Goal: Answer question/provide support: Share knowledge or assist other users

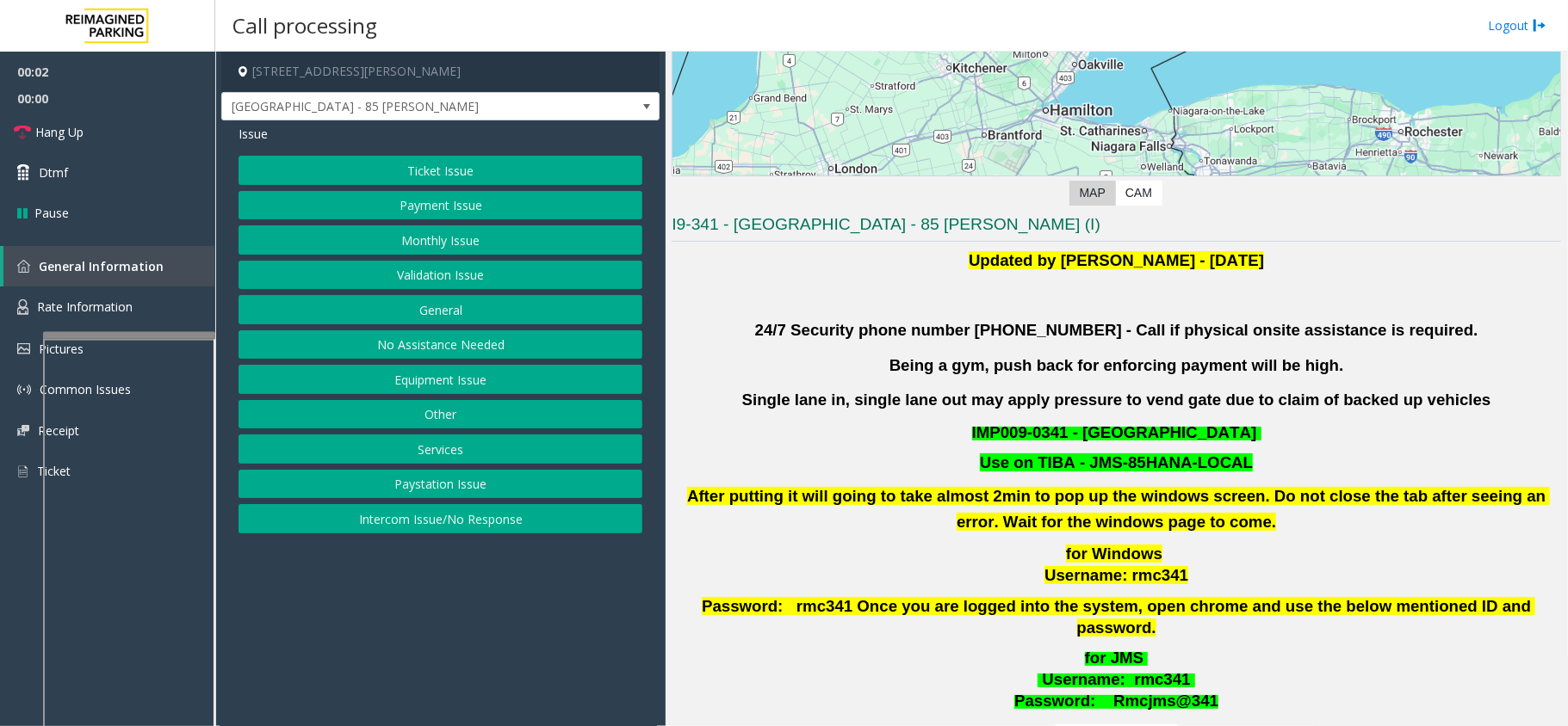
scroll to position [344, 0]
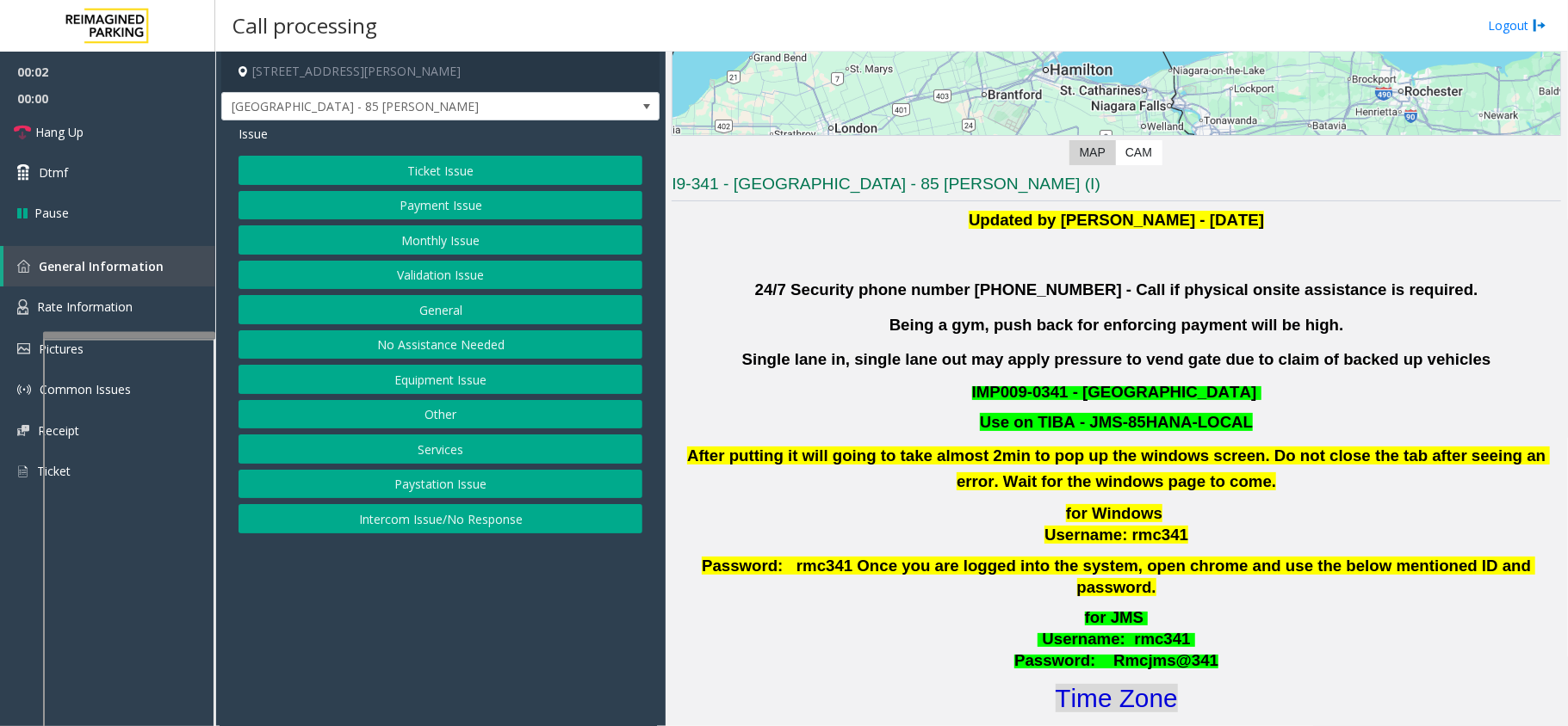
click at [1121, 688] on font "Time Zone" at bounding box center [1116, 698] width 122 height 28
click at [389, 276] on button "Validation Issue" at bounding box center [440, 276] width 403 height 29
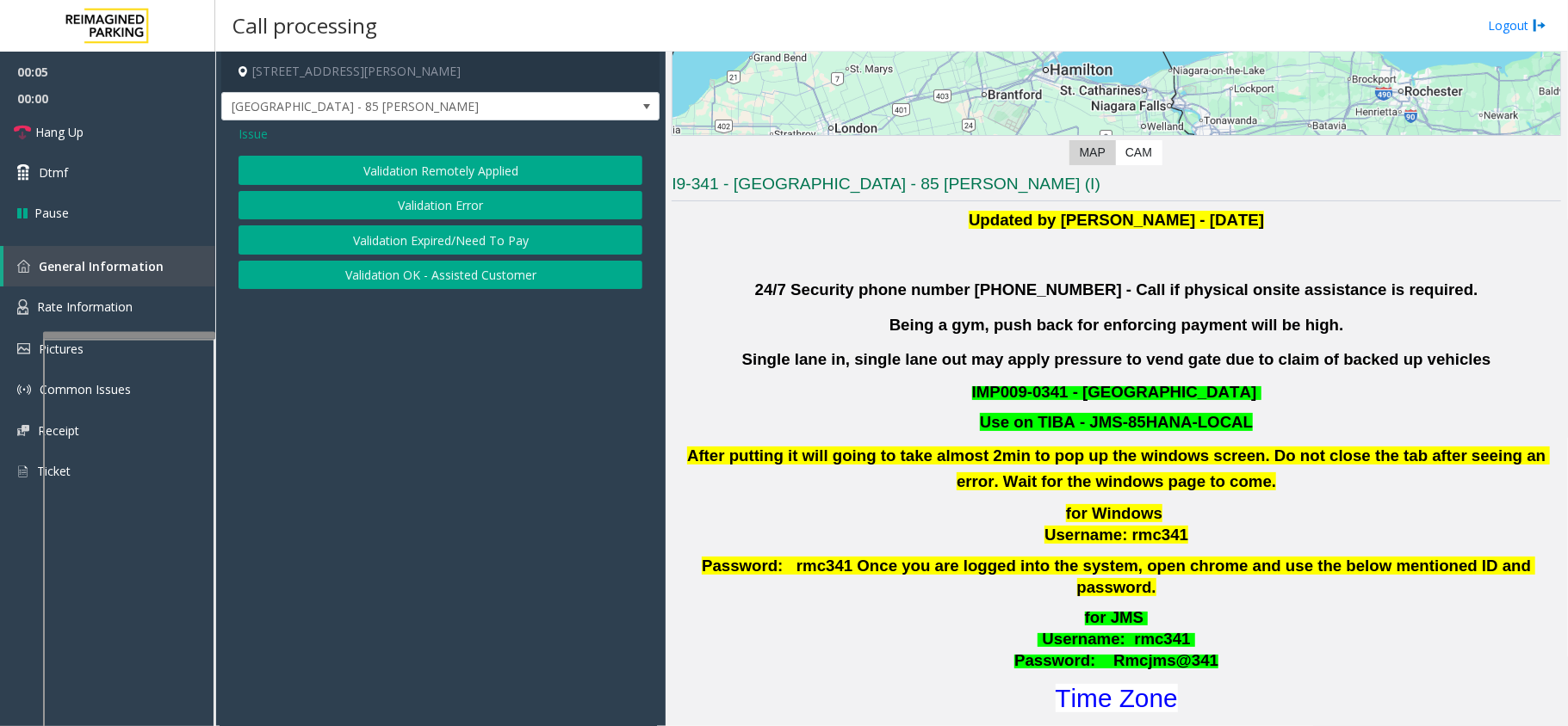
click at [411, 188] on div "Validation Remotely Applied Validation Error Validation Expired/Need To Pay Val…" at bounding box center [440, 222] width 403 height 133
click at [404, 197] on button "Validation Error" at bounding box center [440, 206] width 403 height 29
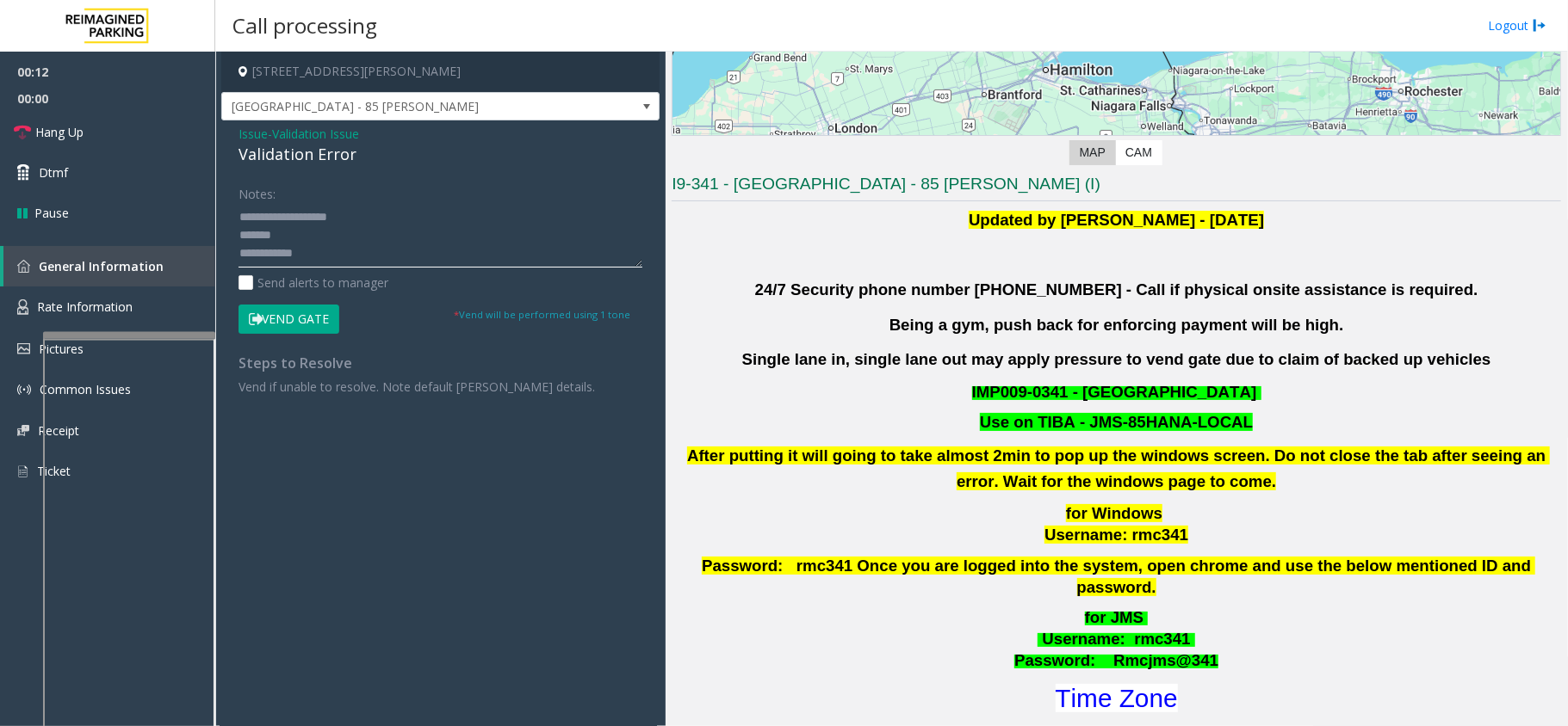
click at [329, 232] on textarea at bounding box center [440, 235] width 403 height 65
click at [341, 251] on textarea at bounding box center [440, 235] width 403 height 65
click at [325, 216] on textarea at bounding box center [440, 235] width 403 height 65
type textarea "**********"
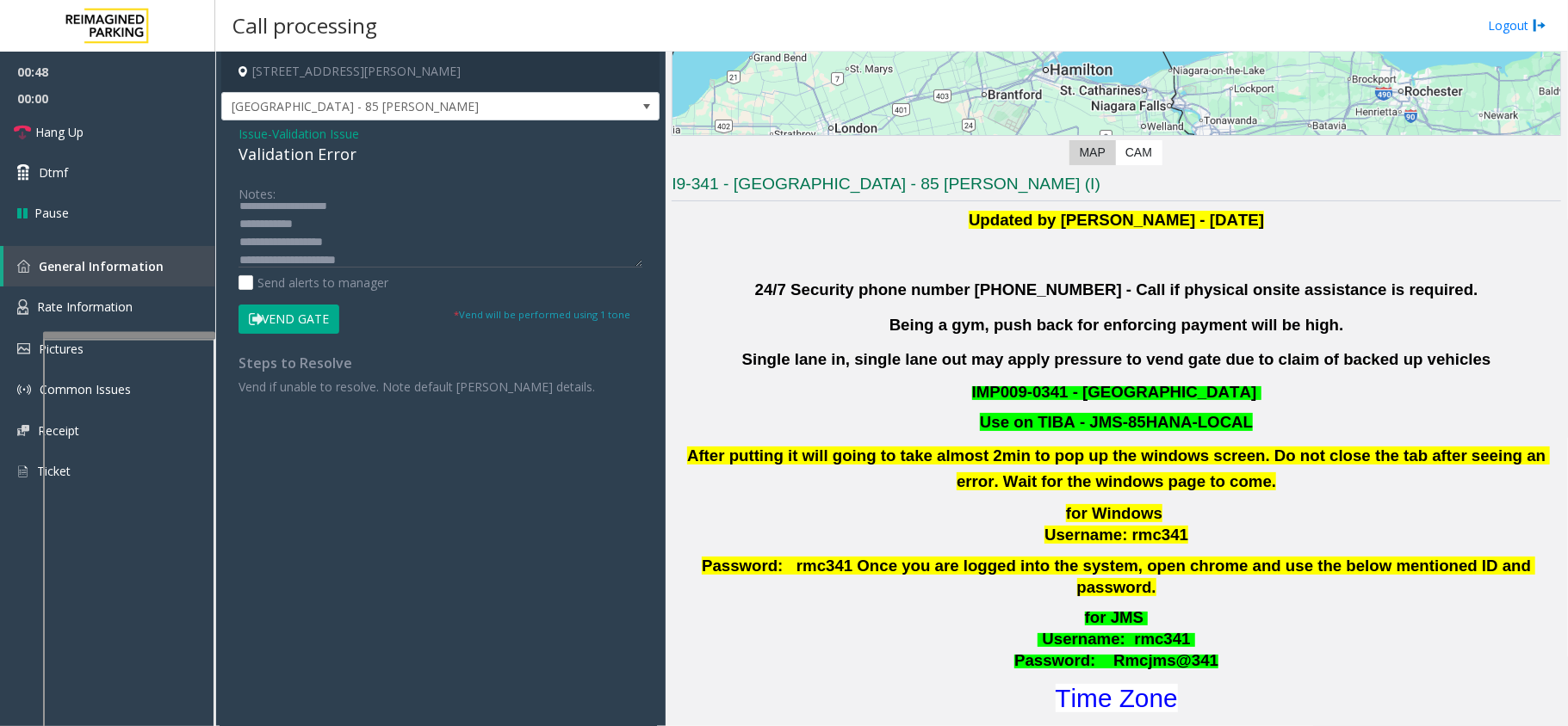
click at [317, 306] on button "Vend Gate" at bounding box center [289, 319] width 101 height 29
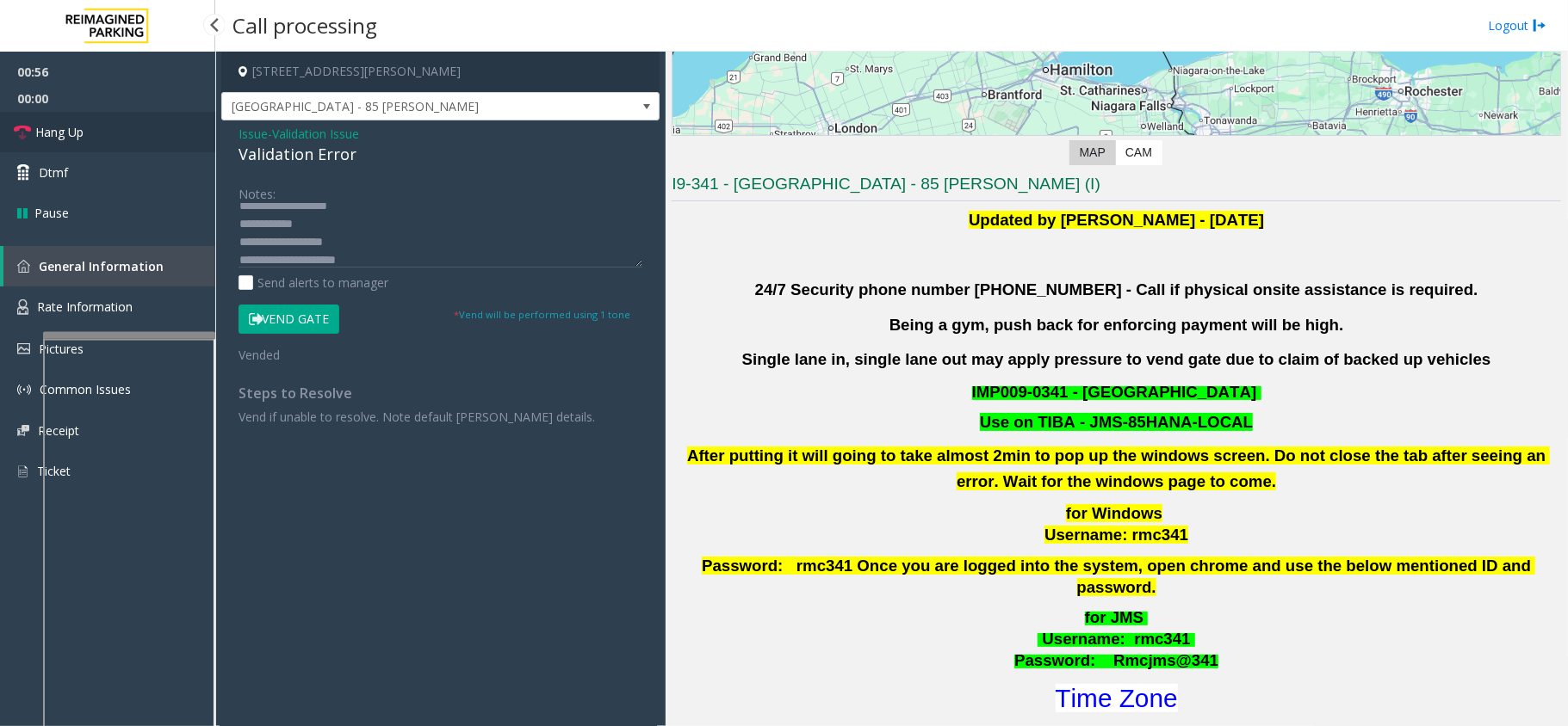
click at [145, 130] on link "Hang Up" at bounding box center [107, 132] width 216 height 41
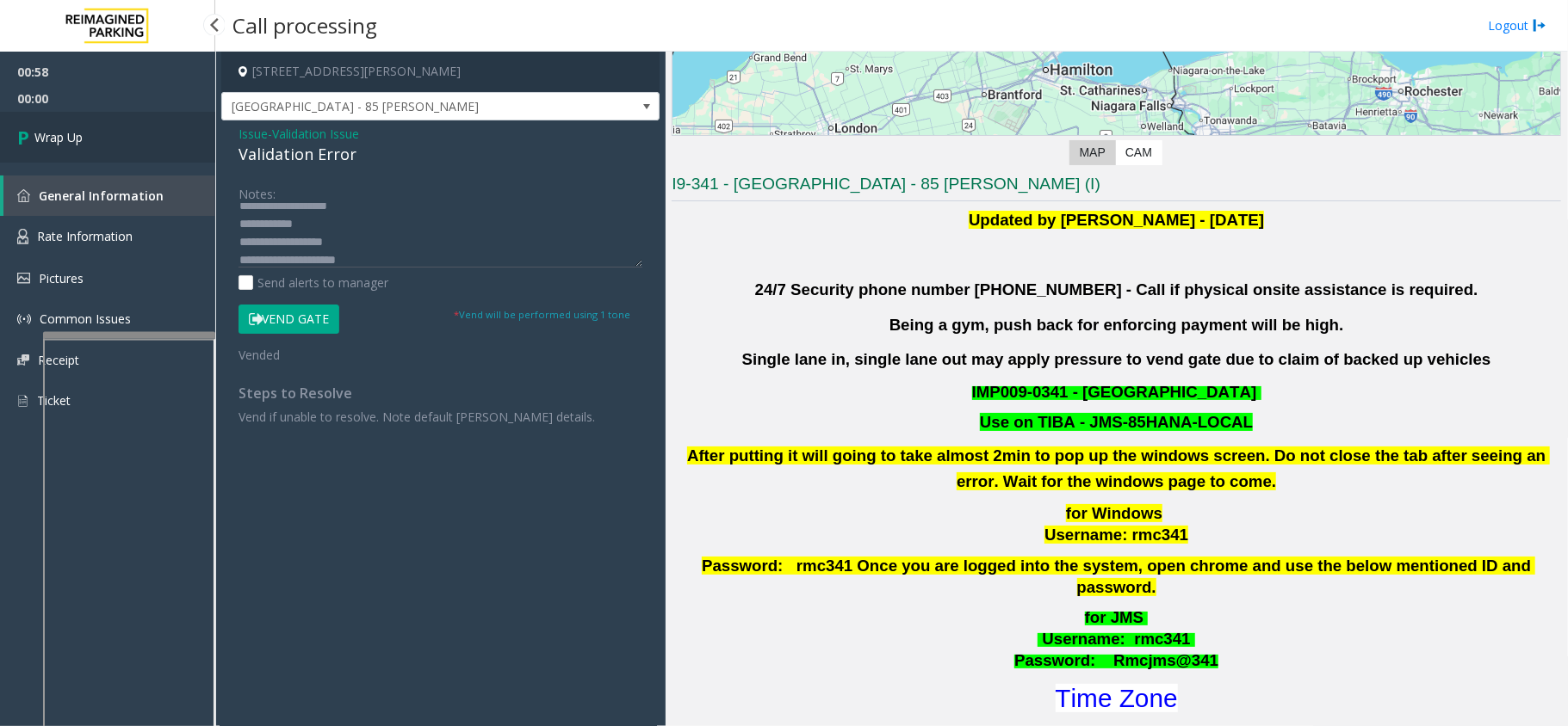
click at [90, 135] on link "Wrap Up" at bounding box center [107, 137] width 216 height 51
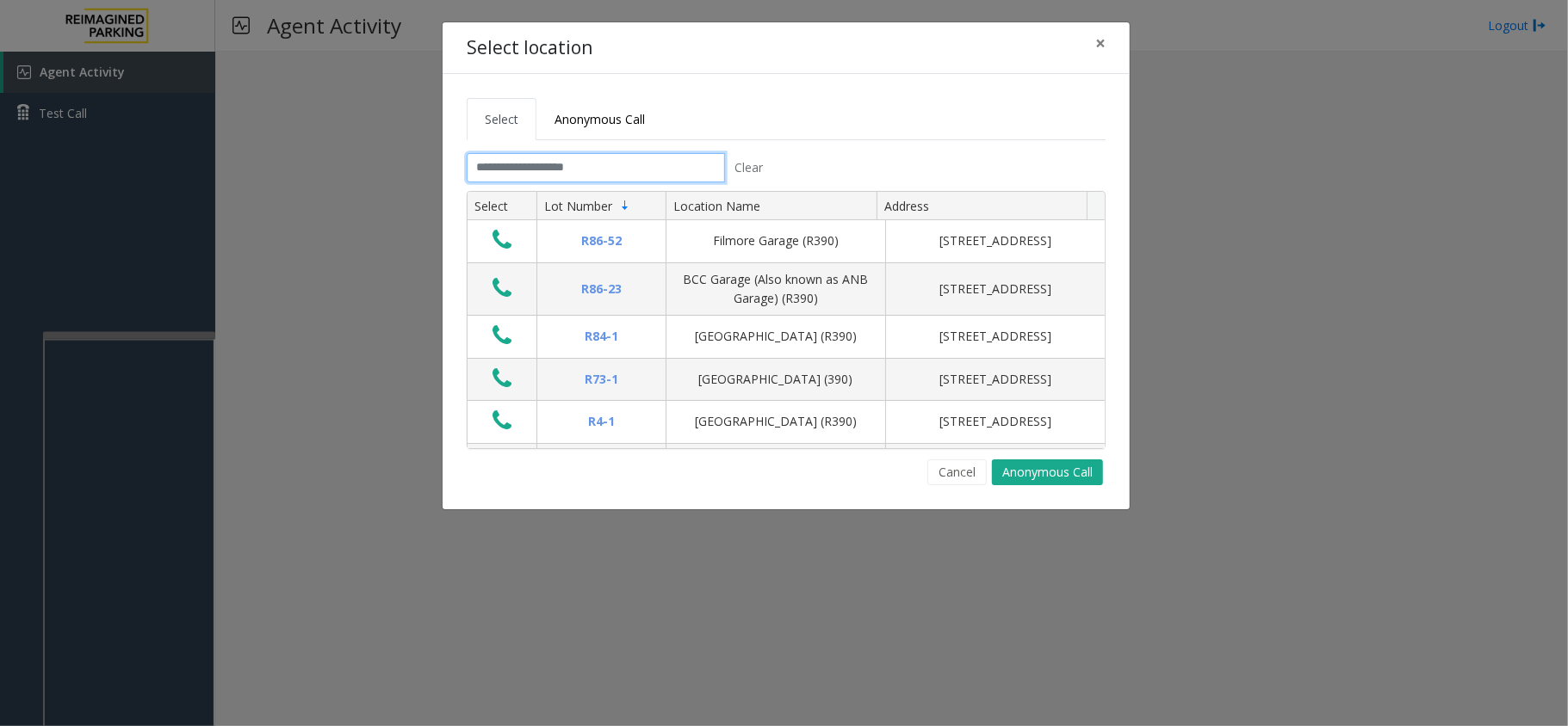
click at [593, 163] on input "text" at bounding box center [595, 167] width 258 height 29
click at [507, 173] on input "text" at bounding box center [595, 167] width 258 height 29
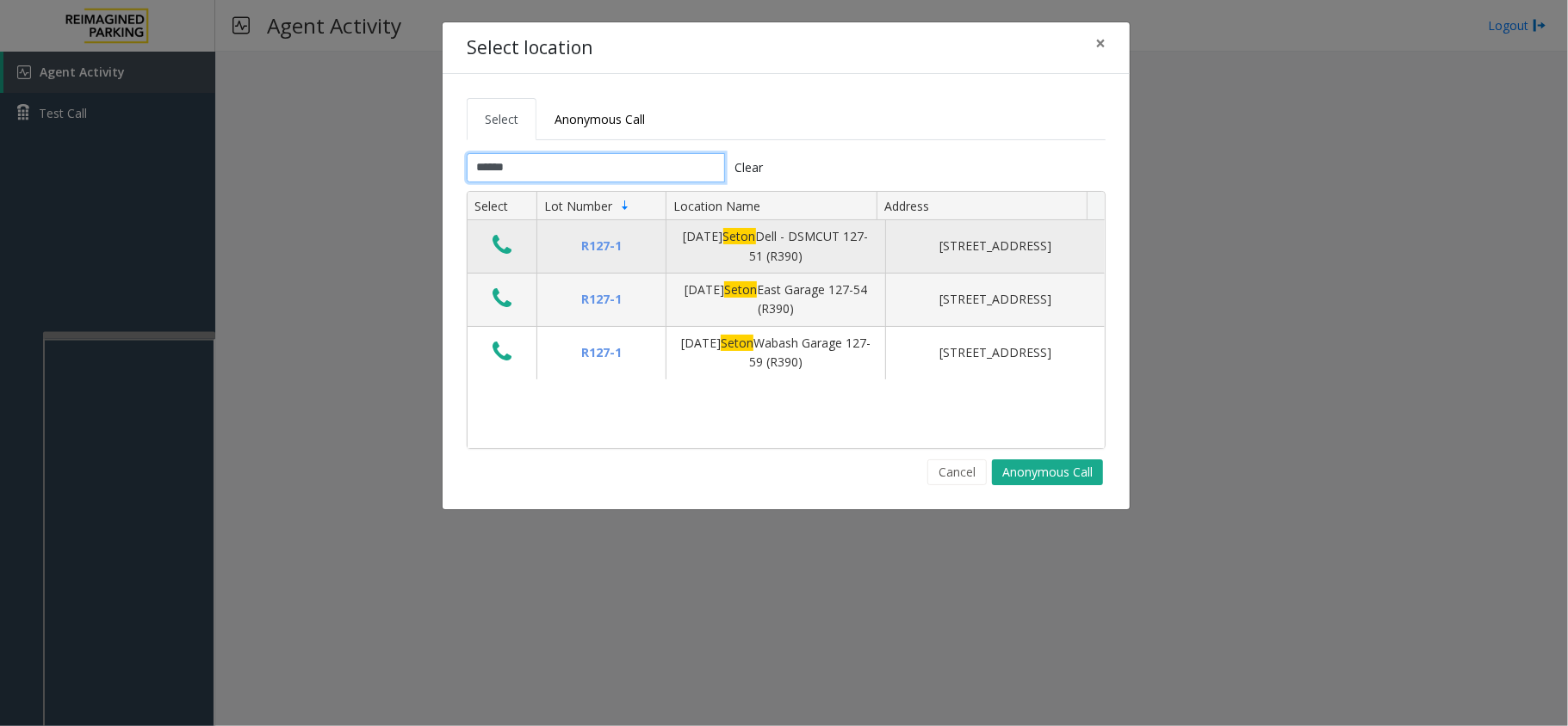
type input "*****"
click at [489, 254] on button "Data table" at bounding box center [502, 246] width 29 height 27
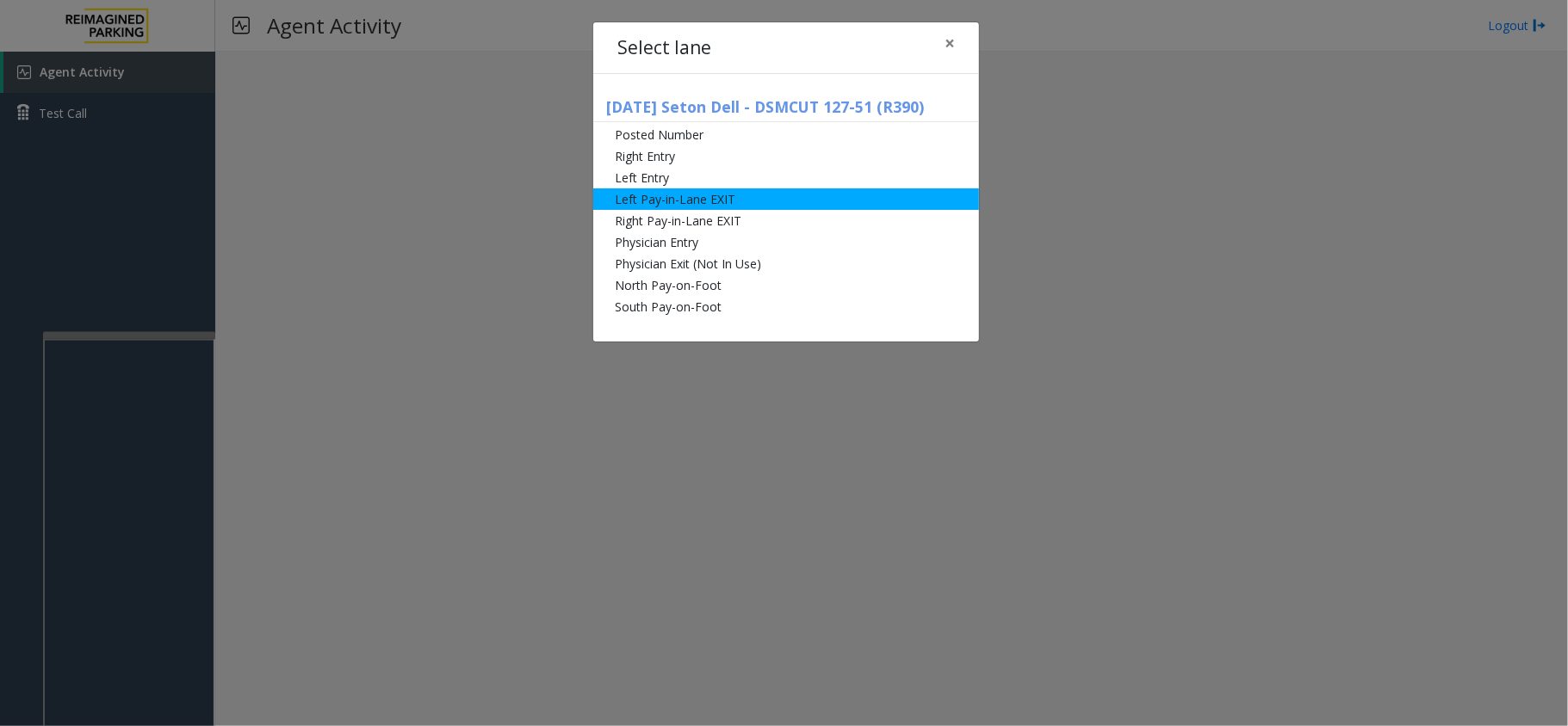
click at [690, 200] on li "Left Pay-in-Lane EXIT" at bounding box center [785, 199] width 386 height 21
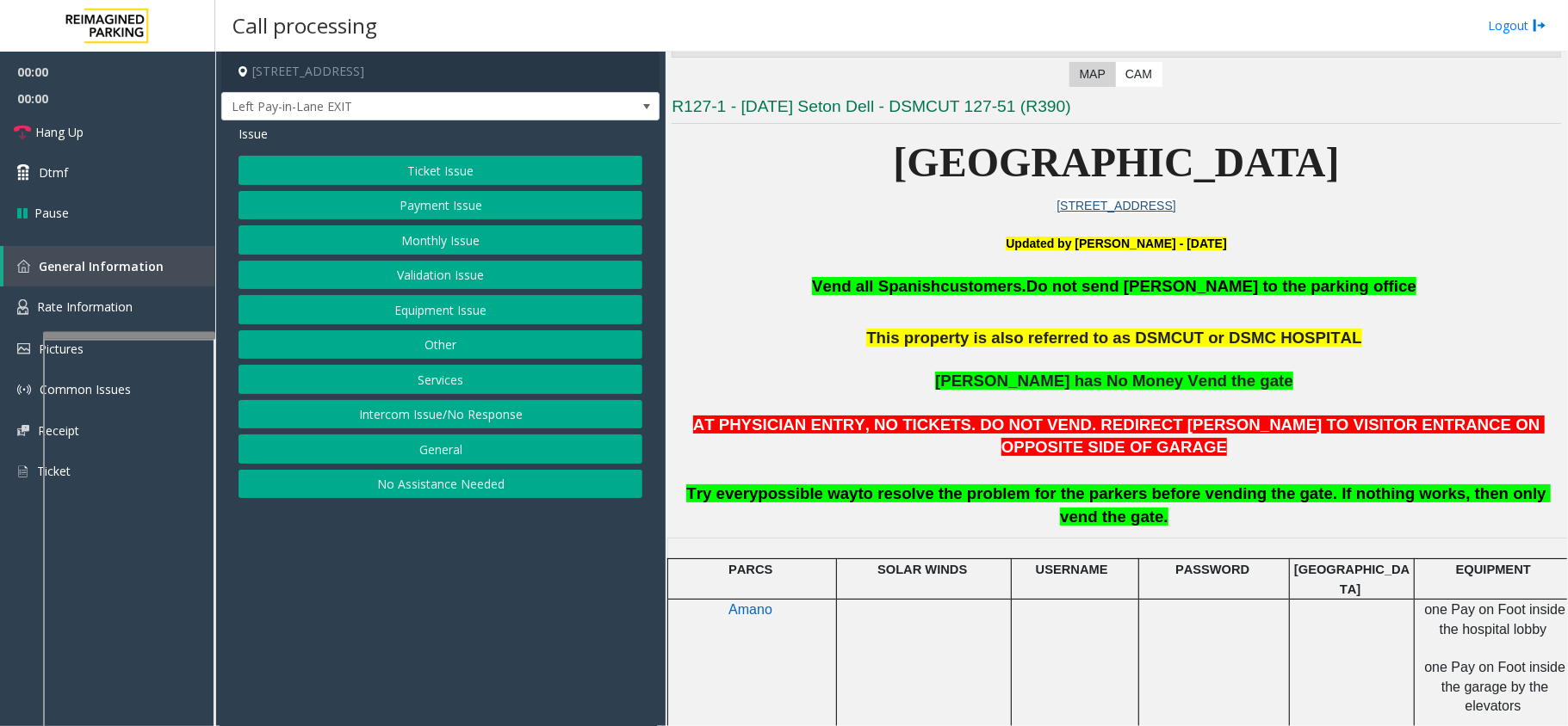
scroll to position [458, 0]
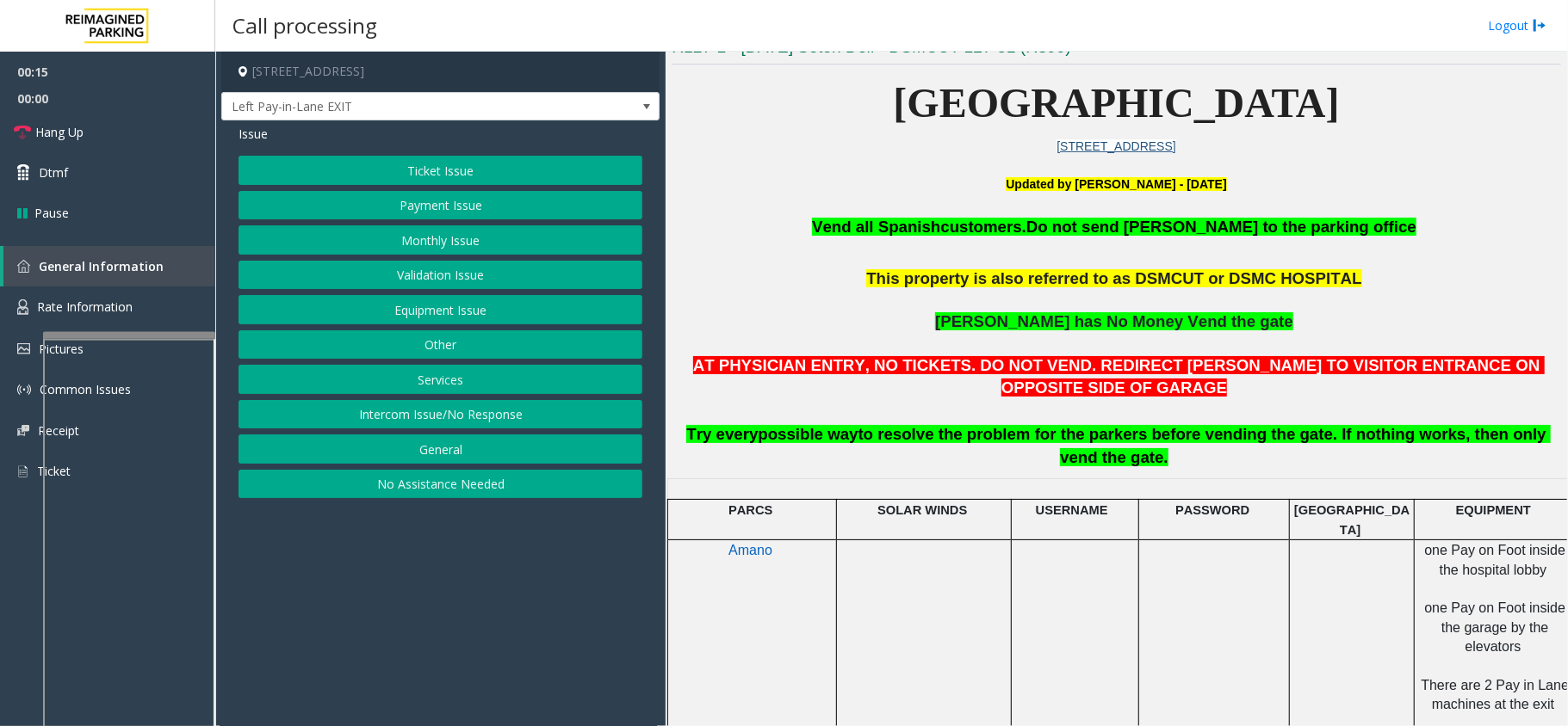
click at [390, 411] on button "Intercom Issue/No Response" at bounding box center [440, 415] width 403 height 29
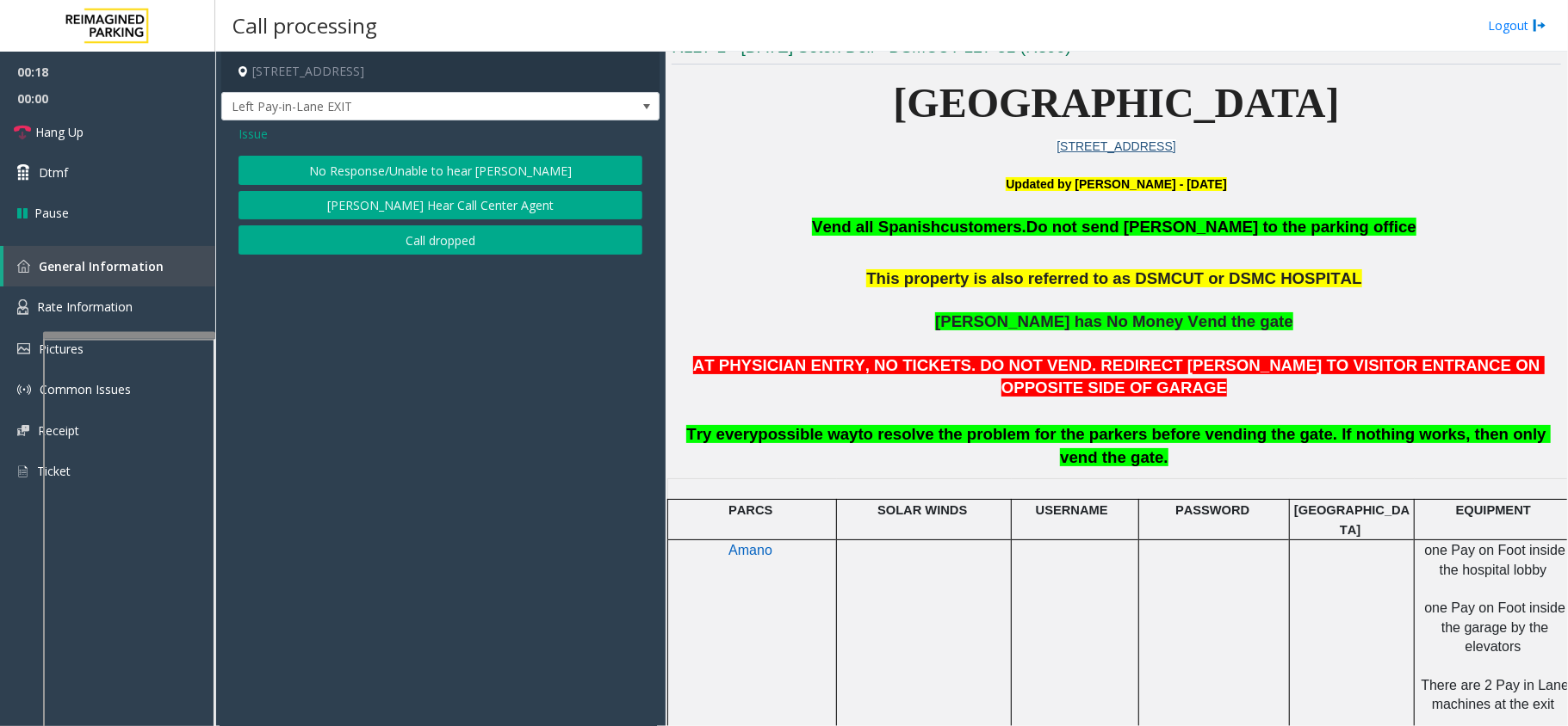
click at [386, 181] on button "No Response/Unable to hear [PERSON_NAME]" at bounding box center [440, 170] width 403 height 29
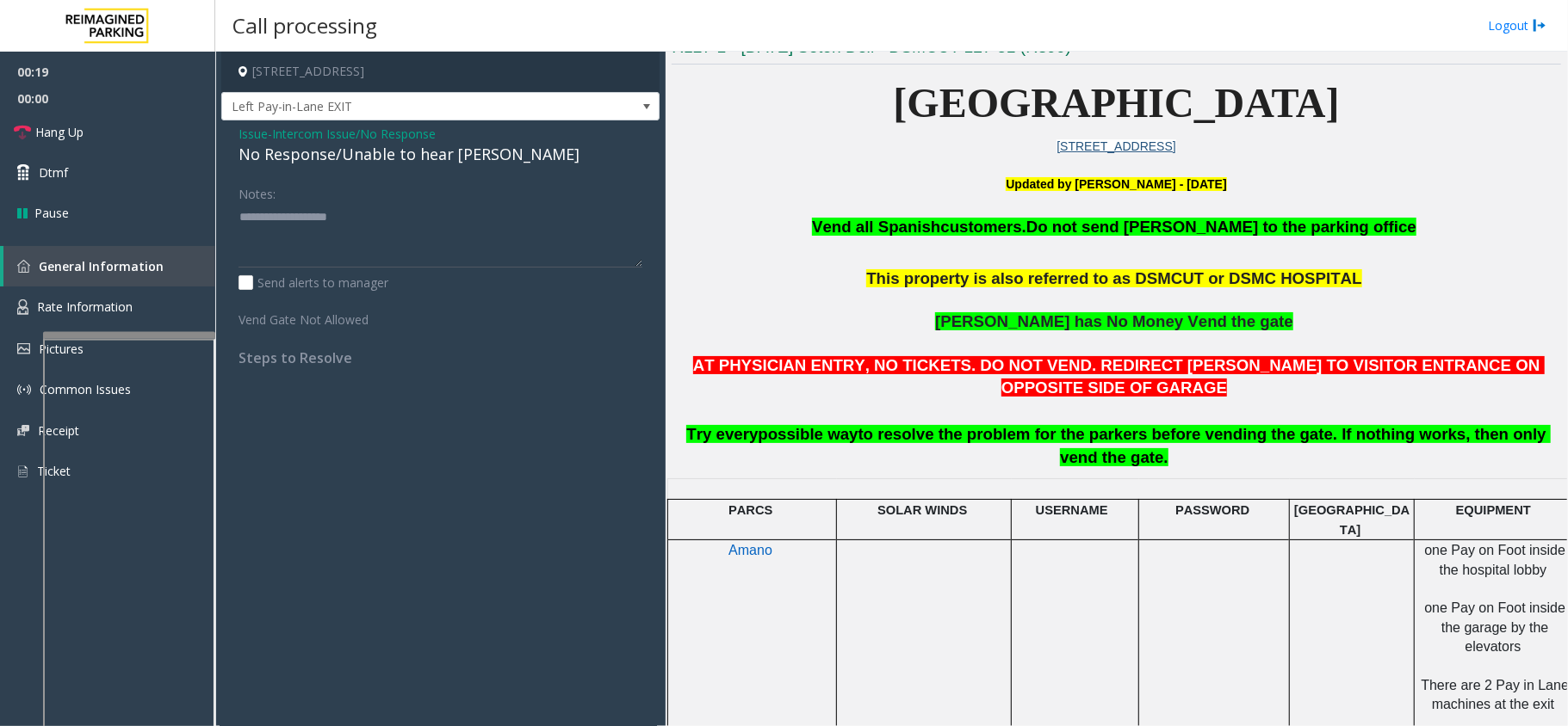
click at [387, 163] on div "No Response/Unable to hear [PERSON_NAME]" at bounding box center [440, 155] width 403 height 23
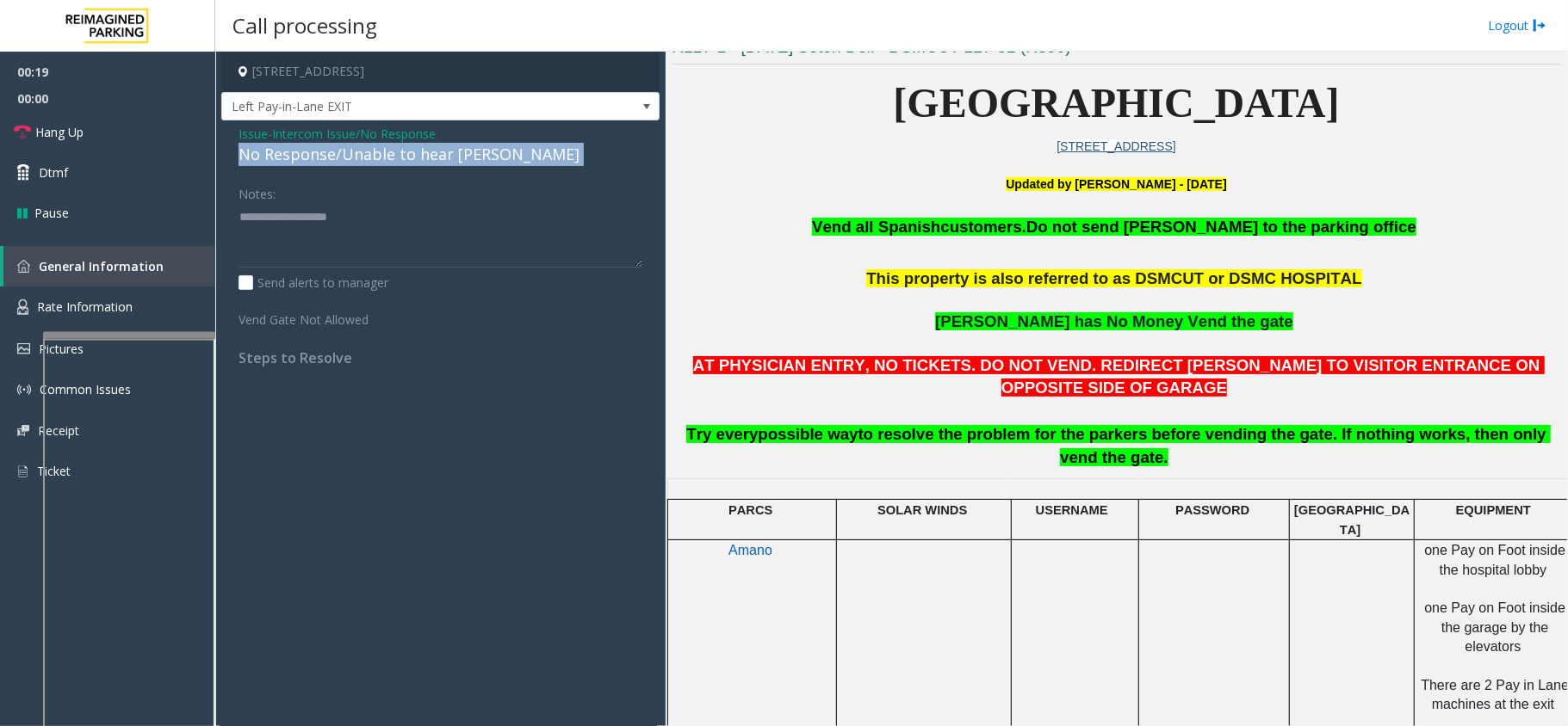
click at [387, 163] on div "No Response/Unable to hear [PERSON_NAME]" at bounding box center [440, 155] width 403 height 23
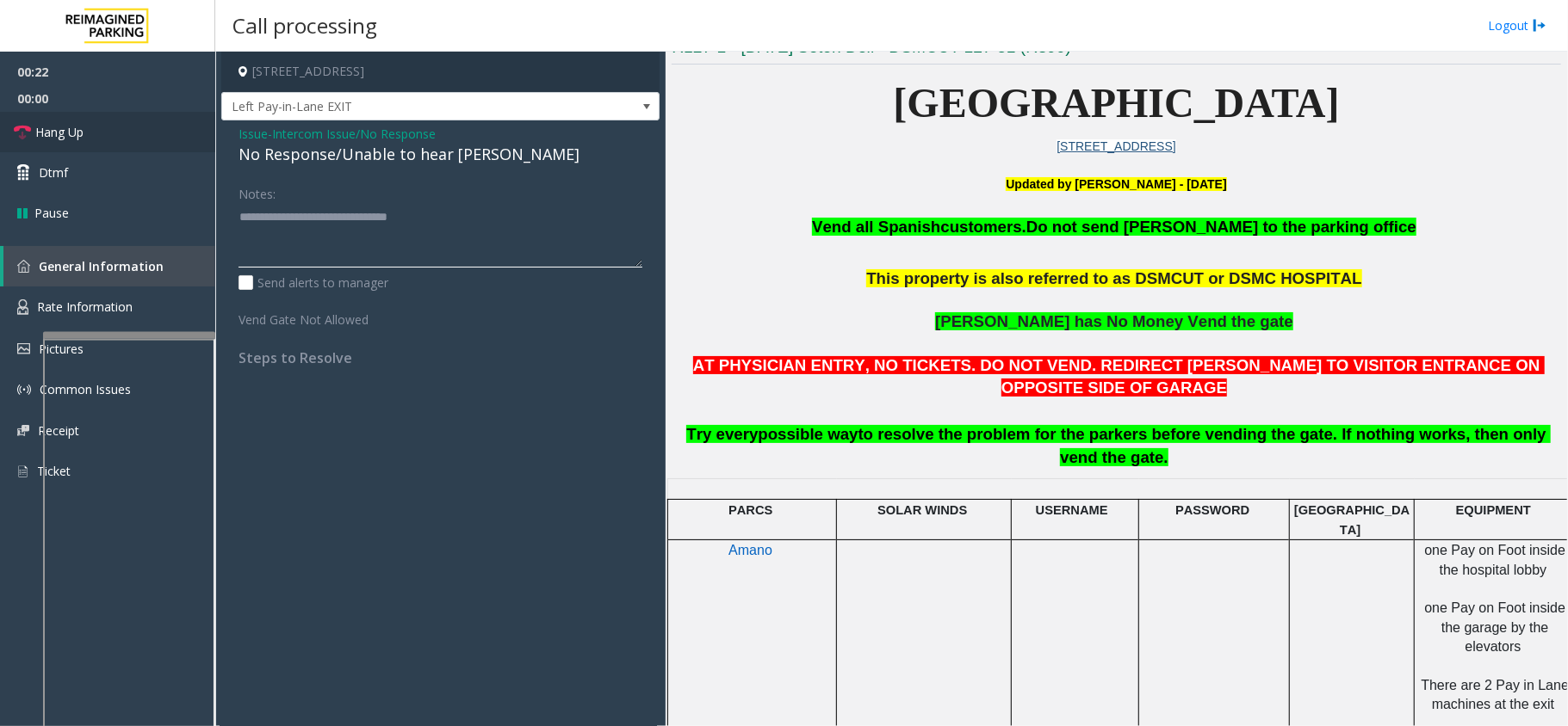
type textarea "**********"
click at [205, 131] on link "Hang Up" at bounding box center [107, 132] width 216 height 41
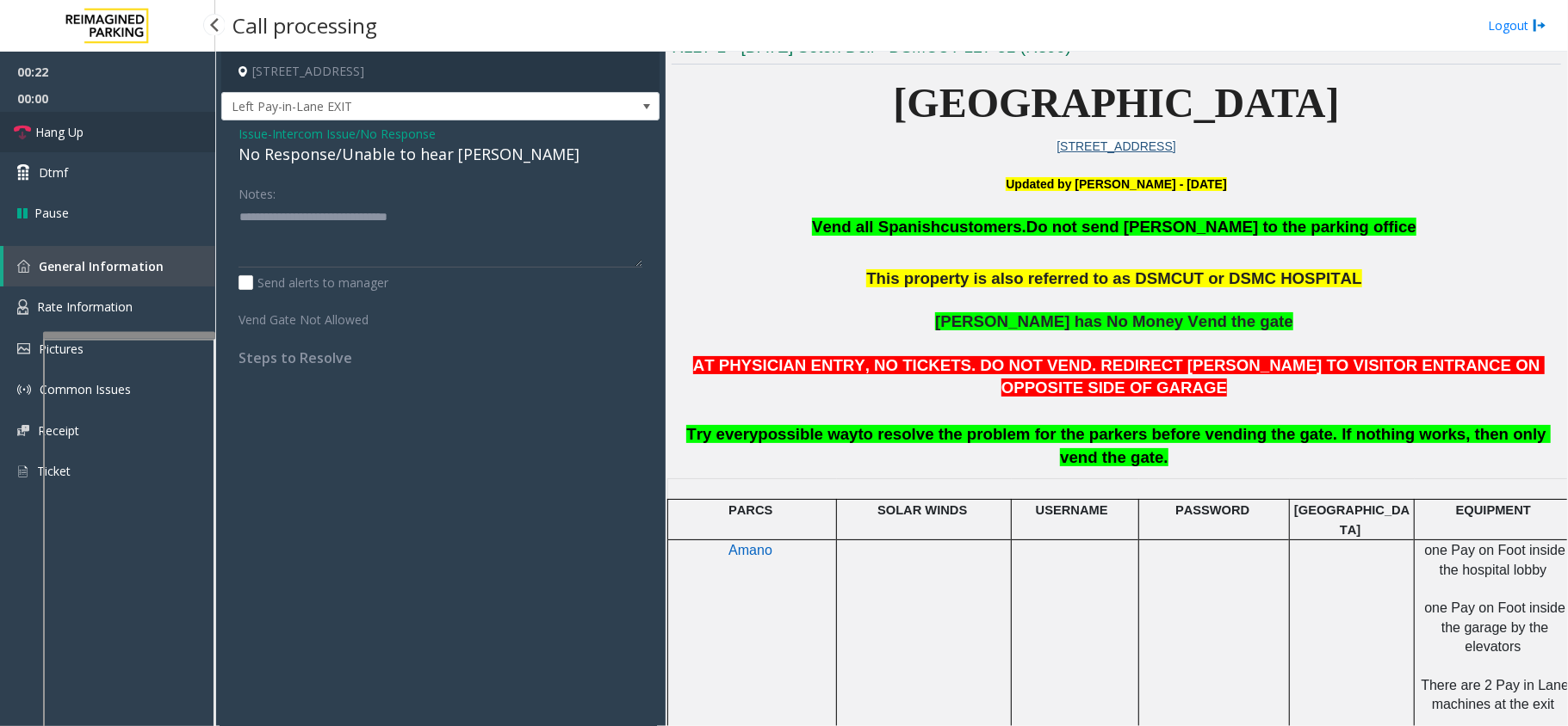
click at [205, 131] on link "Hang Up" at bounding box center [107, 132] width 216 height 41
click at [145, 131] on link "Hang Up" at bounding box center [107, 132] width 216 height 41
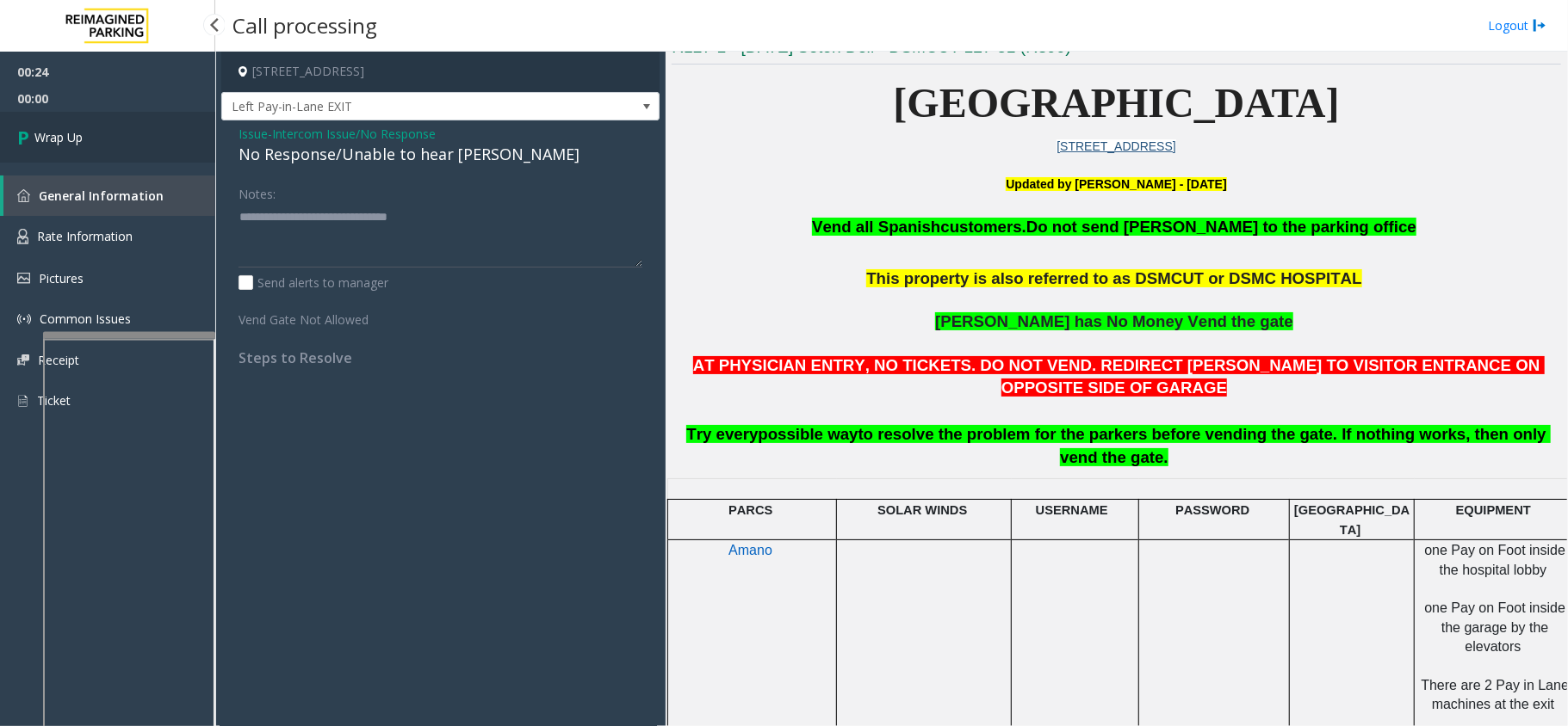
click at [142, 136] on link "Wrap Up" at bounding box center [107, 137] width 216 height 51
click at [138, 141] on link "Wrap Up" at bounding box center [107, 137] width 216 height 51
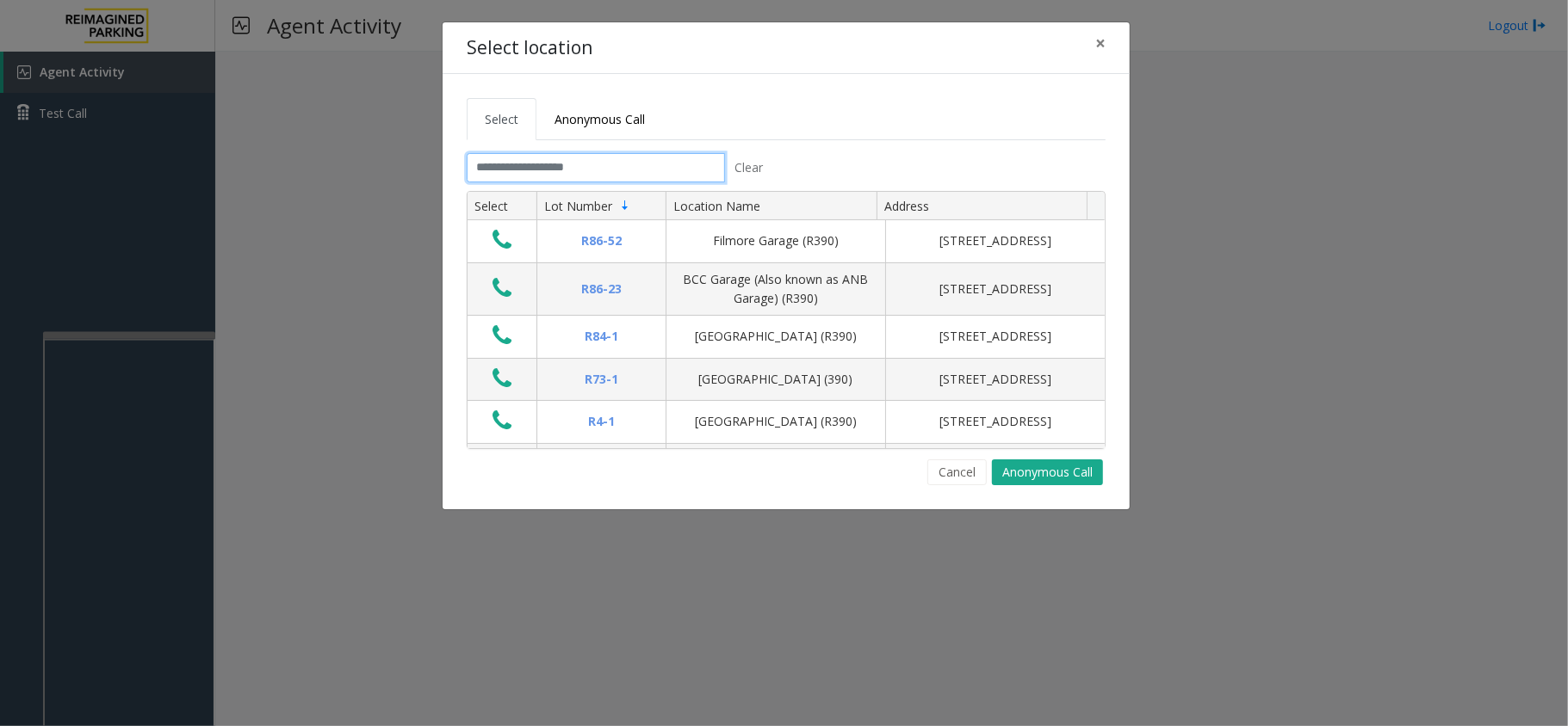
click at [513, 179] on input "text" at bounding box center [595, 167] width 258 height 29
click at [1109, 46] on button "×" at bounding box center [1101, 44] width 35 height 43
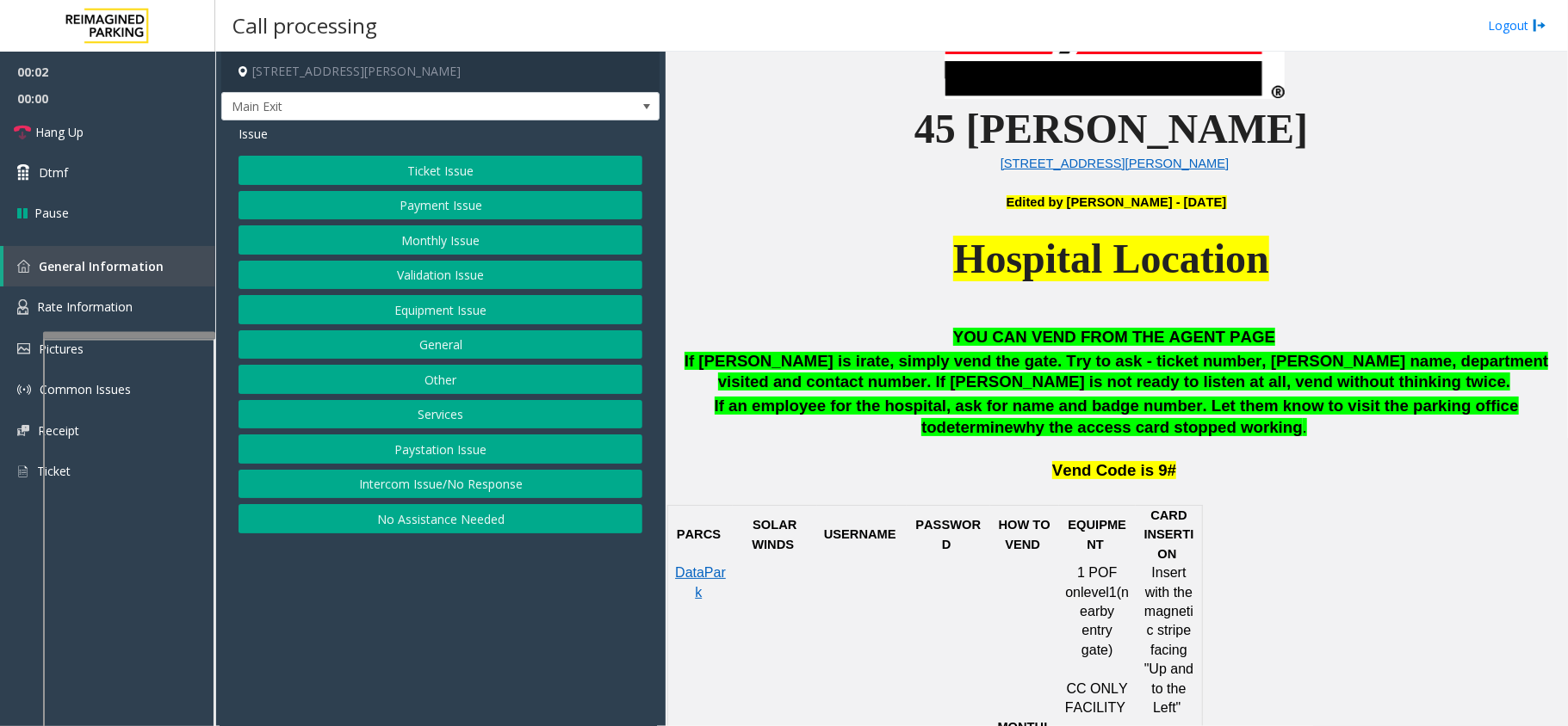
scroll to position [688, 0]
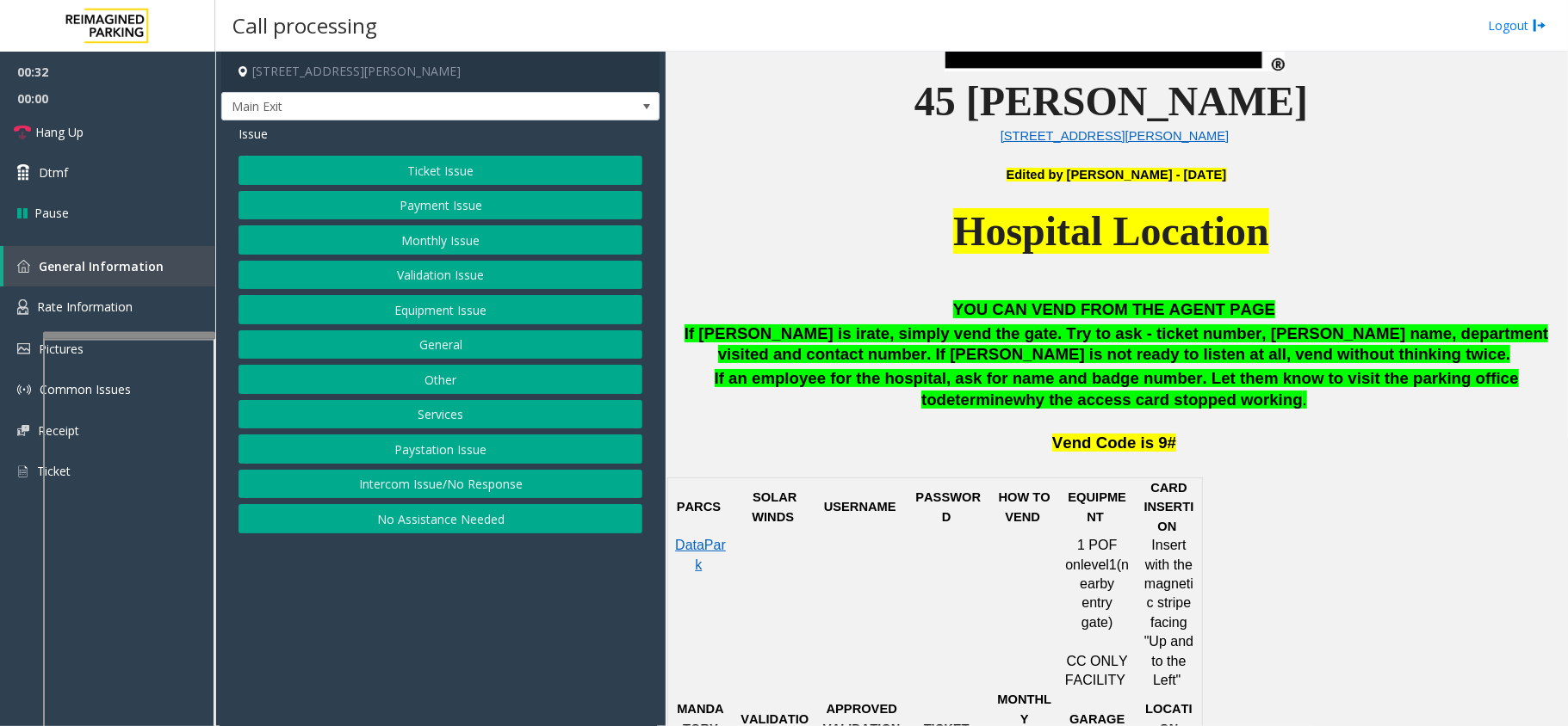
click at [559, 493] on button "Intercom Issue/No Response" at bounding box center [440, 484] width 403 height 29
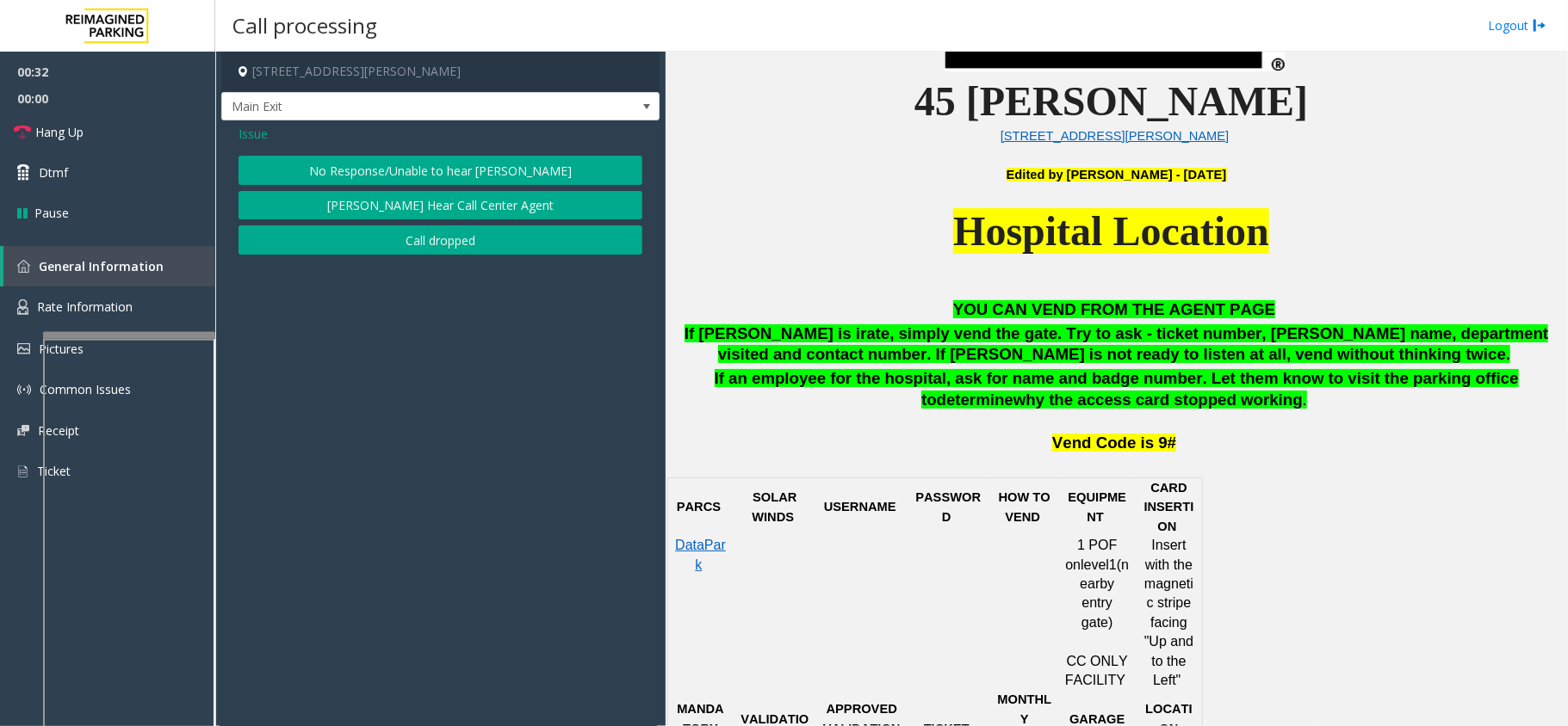
click at [492, 174] on button "No Response/Unable to hear [PERSON_NAME]" at bounding box center [440, 170] width 403 height 29
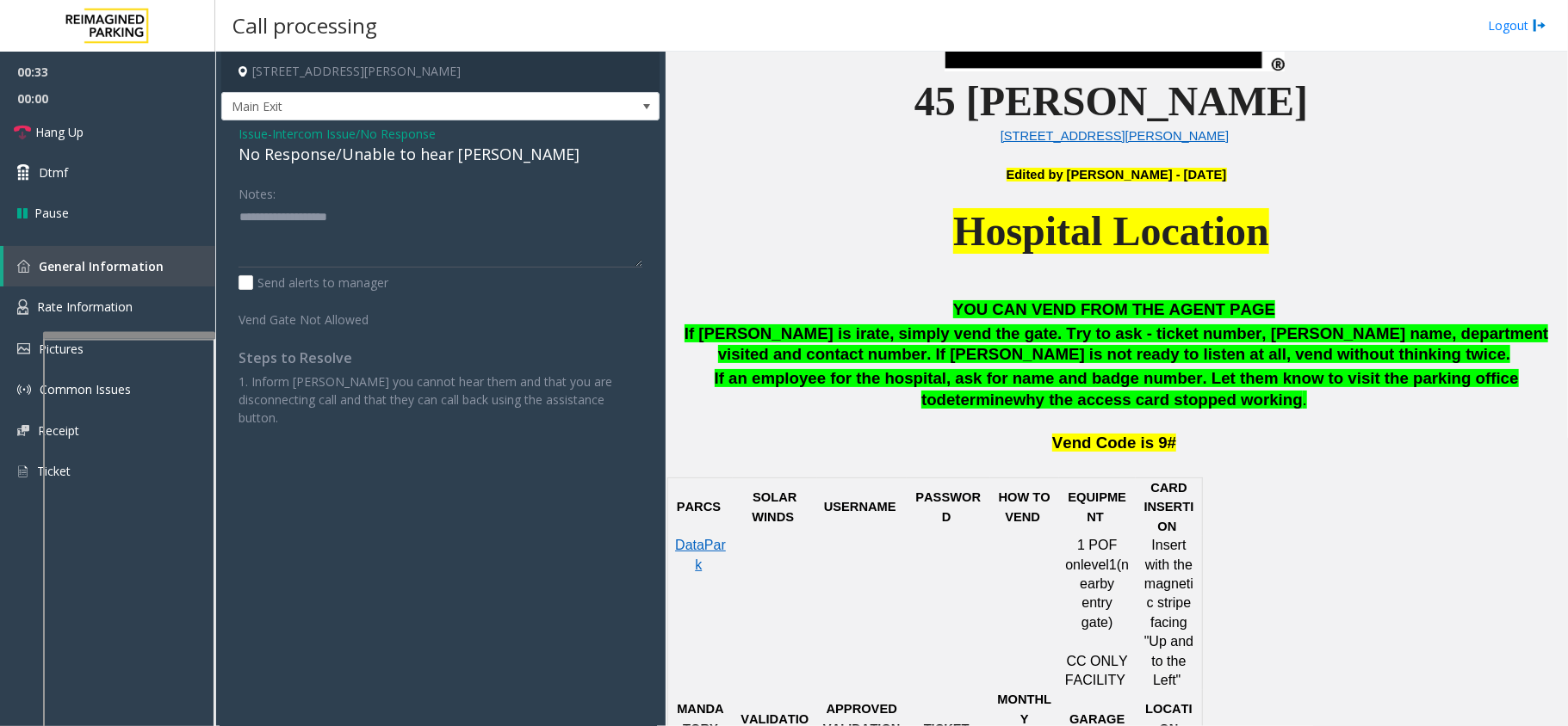
click at [449, 160] on div "No Response/Unable to hear [PERSON_NAME]" at bounding box center [440, 155] width 403 height 23
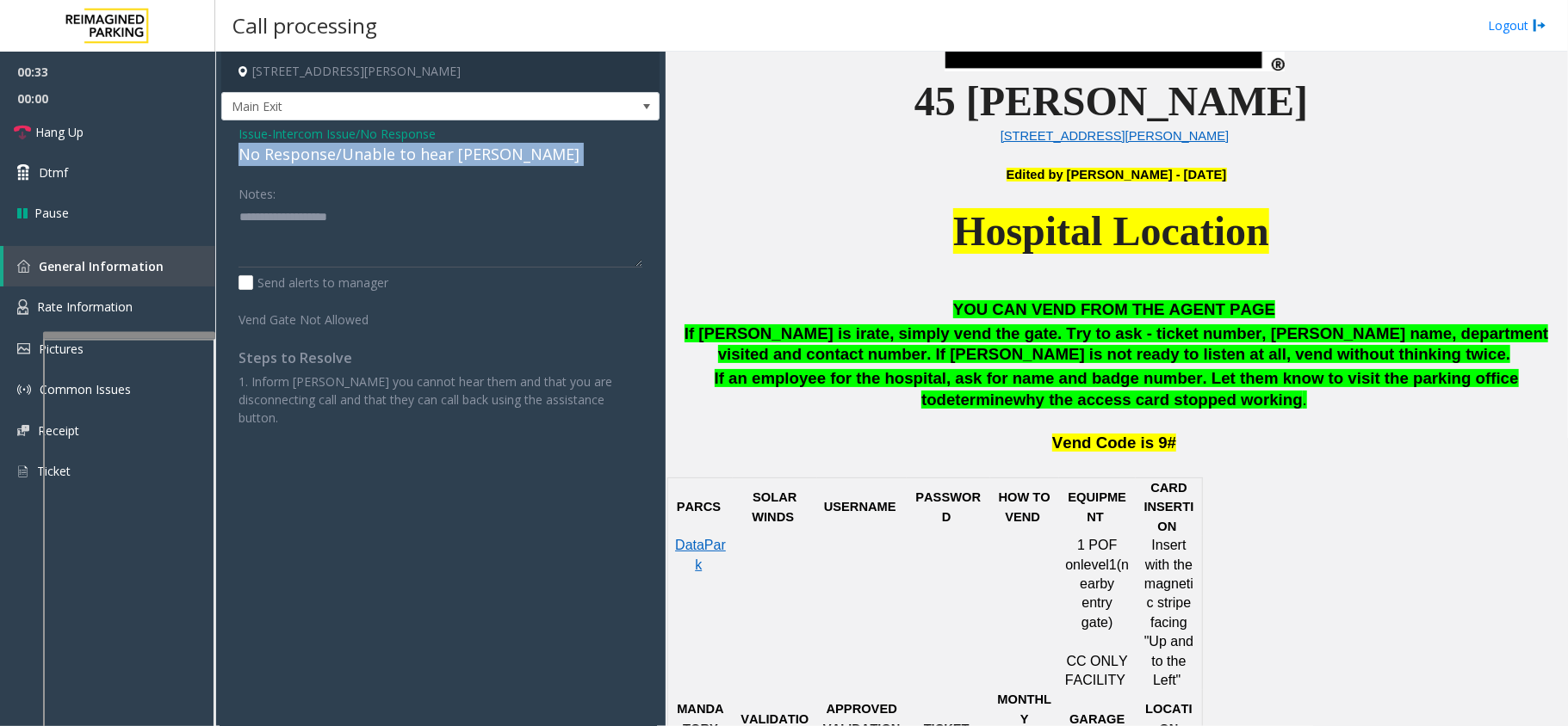
click at [449, 160] on div "No Response/Unable to hear [PERSON_NAME]" at bounding box center [440, 155] width 403 height 23
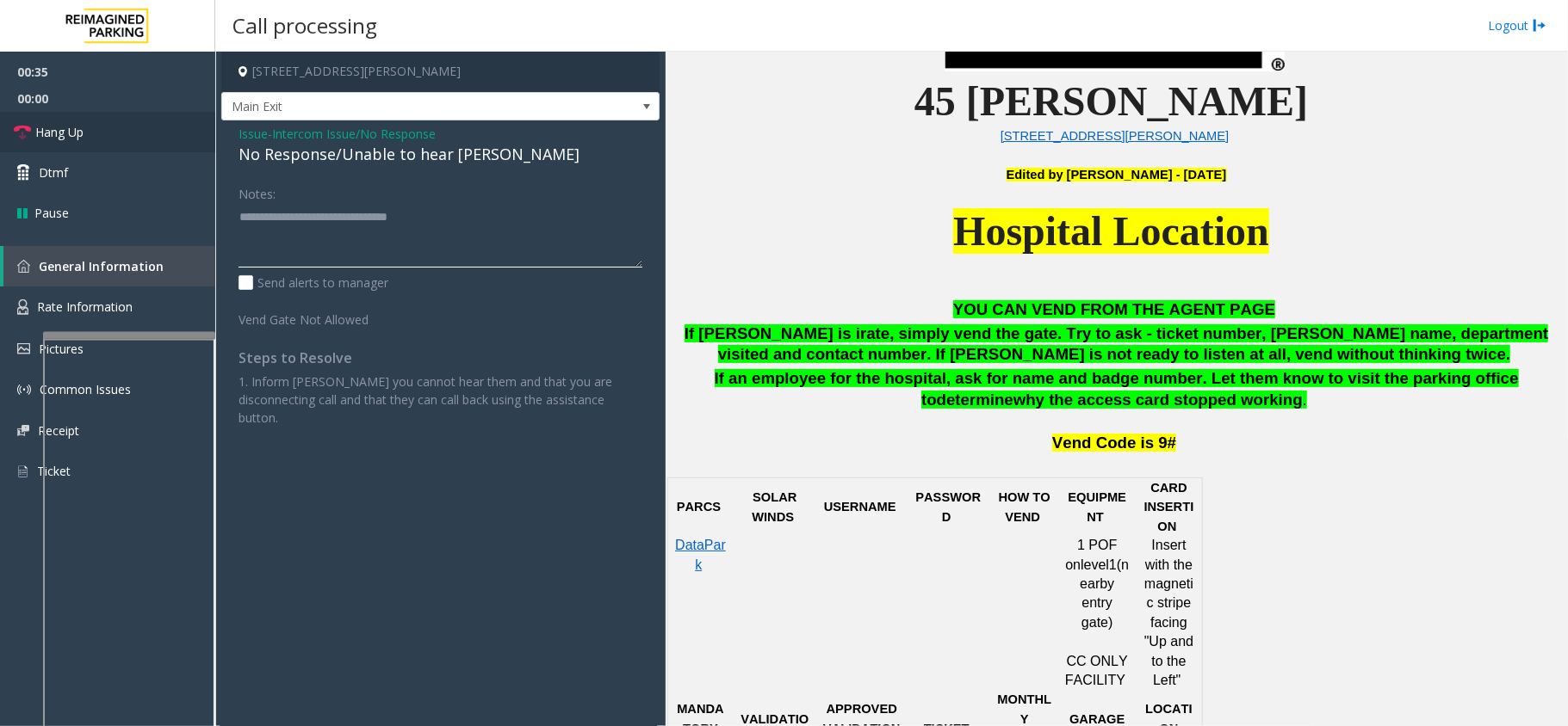
type textarea "**********"
click at [111, 114] on link "Hang Up" at bounding box center [107, 132] width 216 height 41
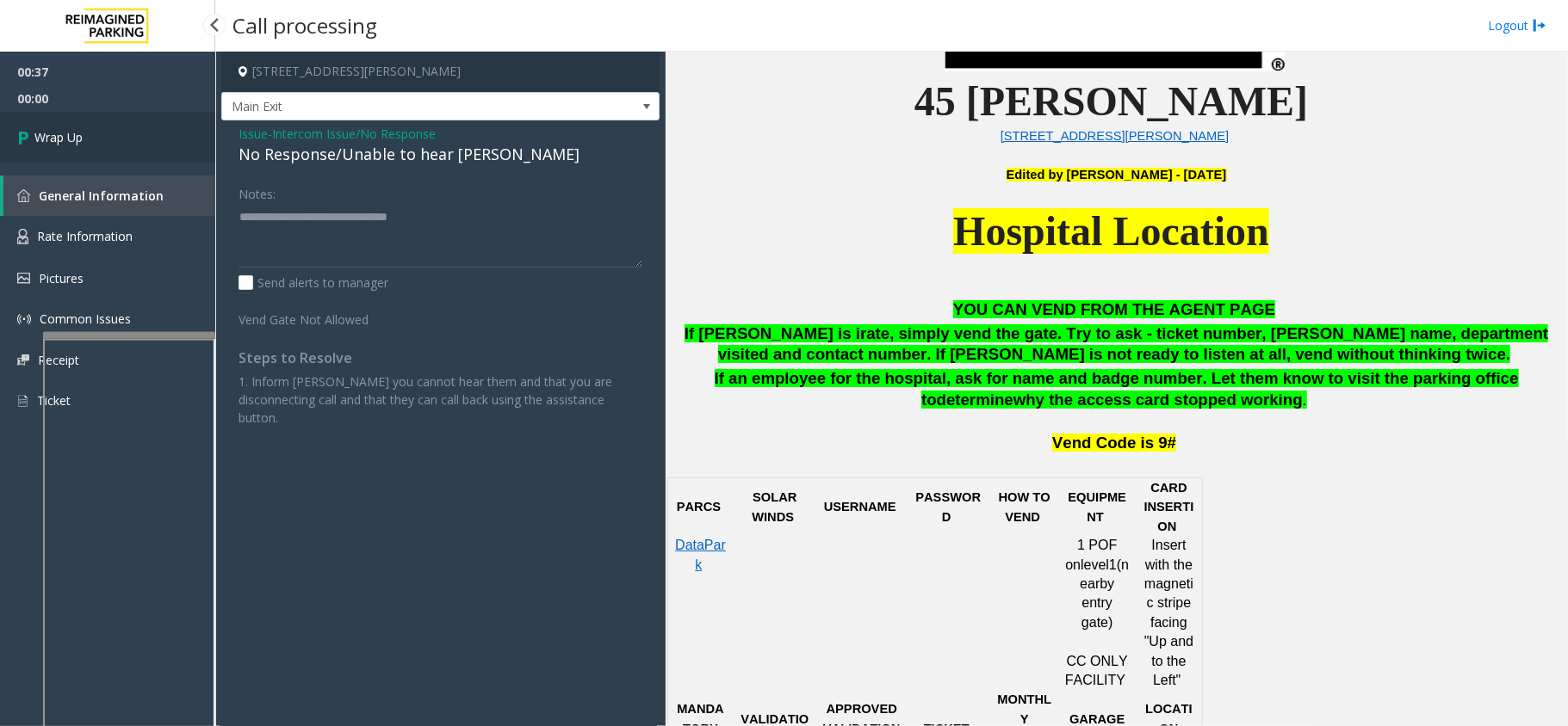
click at [90, 126] on link "Wrap Up" at bounding box center [107, 137] width 216 height 51
click at [101, 130] on link "Wrap Up" at bounding box center [107, 137] width 216 height 51
click at [104, 142] on link "Wrap Up" at bounding box center [107, 137] width 216 height 51
click at [104, 148] on link "Wrap Up" at bounding box center [107, 137] width 216 height 51
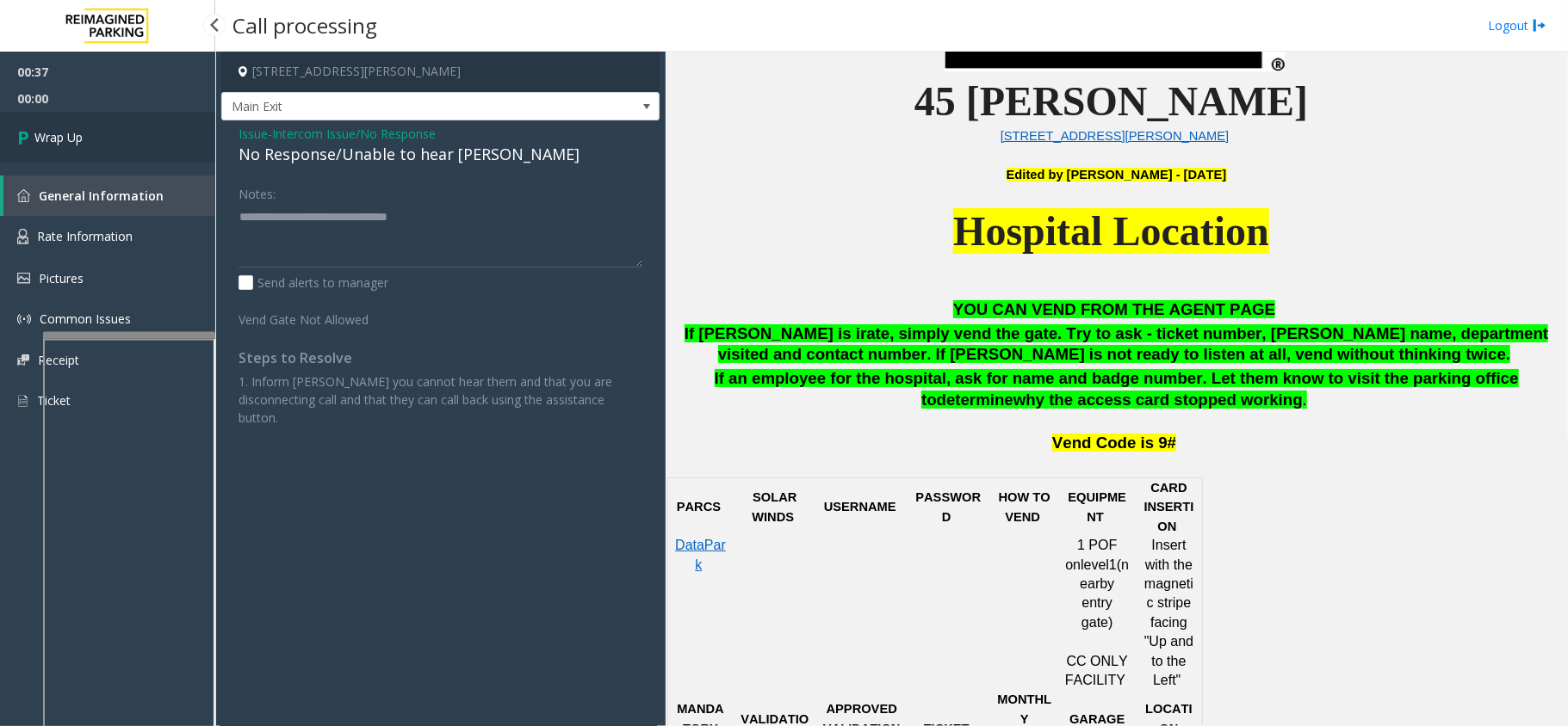
click at [104, 148] on link "Wrap Up" at bounding box center [107, 137] width 216 height 51
drag, startPoint x: 104, startPoint y: 148, endPoint x: 95, endPoint y: 149, distance: 9.1
click at [95, 149] on link "Wrap Up" at bounding box center [107, 137] width 216 height 51
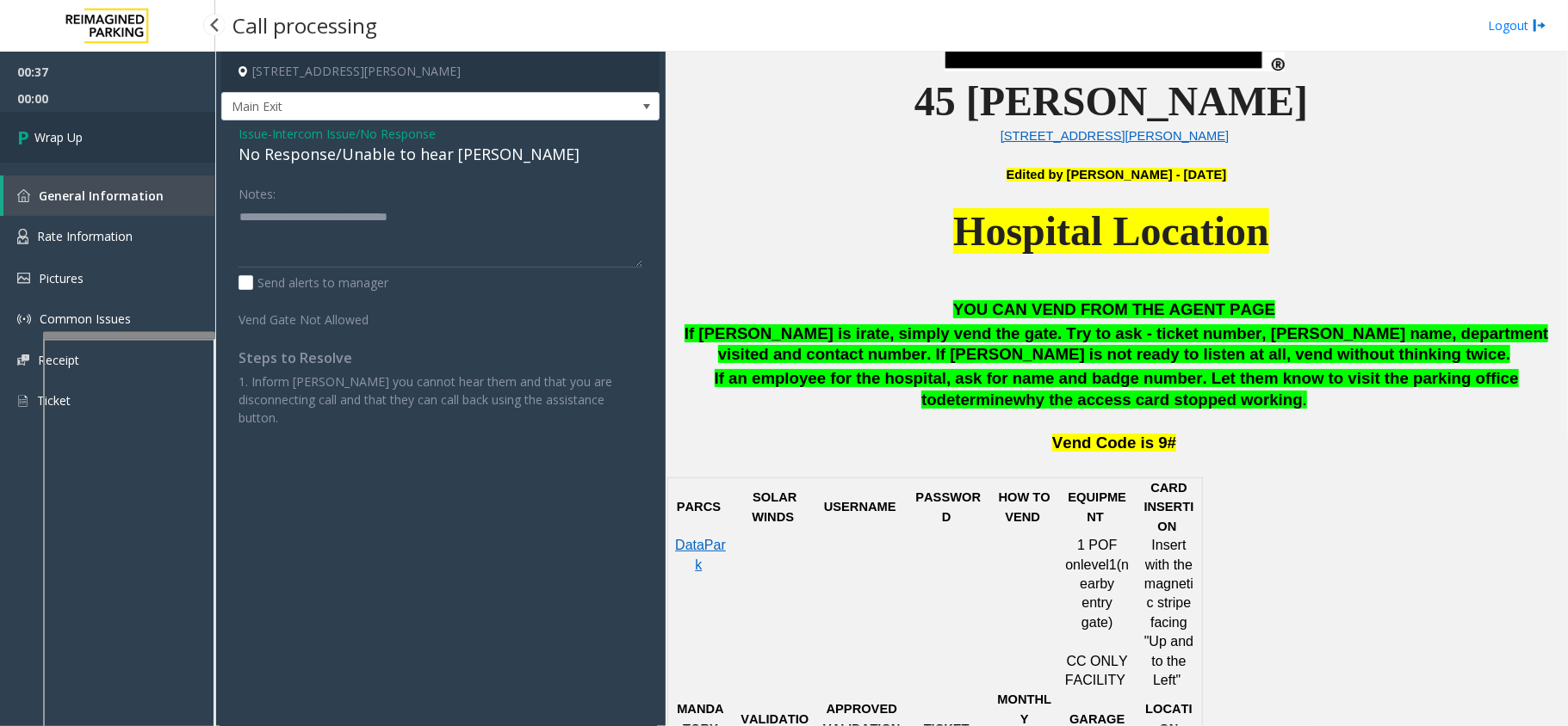
click at [95, 149] on link "Wrap Up" at bounding box center [107, 137] width 216 height 51
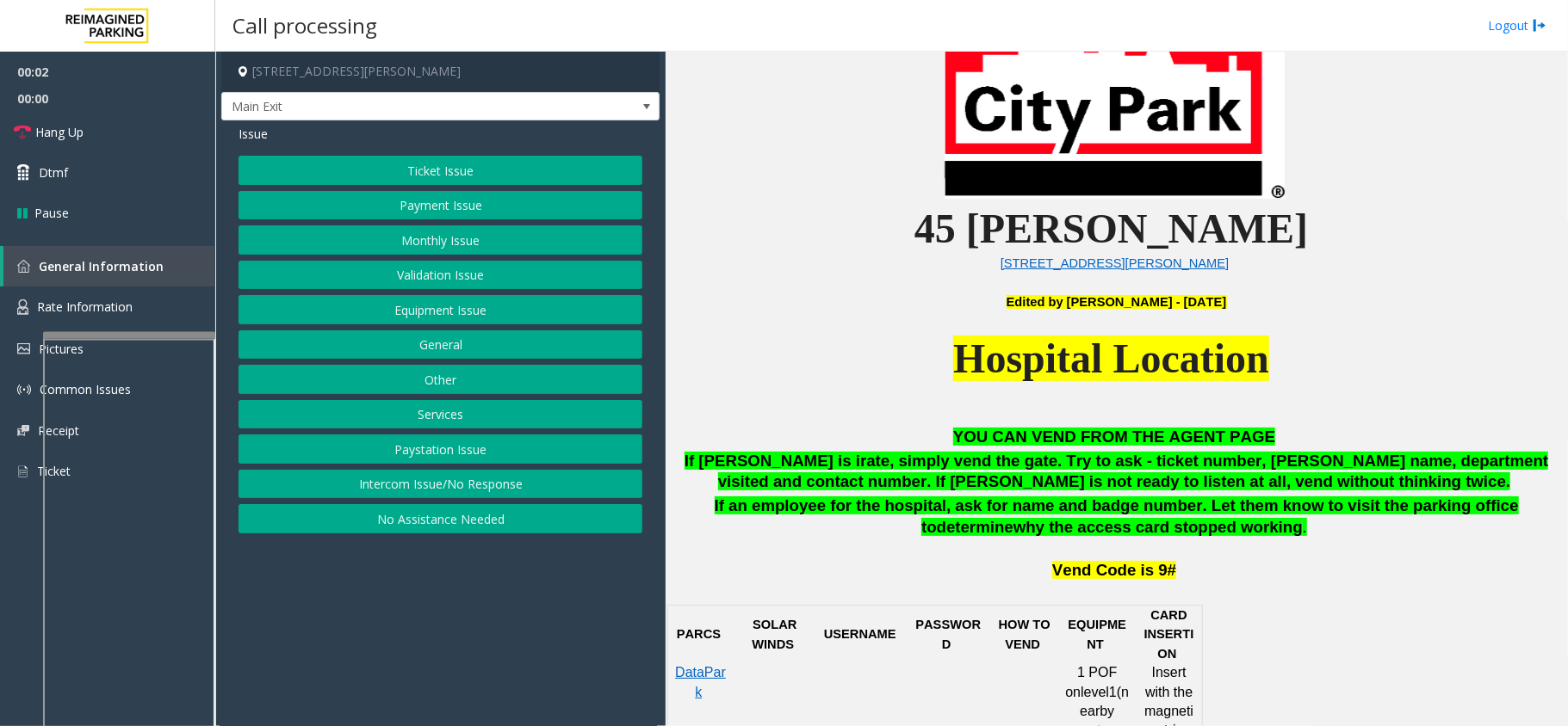
scroll to position [573, 0]
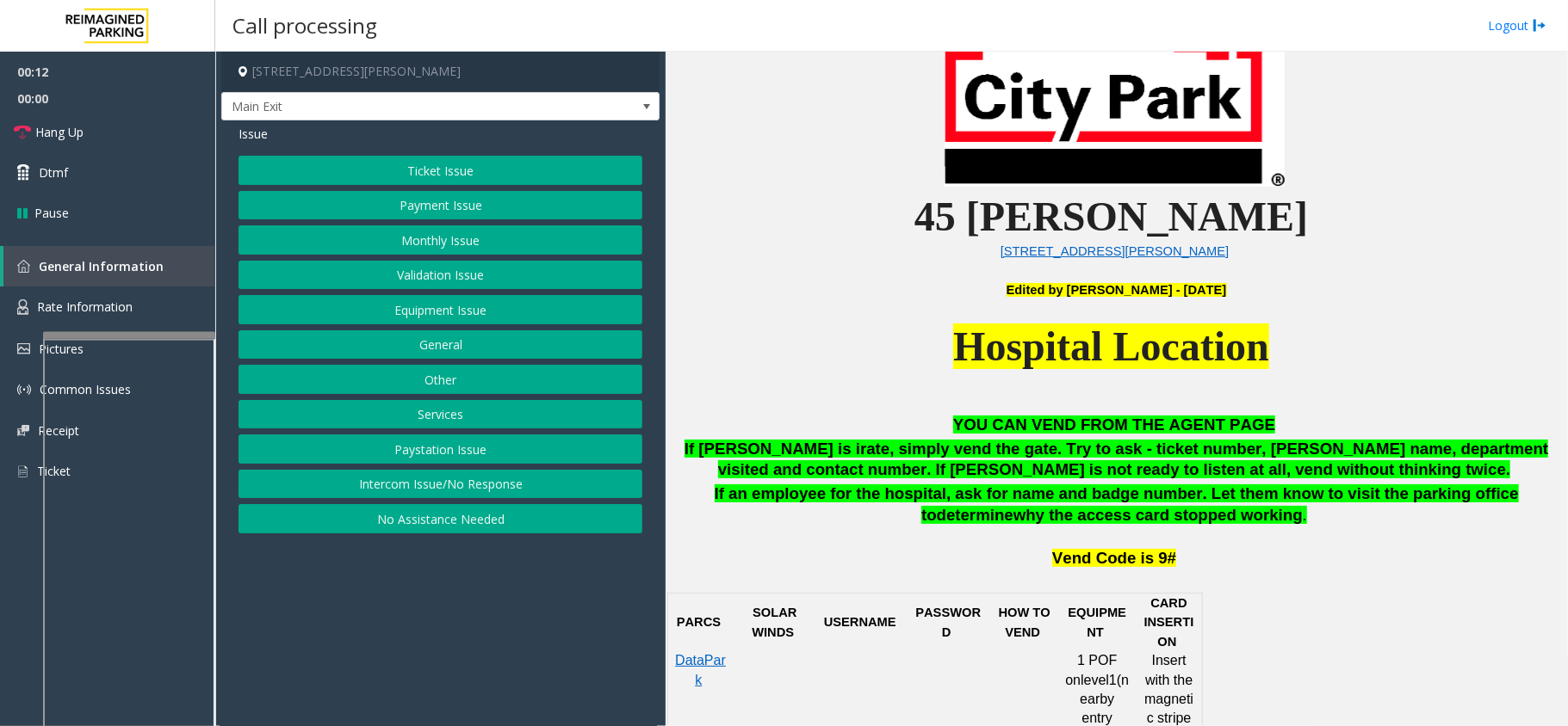
click at [430, 486] on button "Intercom Issue/No Response" at bounding box center [440, 484] width 403 height 29
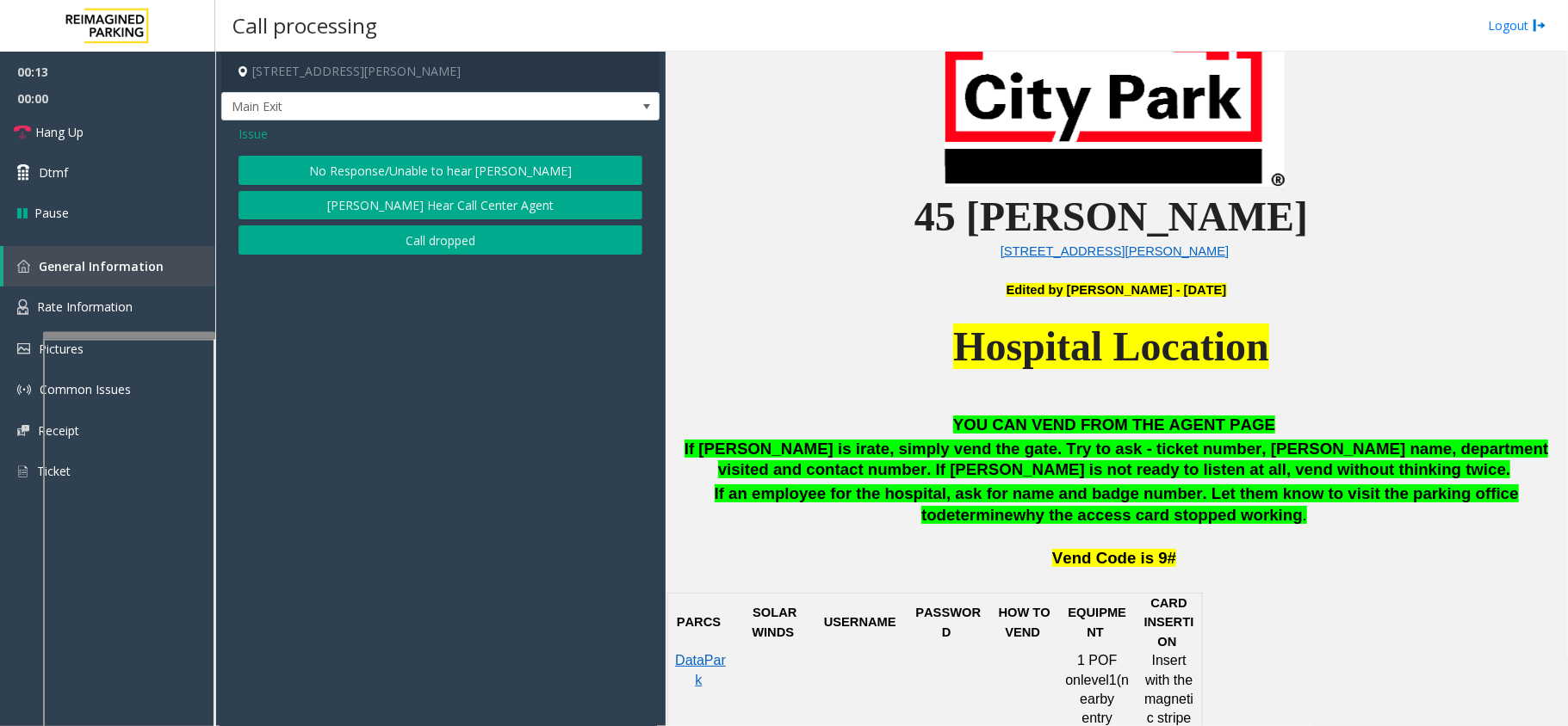
click at [398, 152] on div "Issue No Response/Unable to hear [PERSON_NAME] Cannot Hear Call Center Agent Ca…" at bounding box center [440, 192] width 438 height 143
click at [383, 162] on button "No Response/Unable to hear [PERSON_NAME]" at bounding box center [440, 170] width 403 height 29
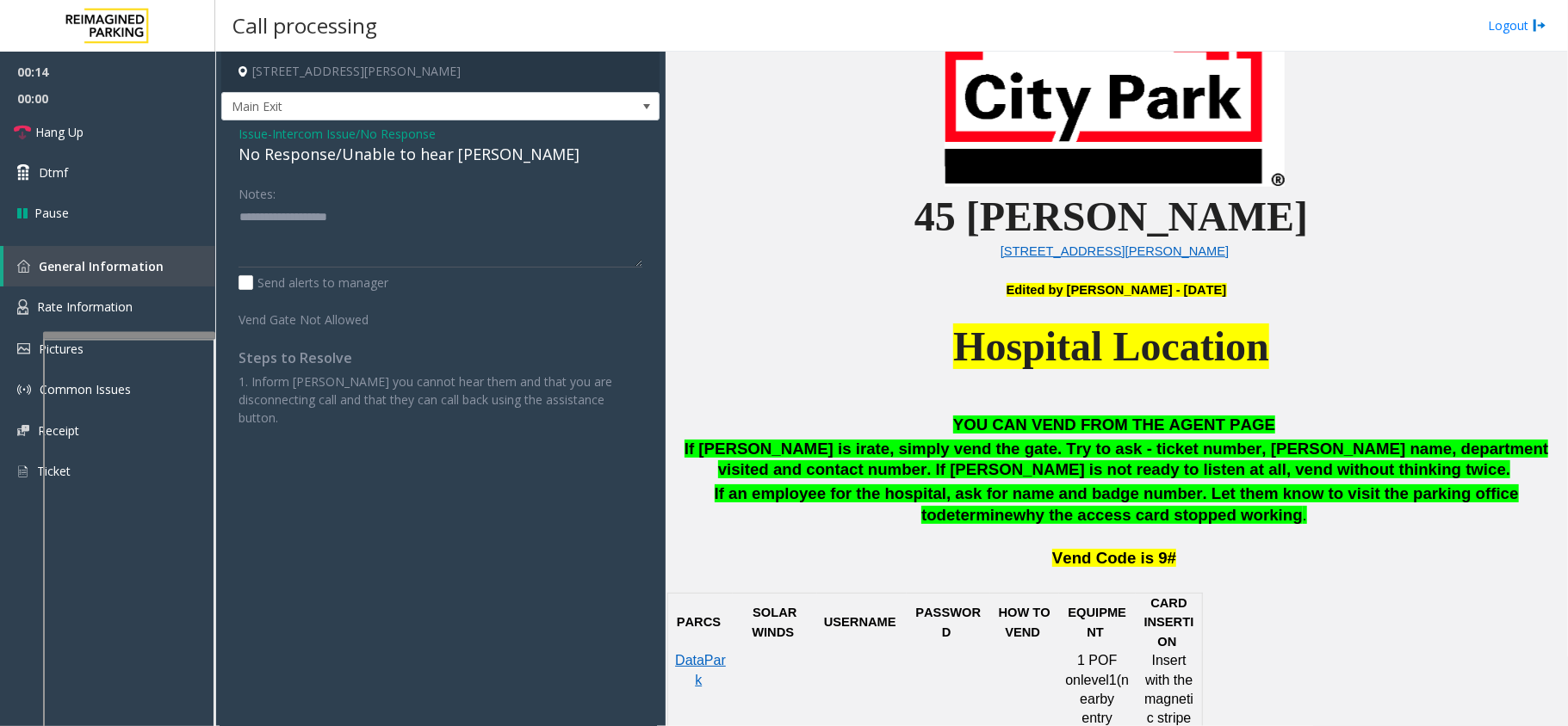
click at [383, 162] on div "No Response/Unable to hear [PERSON_NAME]" at bounding box center [440, 155] width 403 height 23
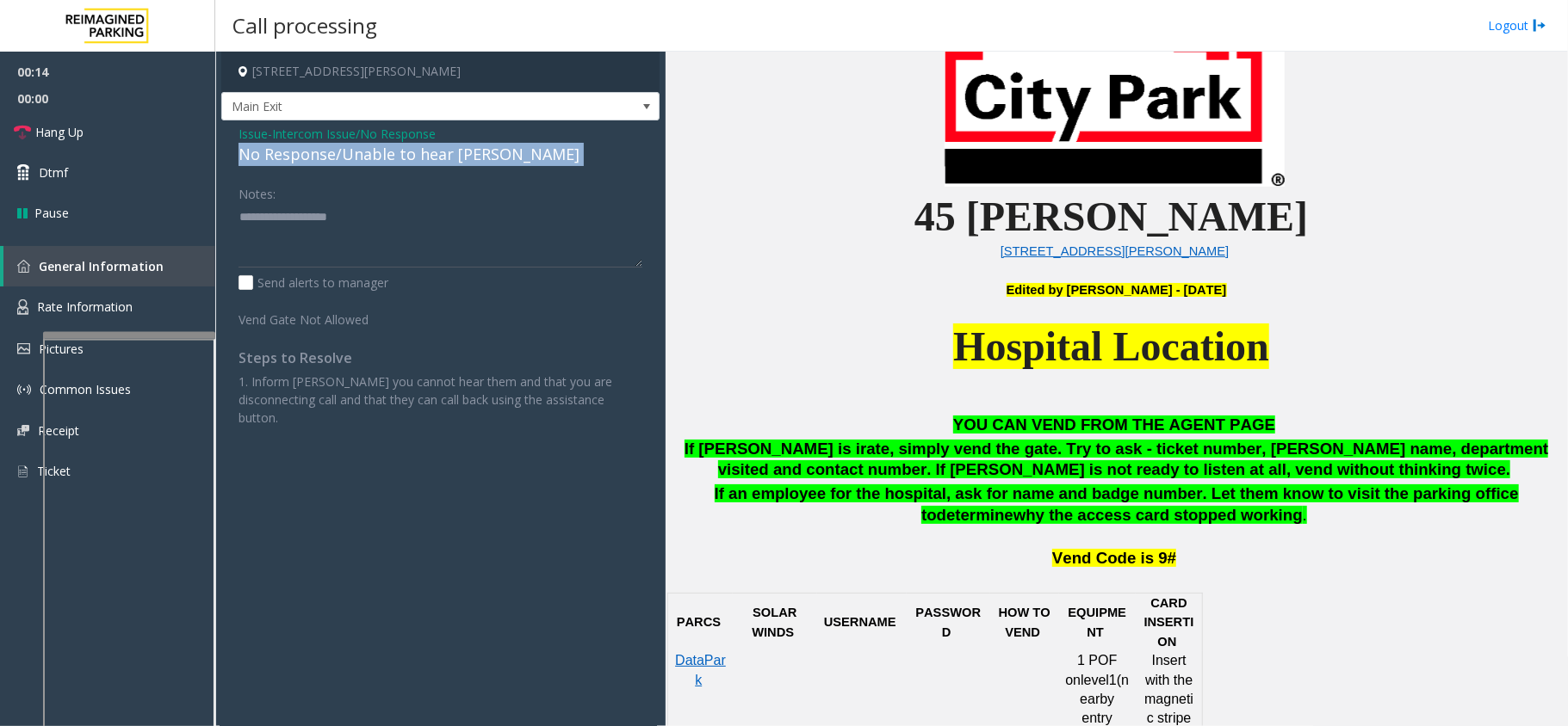
click at [383, 162] on div "No Response/Unable to hear [PERSON_NAME]" at bounding box center [440, 155] width 403 height 23
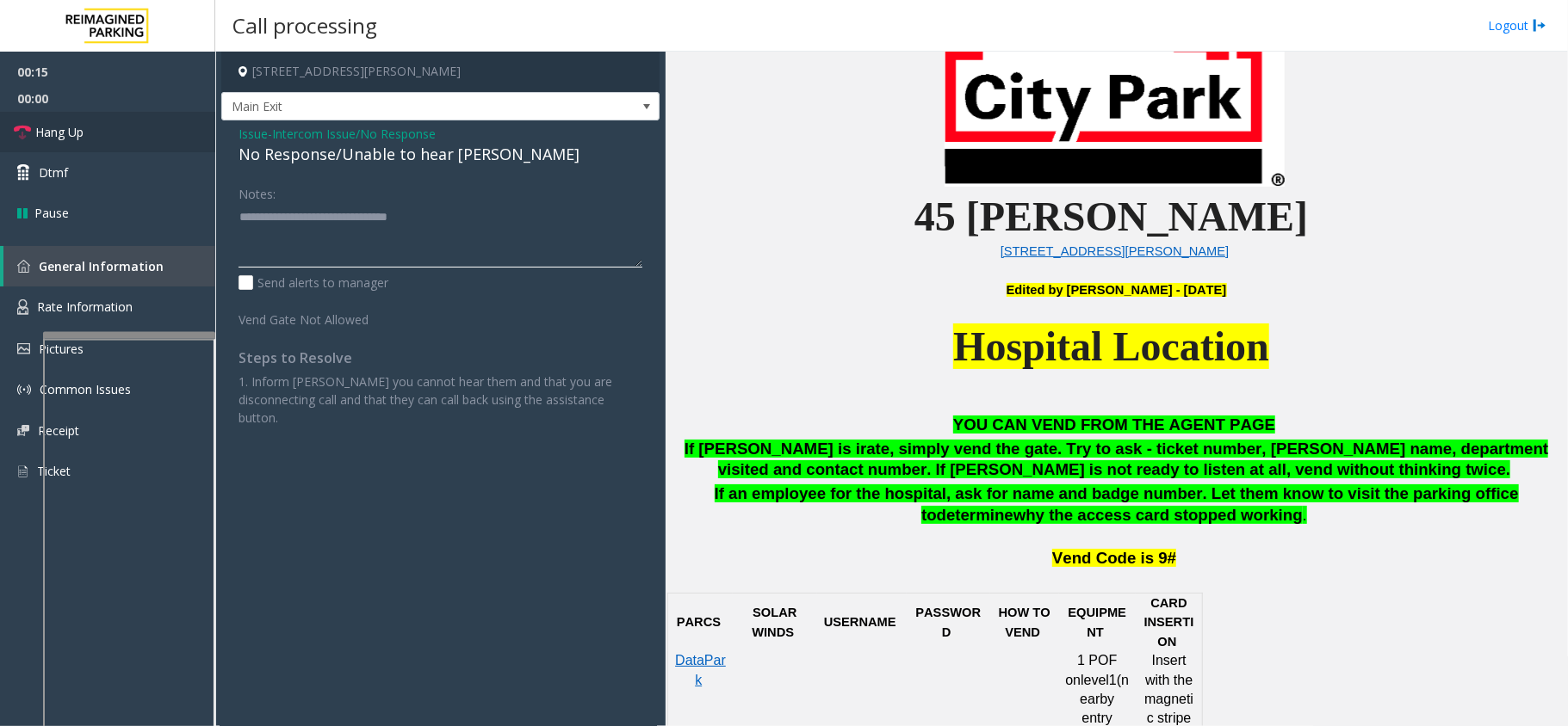
type textarea "**********"
click at [145, 135] on link "Hang Up" at bounding box center [107, 132] width 216 height 41
click at [112, 137] on link "Hang Up" at bounding box center [107, 132] width 216 height 41
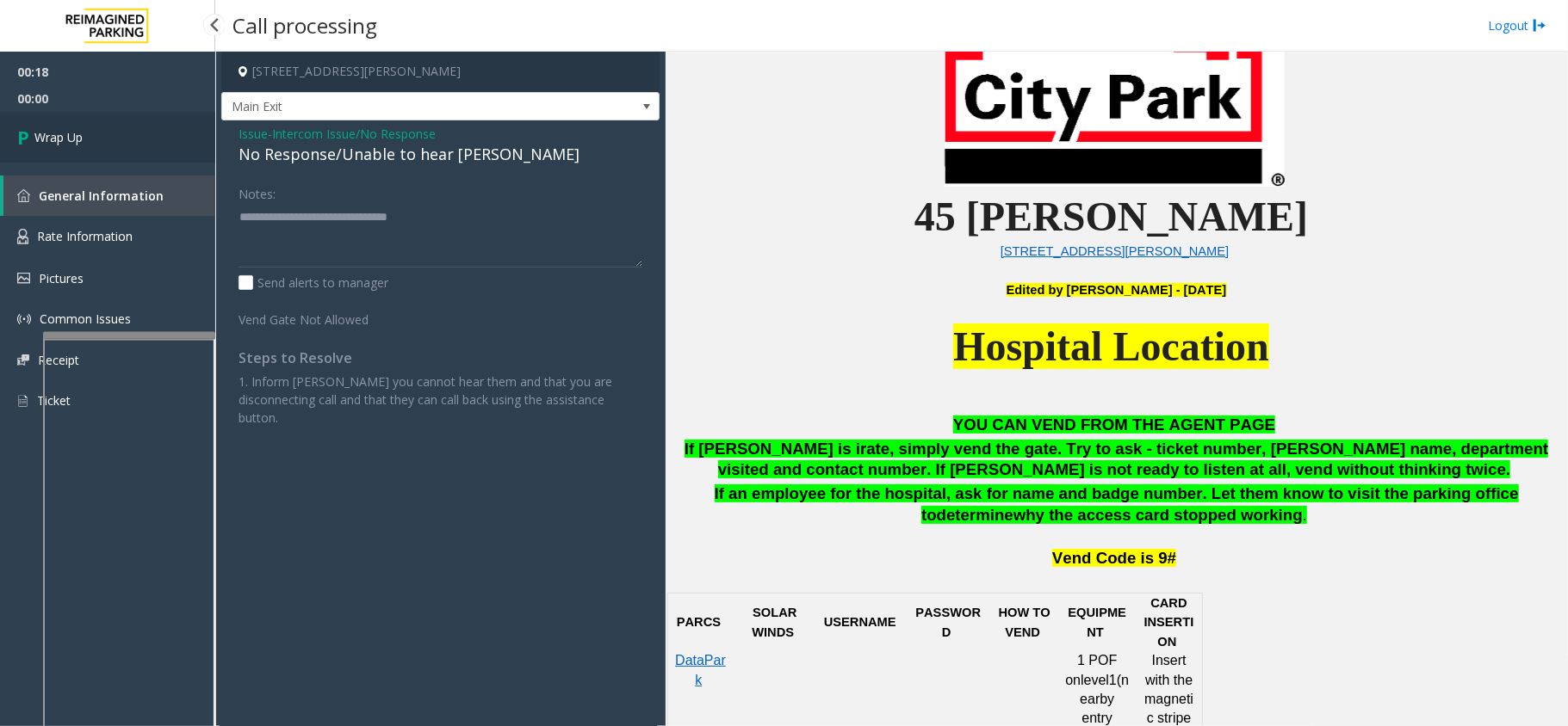
click at [73, 139] on span "Wrap Up" at bounding box center [59, 137] width 48 height 18
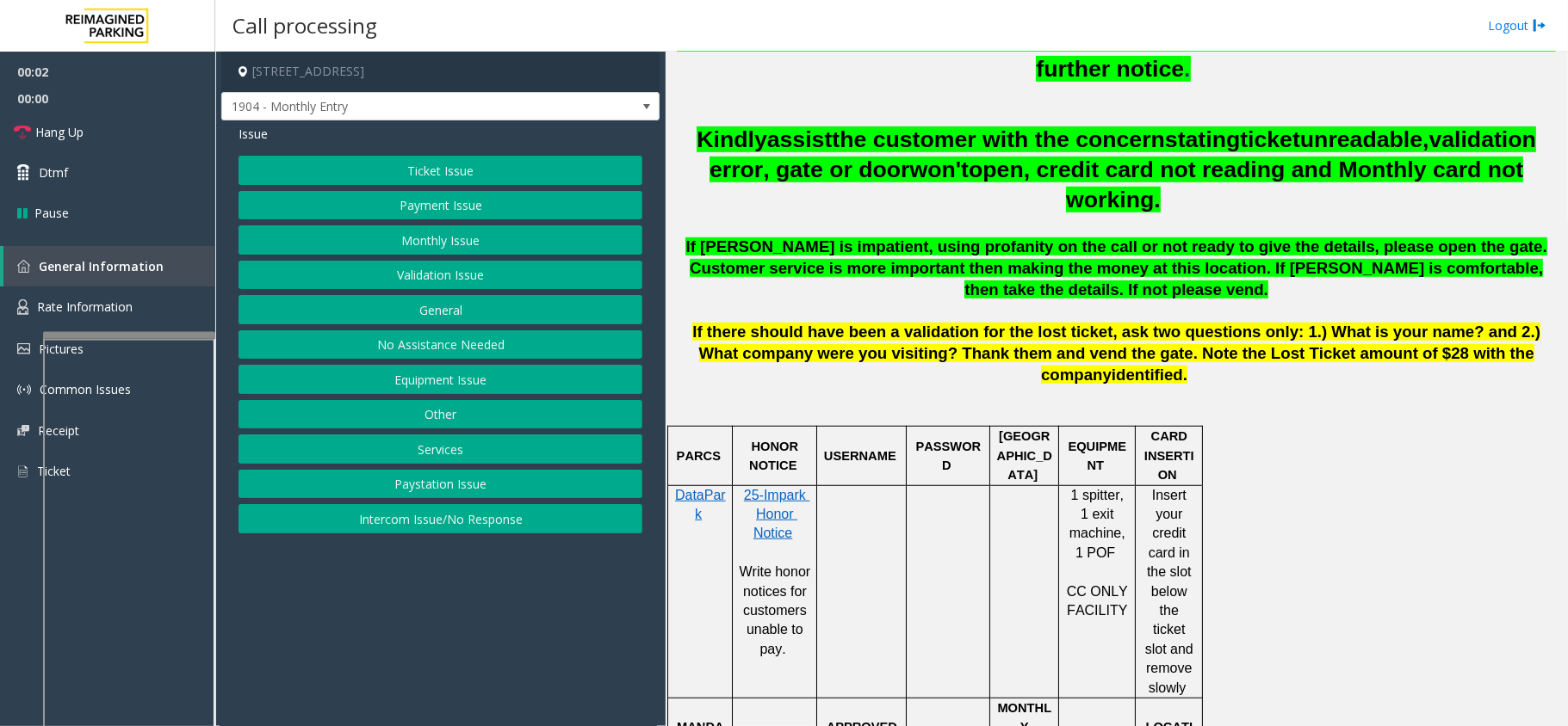
scroll to position [802, 0]
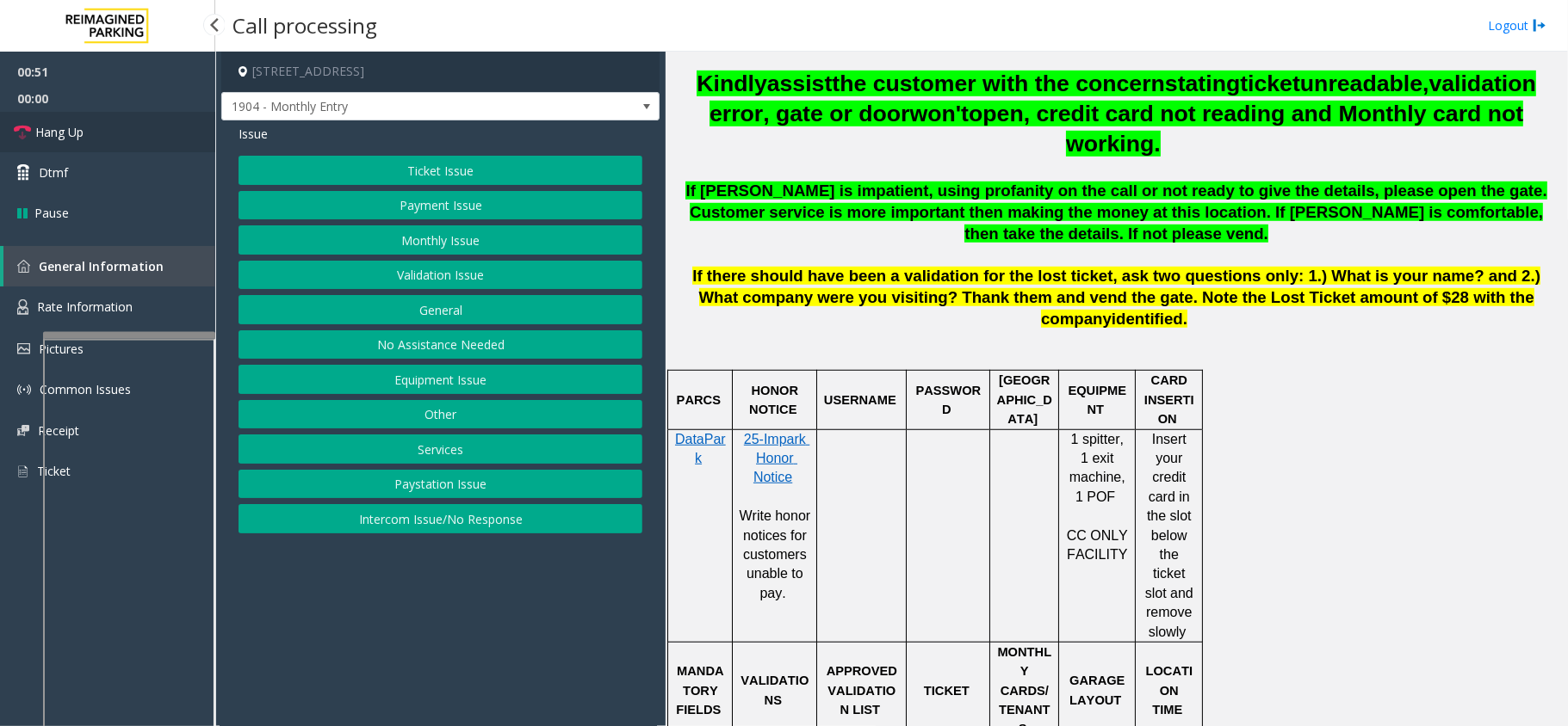
click at [169, 145] on link "Hang Up" at bounding box center [107, 132] width 216 height 41
click at [474, 435] on div "Ticket Issue Payment Issue Monthly Issue Validation Issue General No Assistance…" at bounding box center [440, 344] width 403 height 378
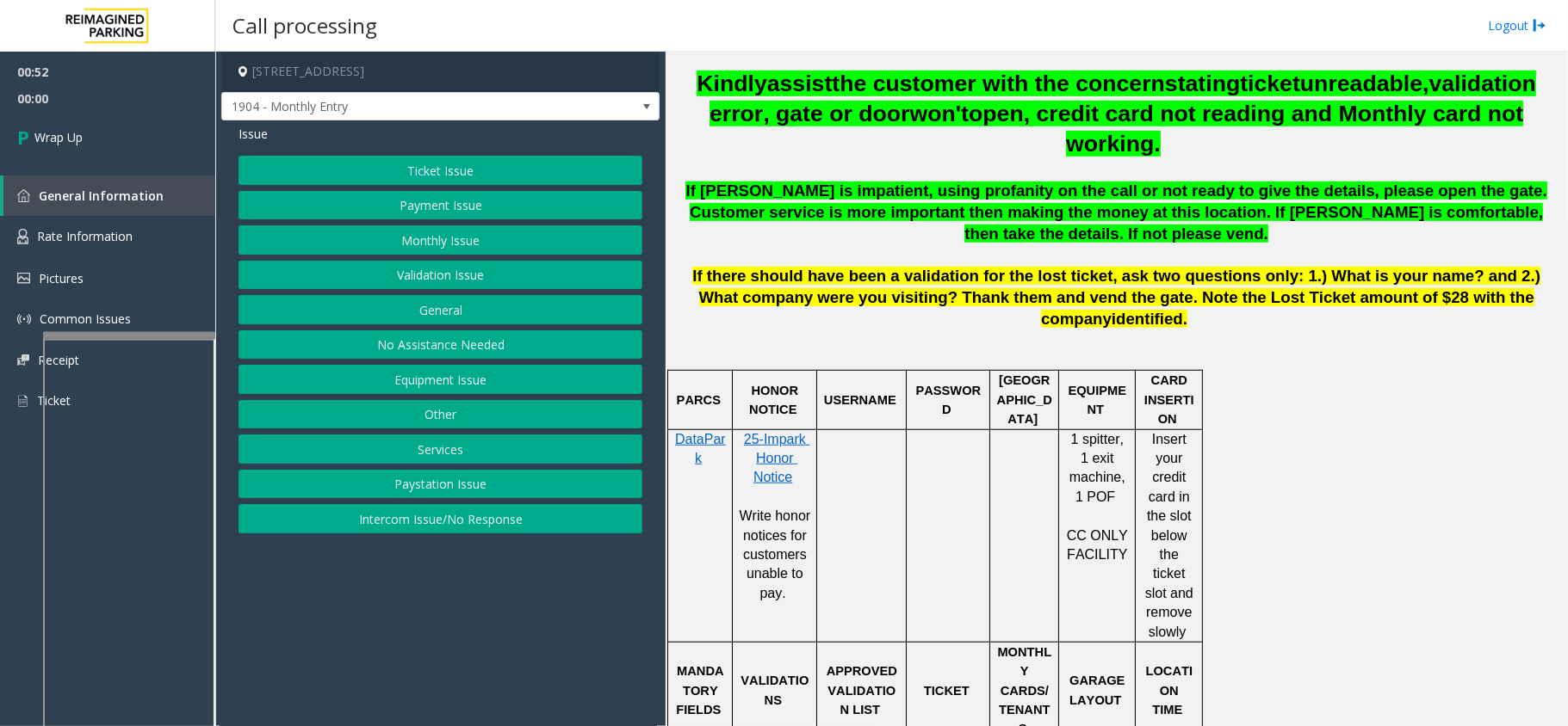
click at [476, 429] on button "Other" at bounding box center [440, 415] width 403 height 29
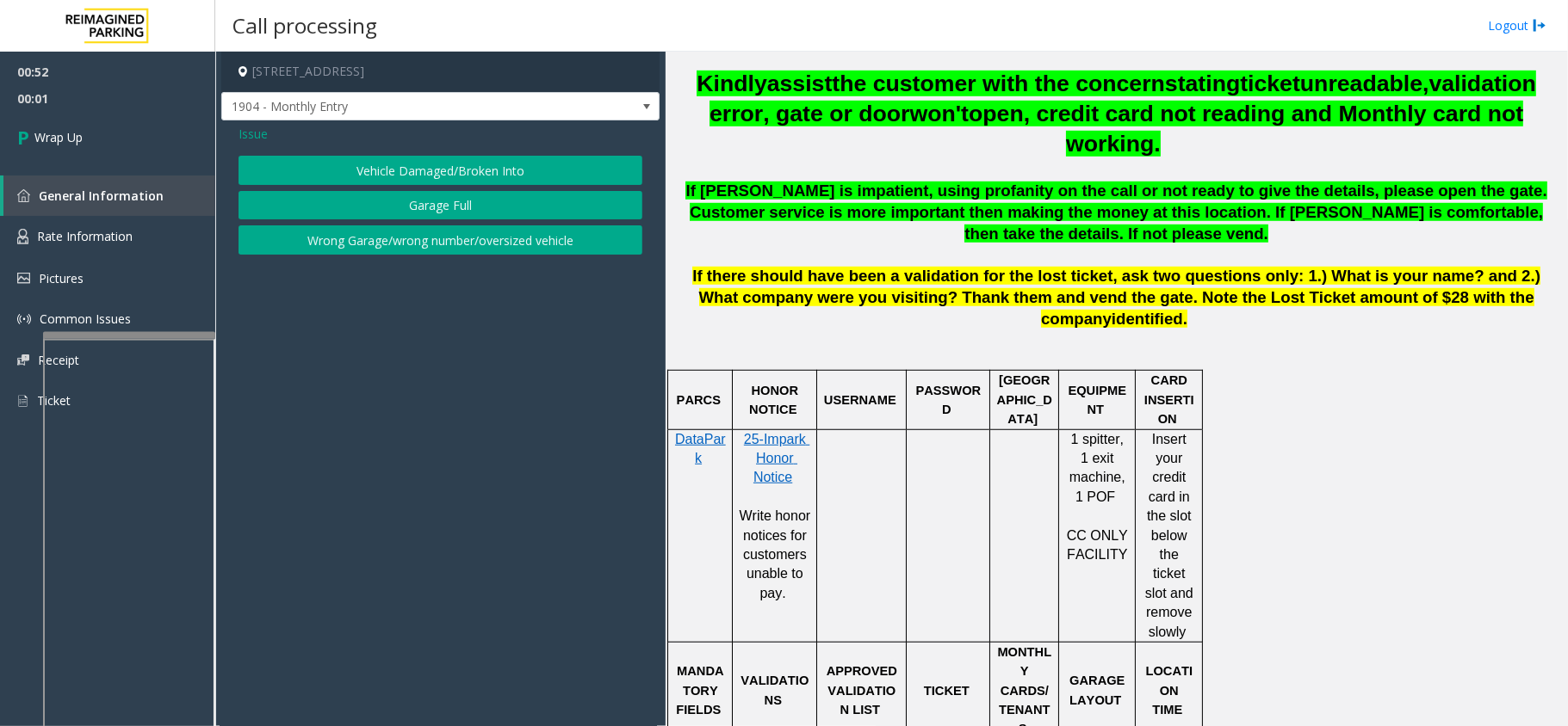
click at [222, 122] on div "Issue Vehicle Damaged/Broken Into Garage Full Wrong Garage/wrong number/oversiz…" at bounding box center [440, 192] width 438 height 143
click at [274, 146] on div "Issue Vehicle Damaged/Broken Into Garage Full Wrong Garage/wrong number/oversiz…" at bounding box center [440, 192] width 438 height 143
drag, startPoint x: 242, startPoint y: 134, endPoint x: 239, endPoint y: 145, distance: 11.4
click at [241, 134] on span "Issue" at bounding box center [253, 133] width 29 height 18
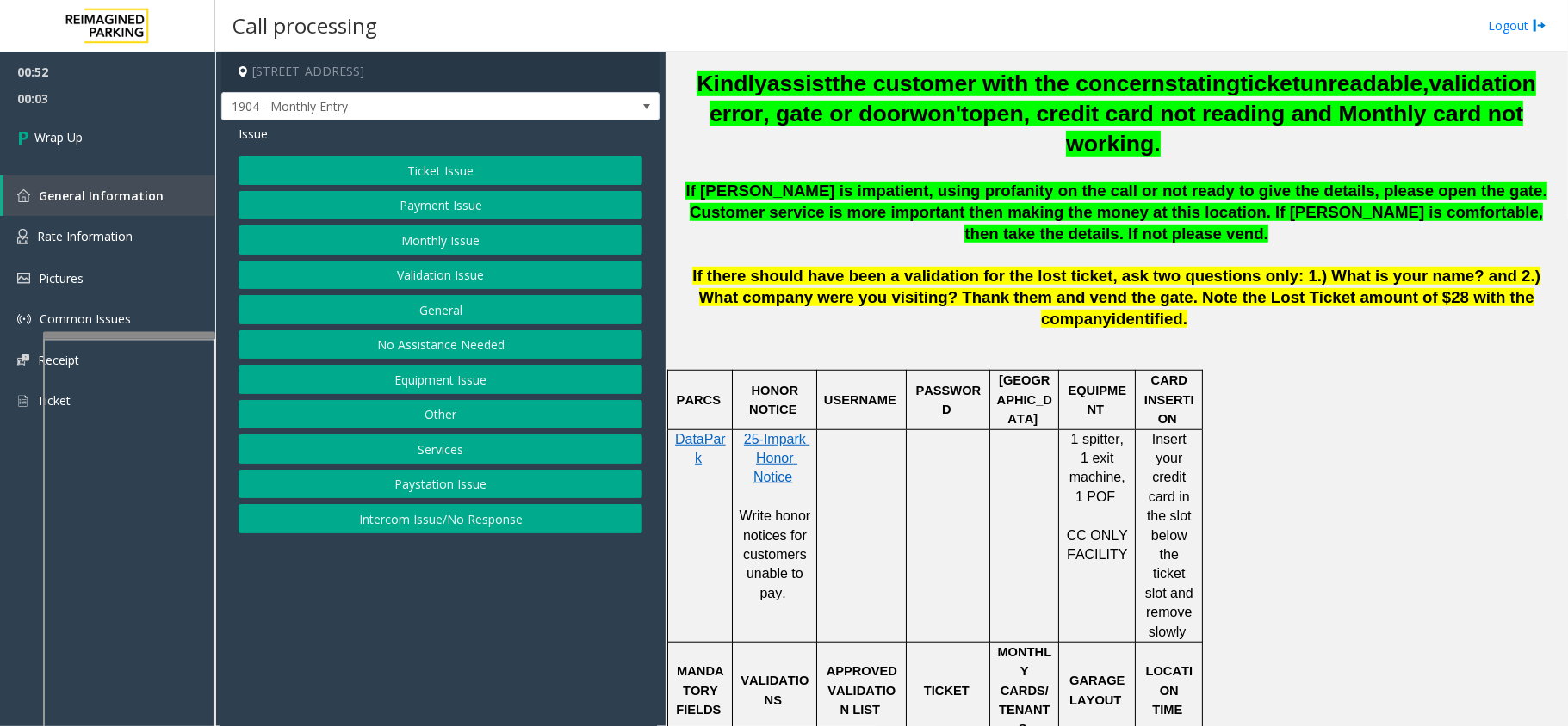
click at [444, 457] on button "Services" at bounding box center [440, 449] width 403 height 29
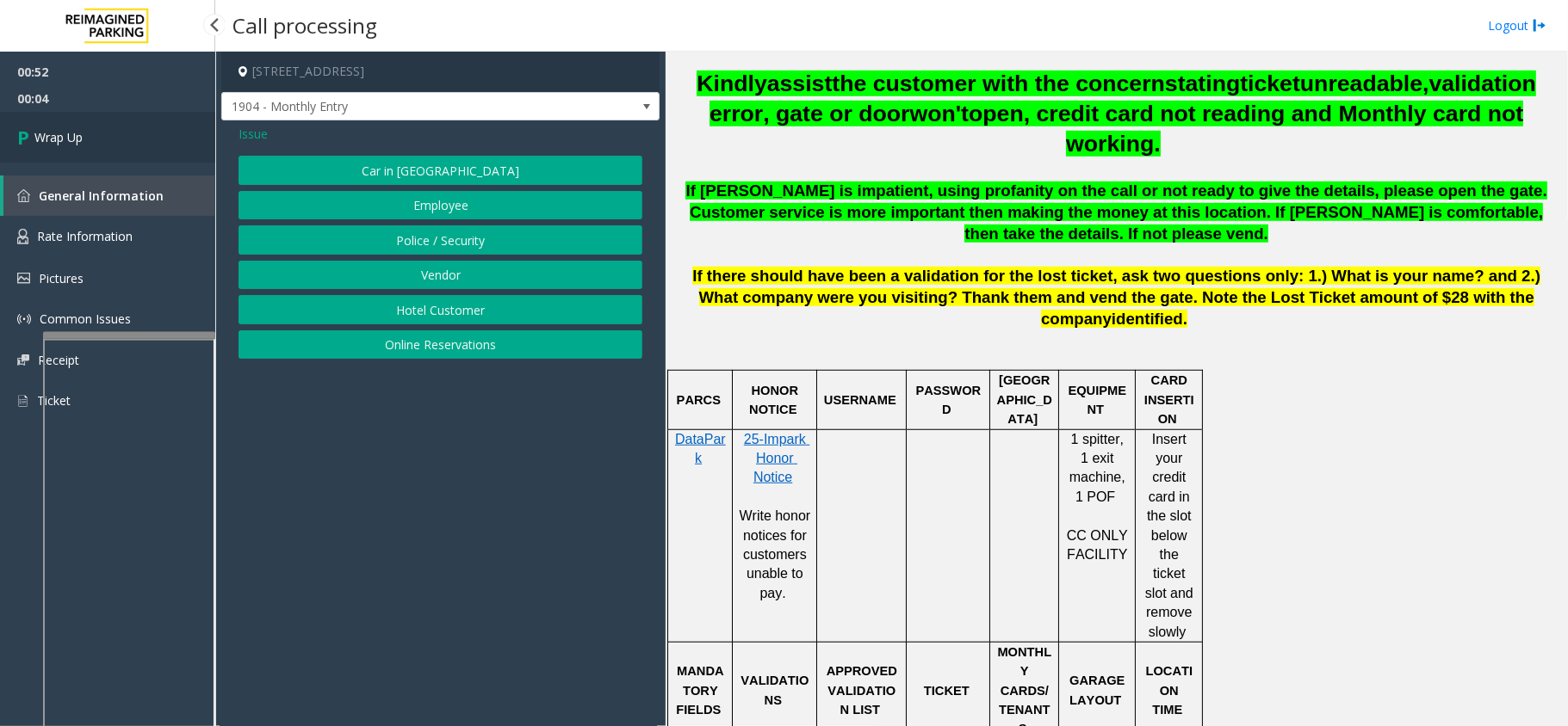
click at [193, 136] on link "Wrap Up" at bounding box center [107, 137] width 216 height 51
click at [251, 136] on span "Issue" at bounding box center [253, 133] width 29 height 18
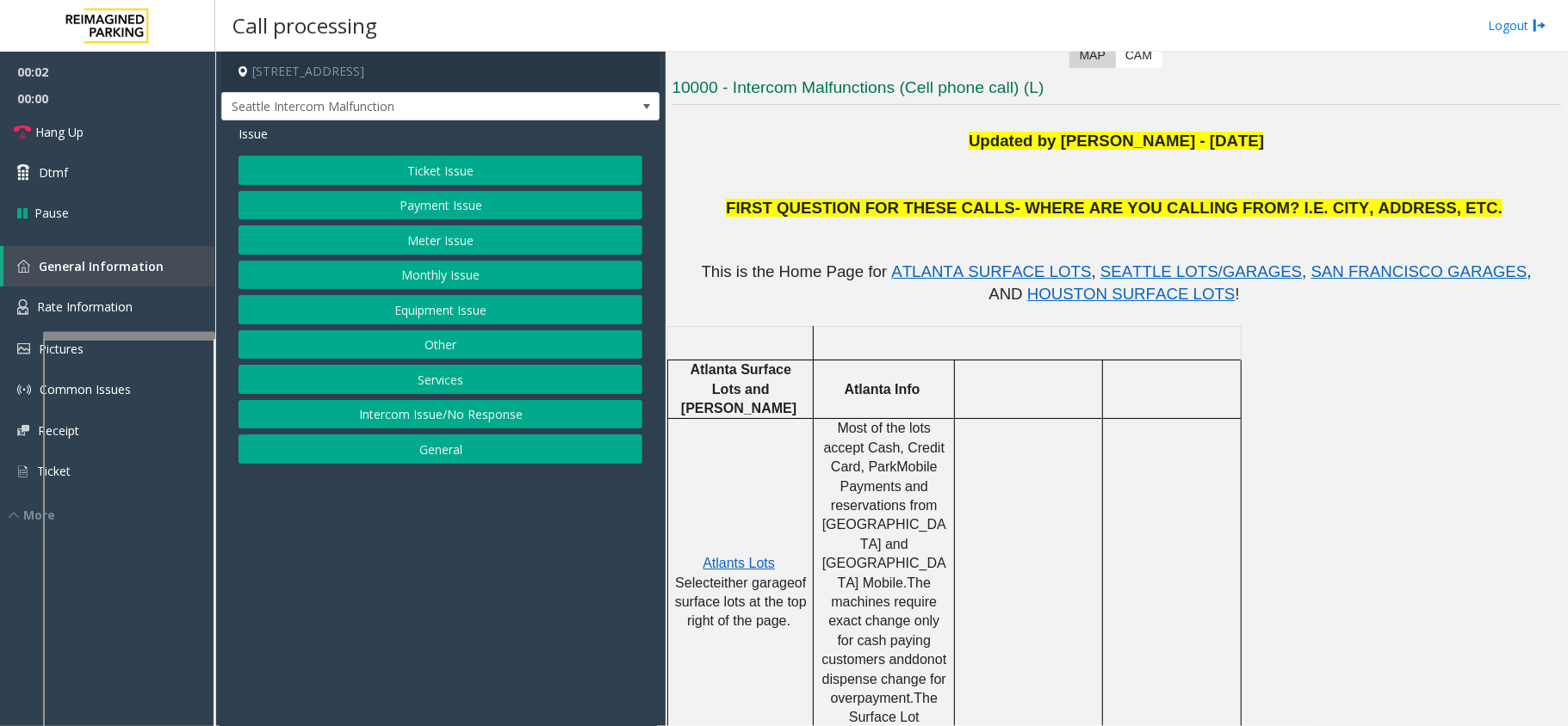
scroll to position [458, 0]
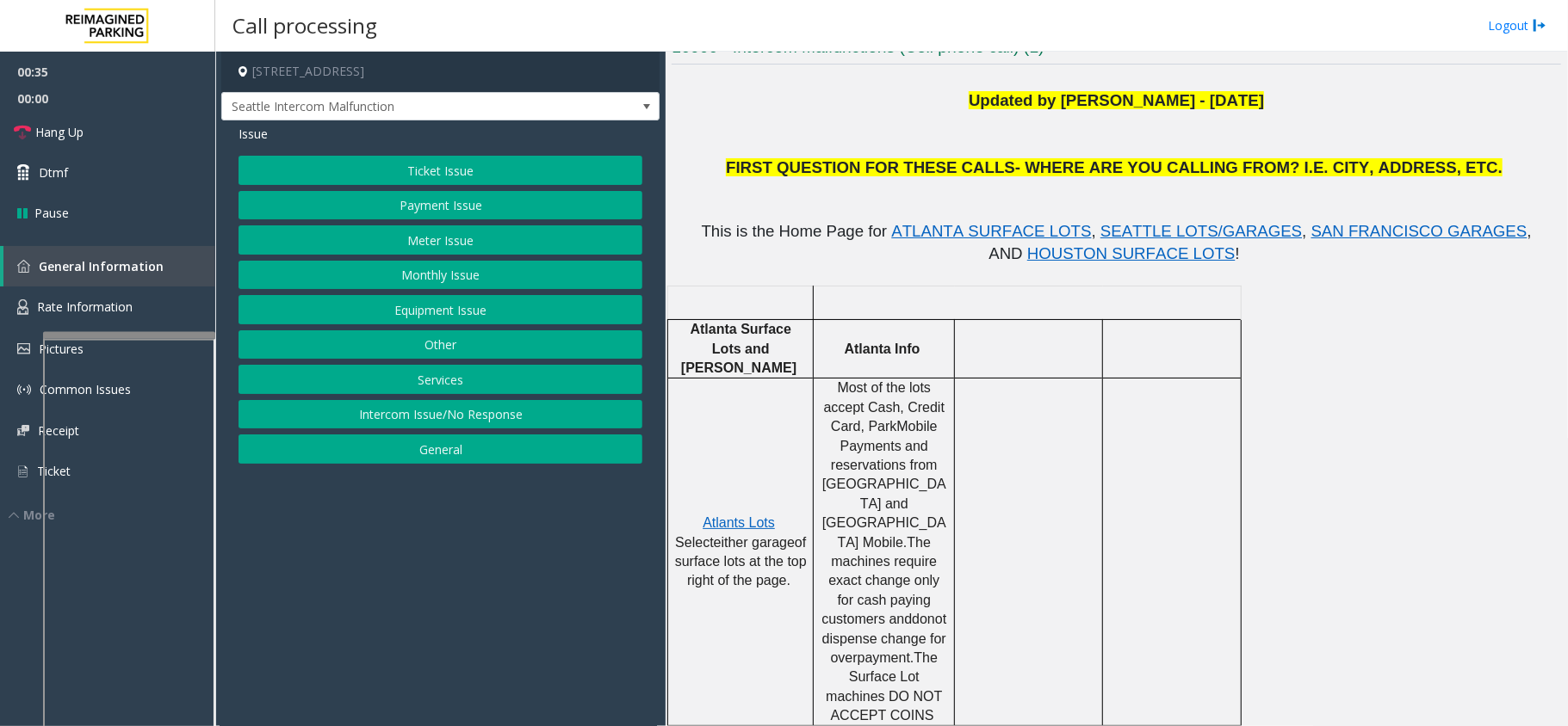
click at [372, 274] on button "Monthly Issue" at bounding box center [440, 276] width 403 height 29
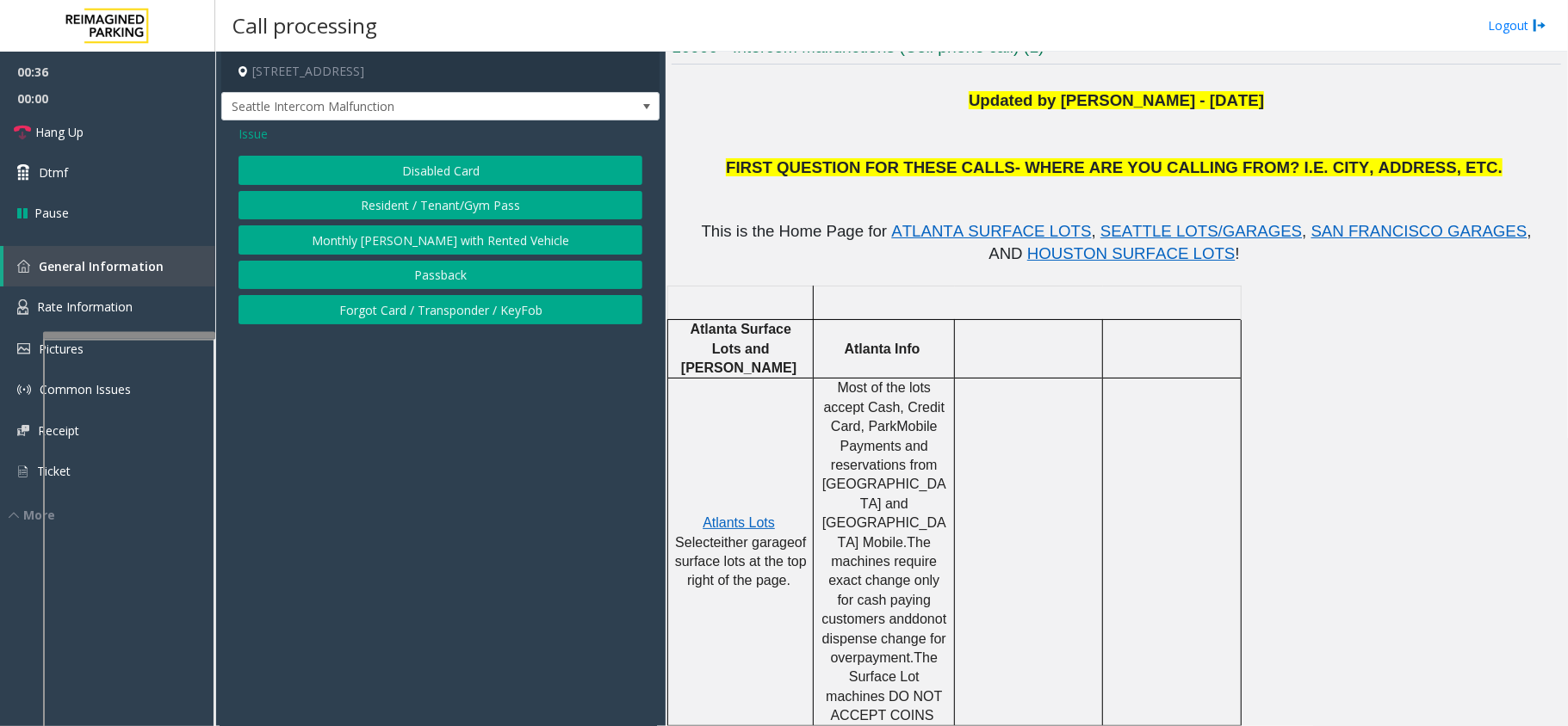
click at [366, 160] on button "Disabled Card" at bounding box center [440, 170] width 403 height 29
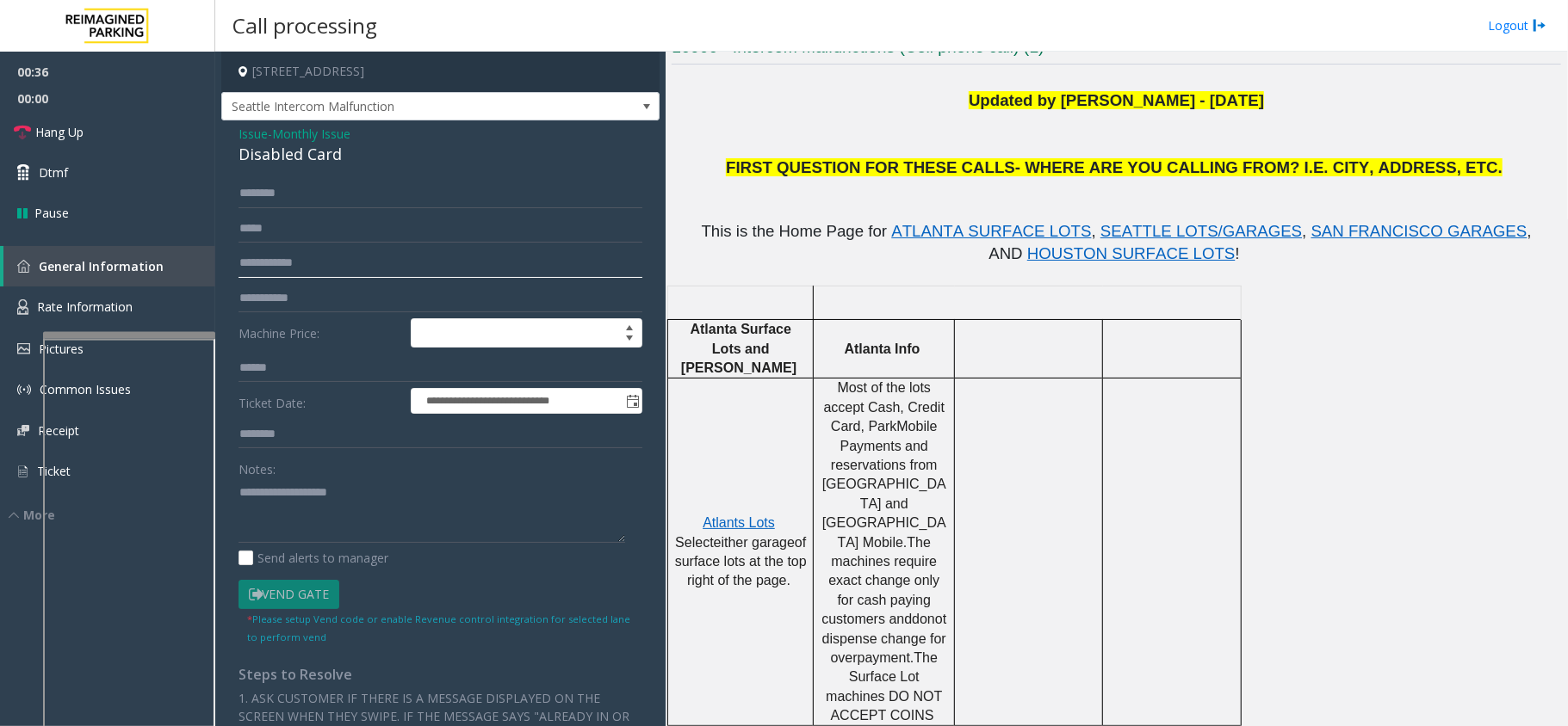
click at [289, 266] on input "text" at bounding box center [440, 263] width 403 height 29
type textarea "**********"
click at [293, 254] on input "text" at bounding box center [440, 263] width 403 height 29
click at [294, 272] on input "text" at bounding box center [440, 263] width 403 height 29
type input "*****"
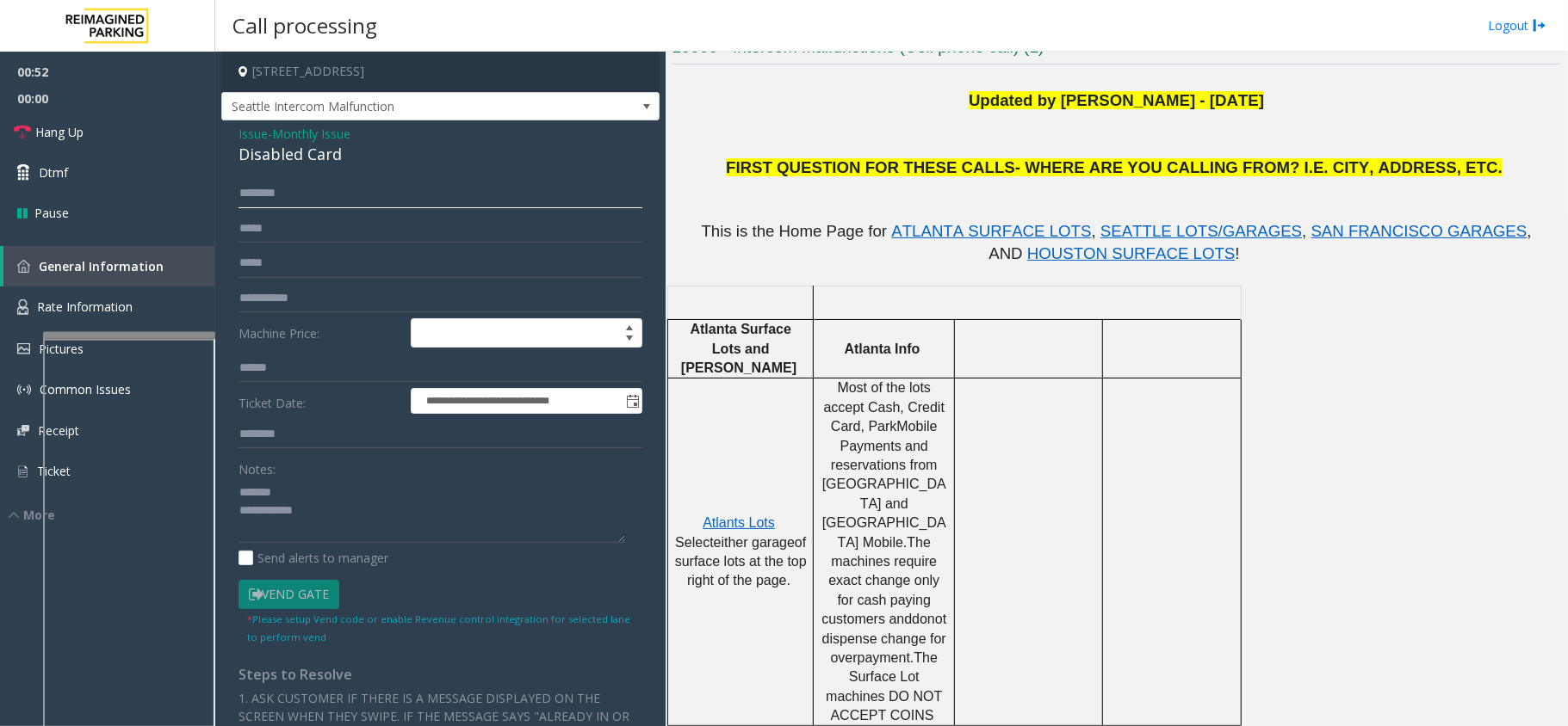
click at [317, 197] on input "text" at bounding box center [440, 193] width 403 height 29
click at [311, 160] on div "Disabled Card" at bounding box center [440, 155] width 403 height 23
type textarea "**********"
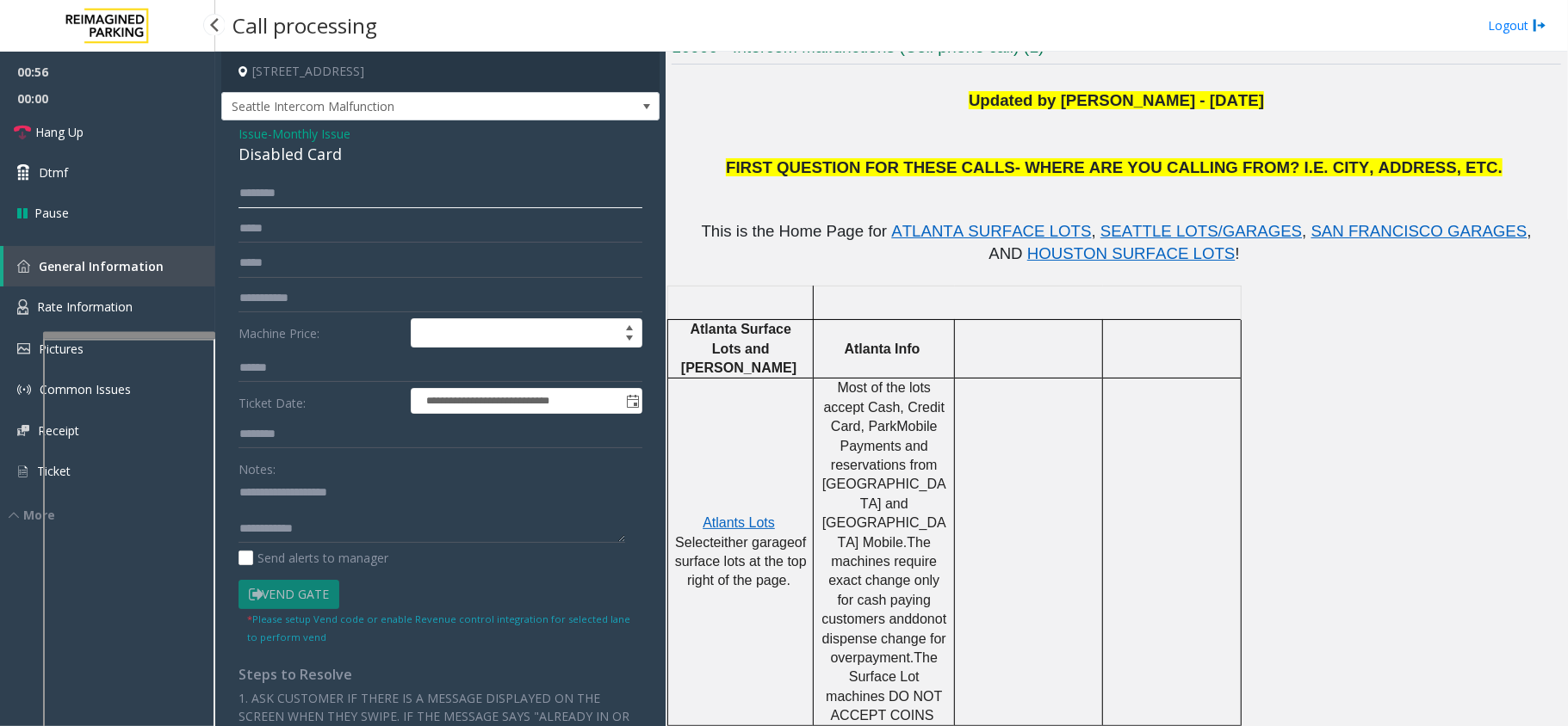
click at [239, 196] on input "text" at bounding box center [440, 193] width 403 height 29
type input "**********"
type textarea "**********"
click at [176, 186] on link "Dtmf" at bounding box center [107, 173] width 216 height 41
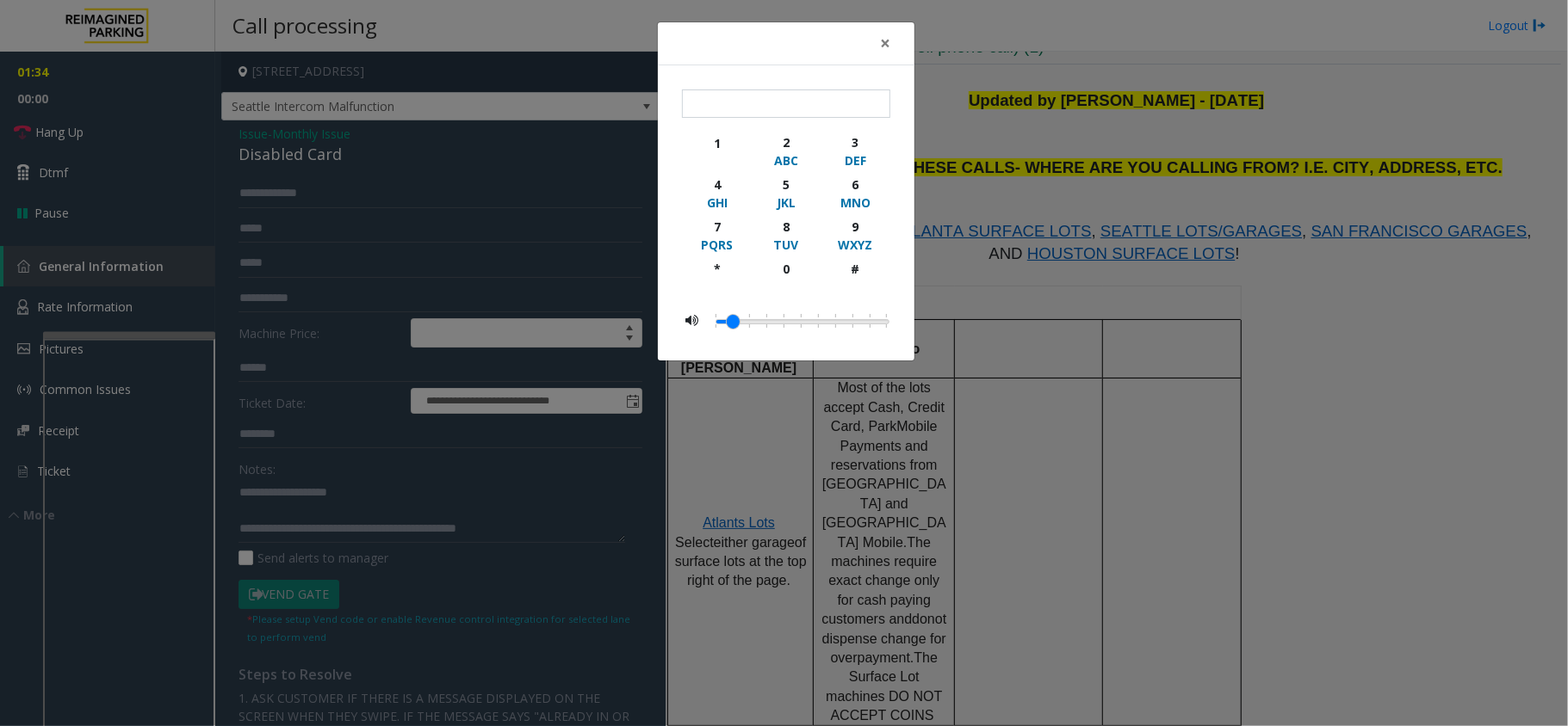
click at [992, 280] on div "× 1 2 ABC 3 DEF 4 GHI 5 JKL 6 MNO 7 PQRS 8 TUV 9 WXYZ * 0 #" at bounding box center [784, 363] width 1568 height 726
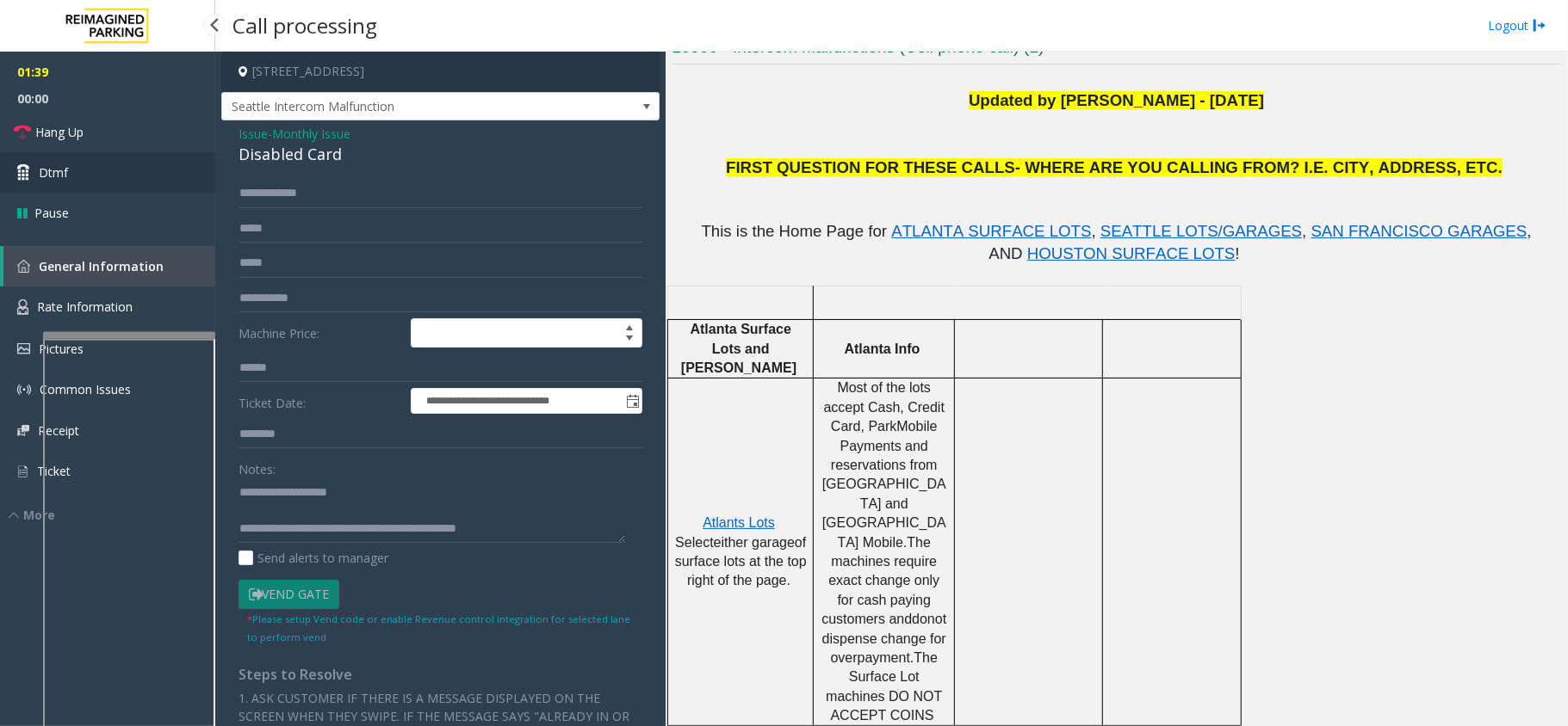
click at [142, 173] on link "Dtmf" at bounding box center [107, 173] width 216 height 41
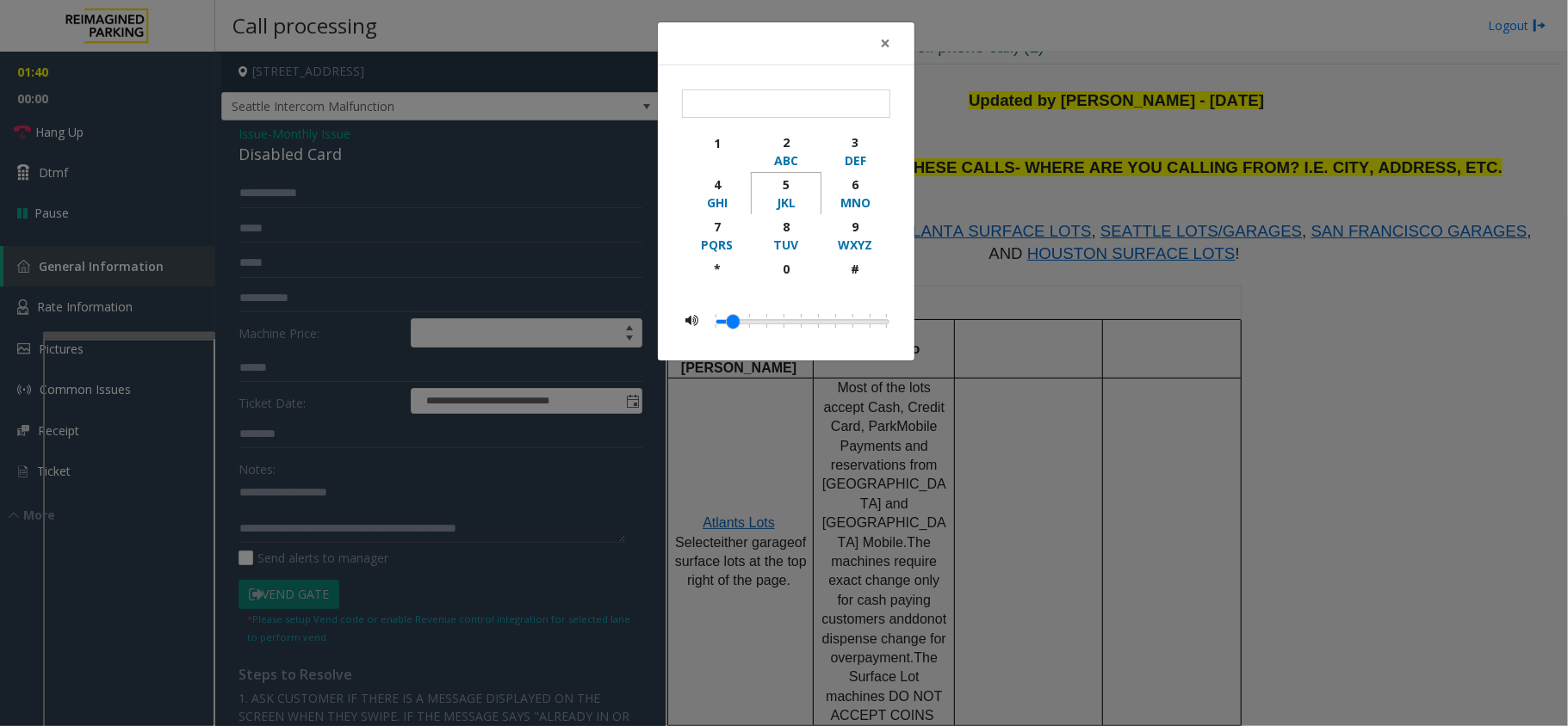
click at [795, 188] on div "5" at bounding box center [785, 185] width 47 height 18
type input "*"
click at [996, 207] on div "× * 1 2 ABC 3 DEF 4 GHI 5 JKL 6 MNO 7 PQRS 8 TUV 9 WXYZ * 0 #" at bounding box center [784, 363] width 1568 height 726
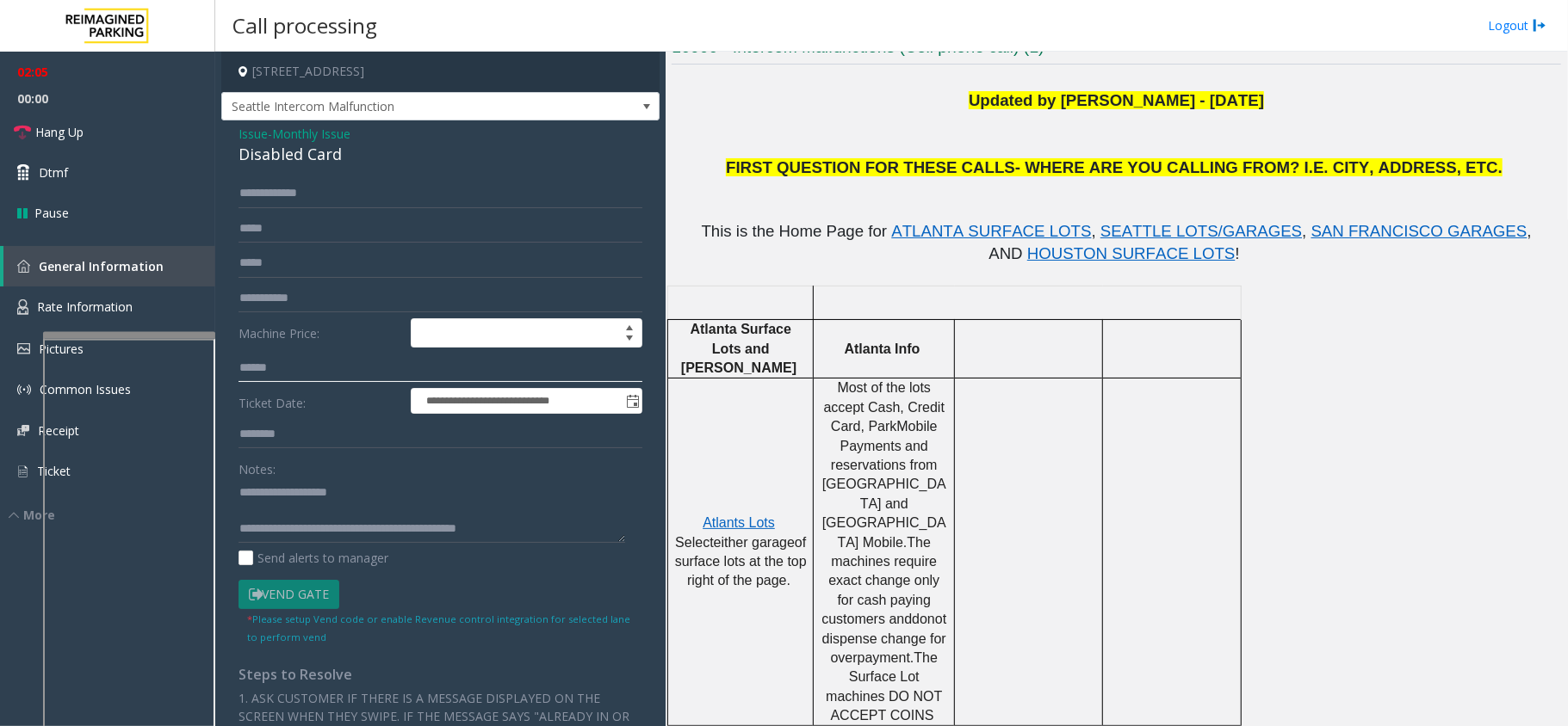
click at [333, 356] on input "text" at bounding box center [440, 368] width 403 height 29
click at [411, 492] on textarea at bounding box center [432, 510] width 387 height 65
click at [542, 527] on textarea at bounding box center [432, 510] width 387 height 65
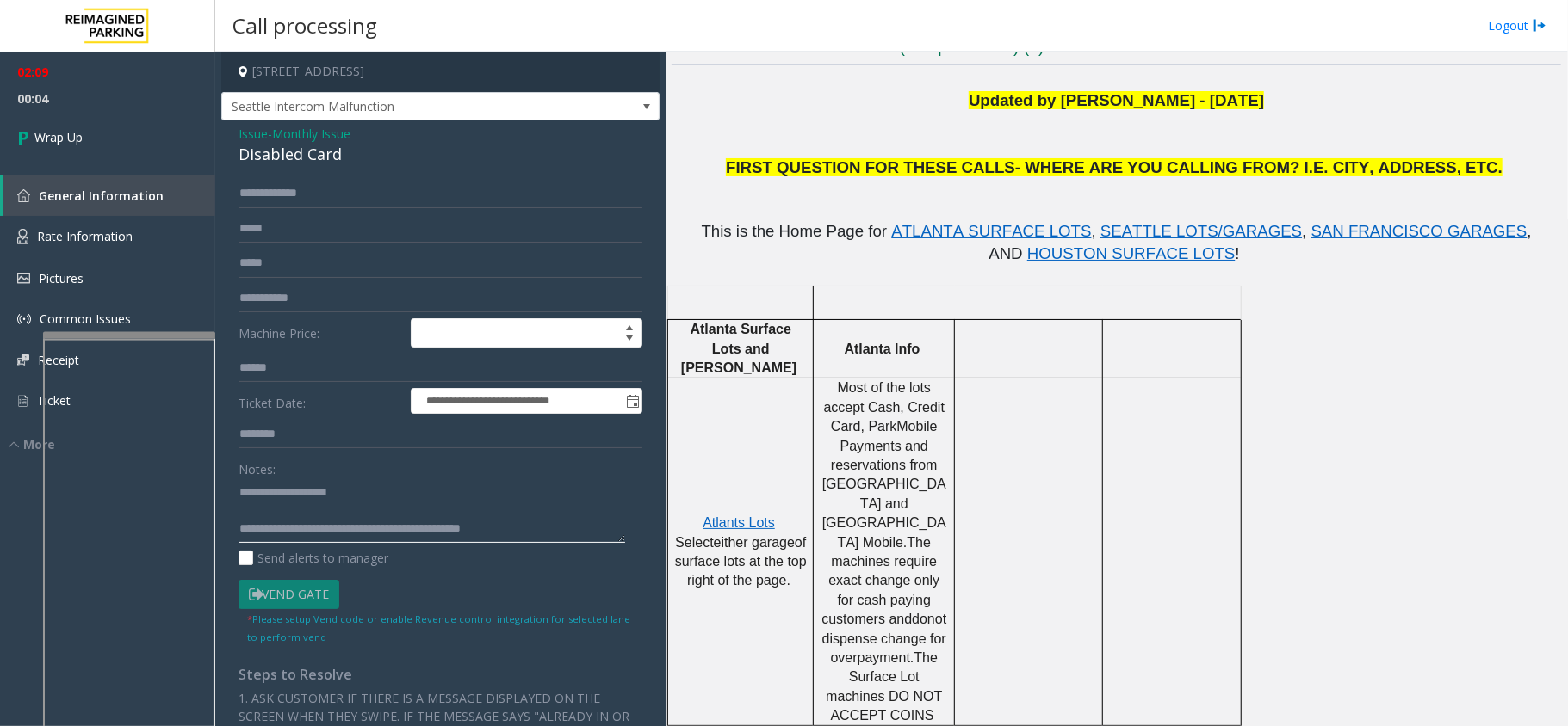
click at [561, 528] on textarea at bounding box center [432, 510] width 387 height 65
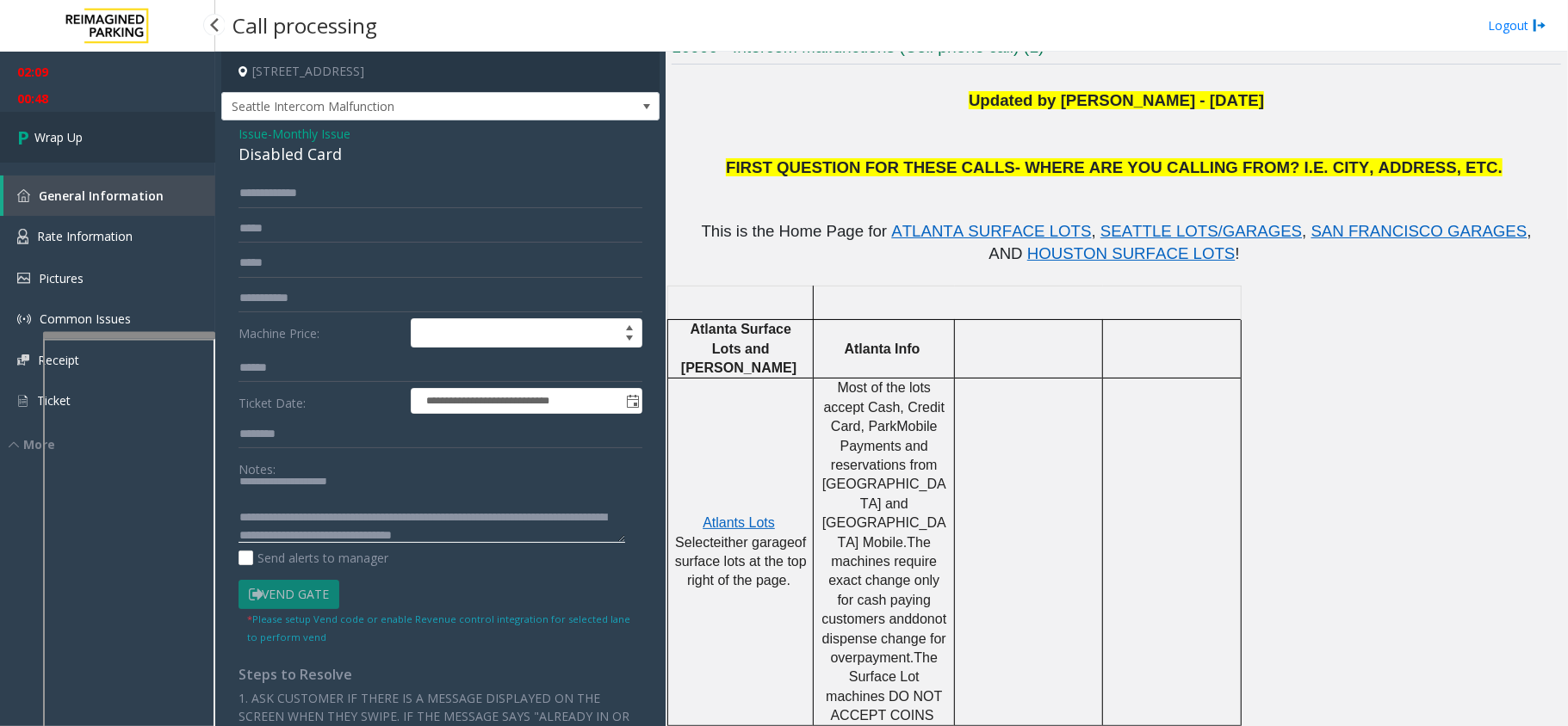
type textarea "**********"
click at [173, 146] on link "Wrap Up" at bounding box center [107, 137] width 216 height 51
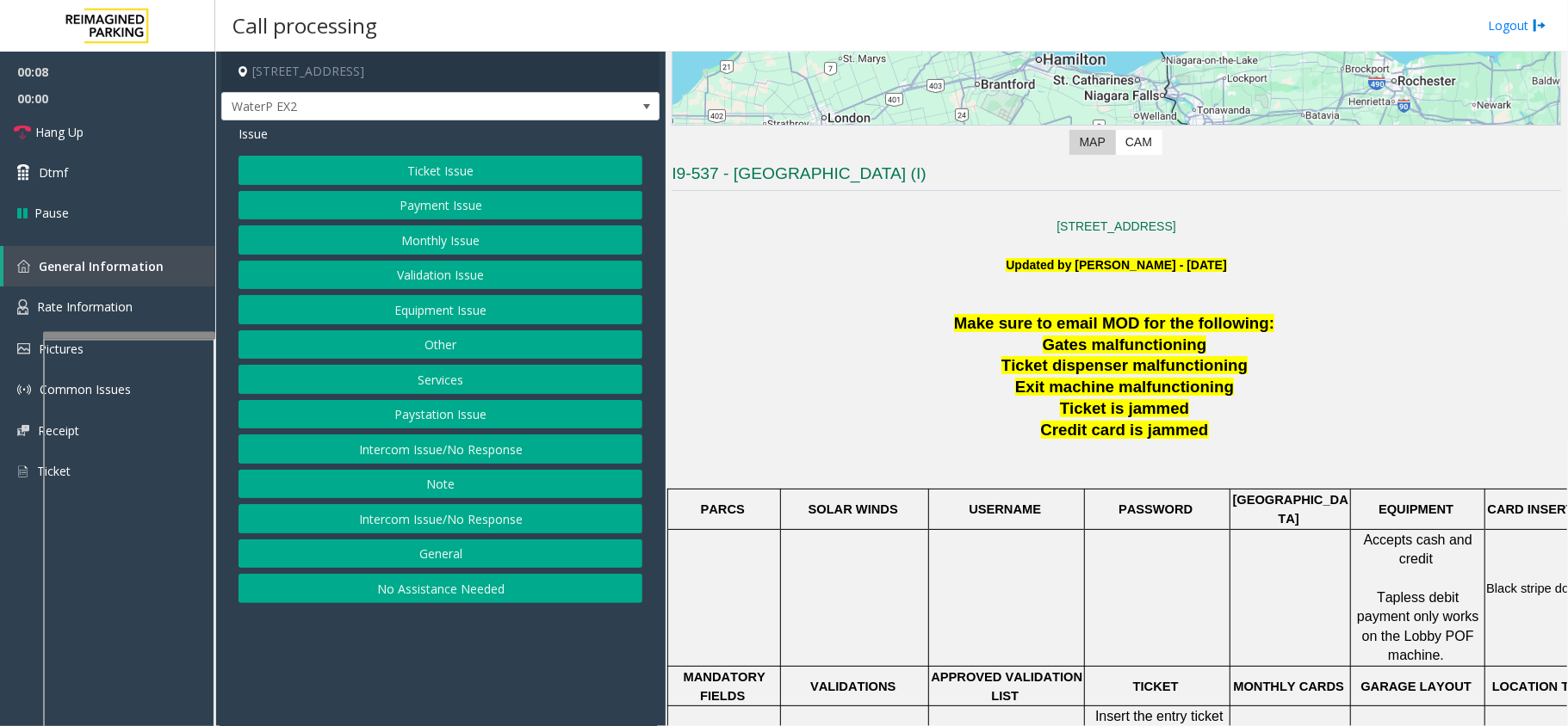
scroll to position [344, 0]
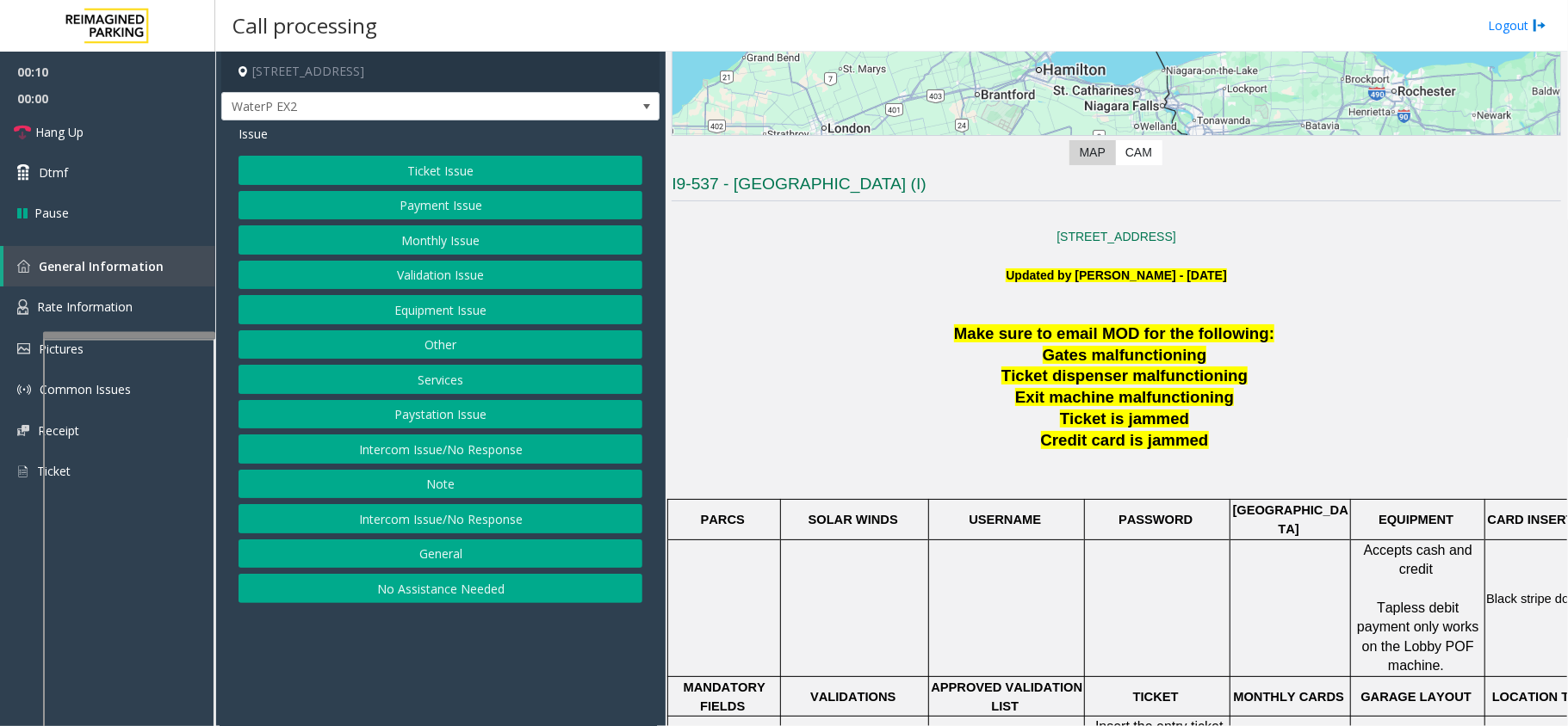
click at [462, 238] on button "Monthly Issue" at bounding box center [440, 240] width 403 height 29
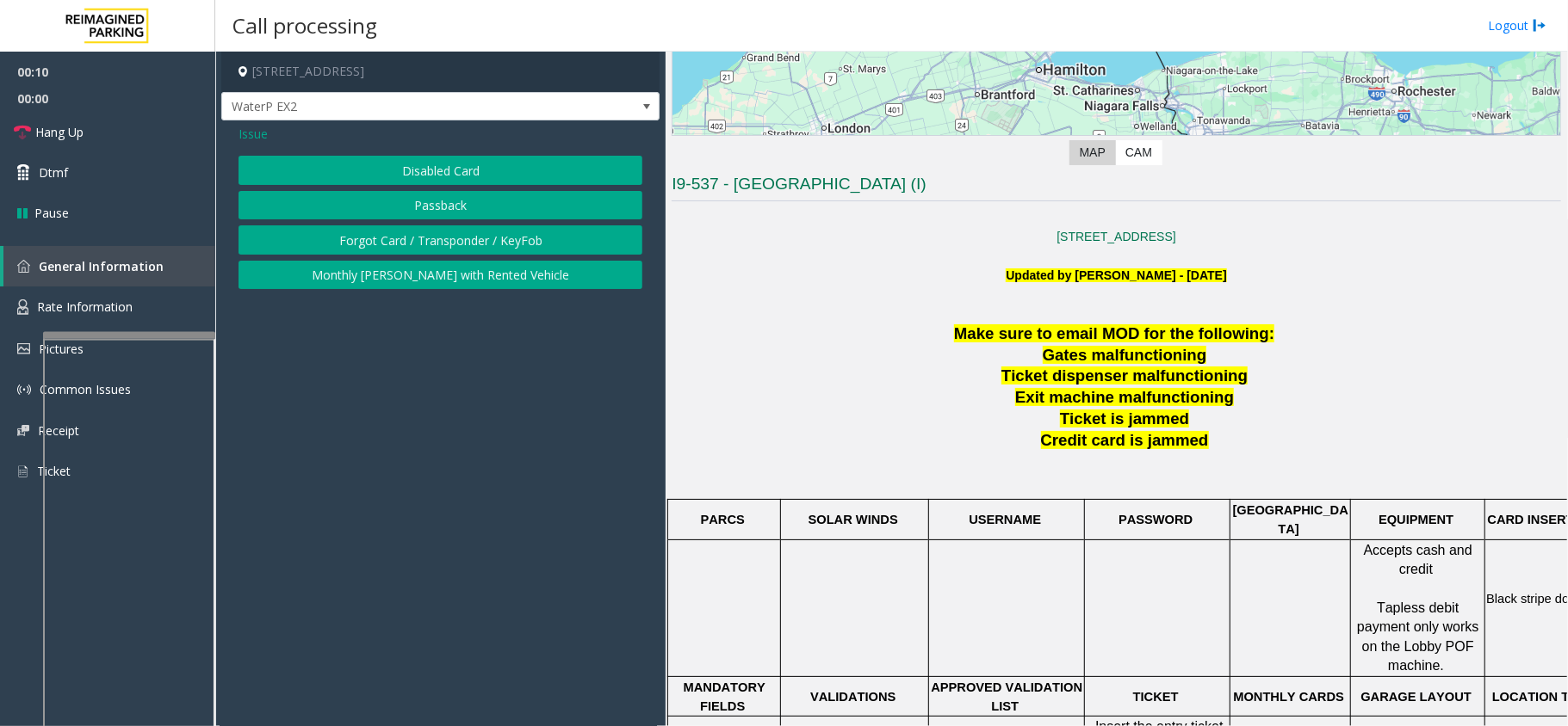
click at [453, 184] on button "Disabled Card" at bounding box center [440, 170] width 403 height 29
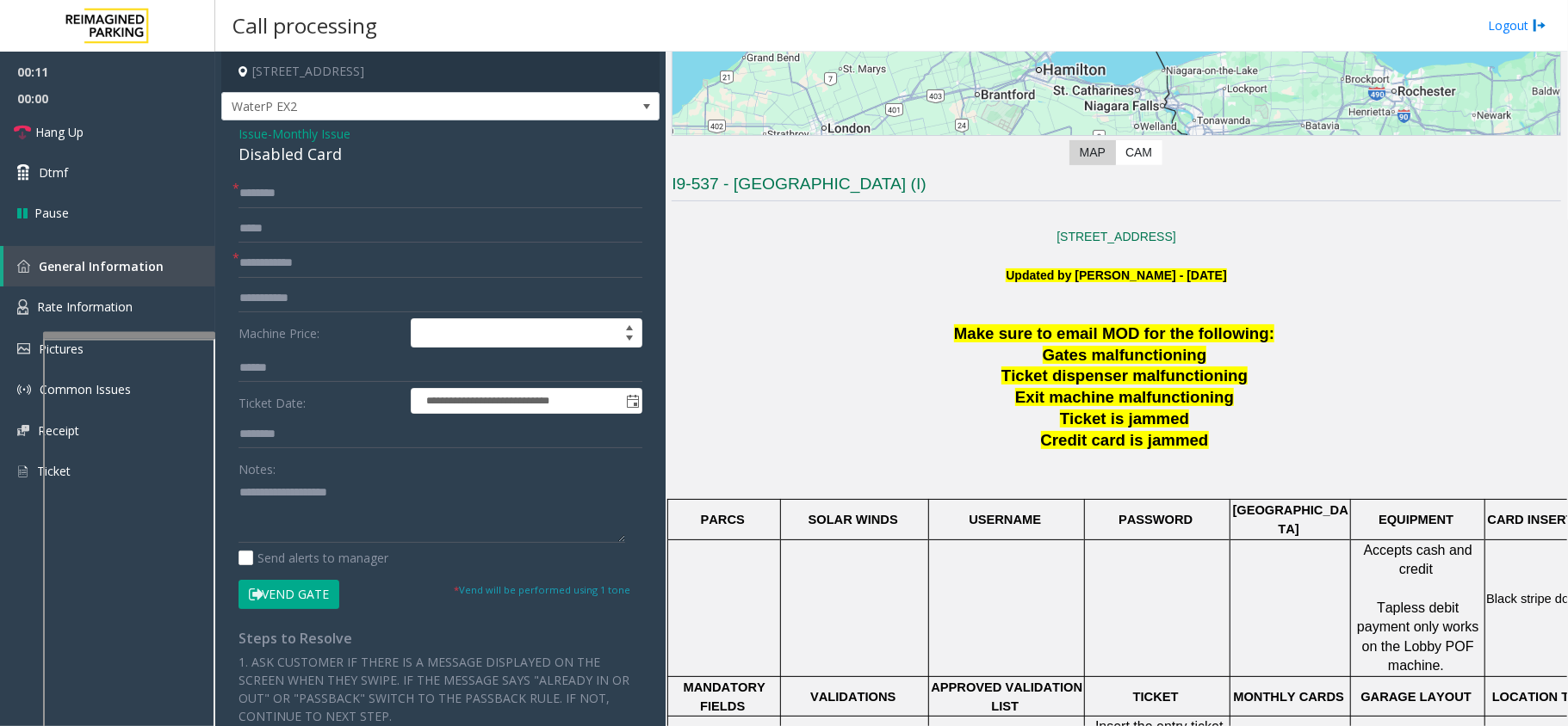
click at [314, 278] on form "**********" at bounding box center [440, 393] width 403 height 429
click at [332, 251] on input "text" at bounding box center [440, 263] width 403 height 29
type textarea "**********"
click at [279, 255] on input "text" at bounding box center [440, 263] width 403 height 29
type input "******"
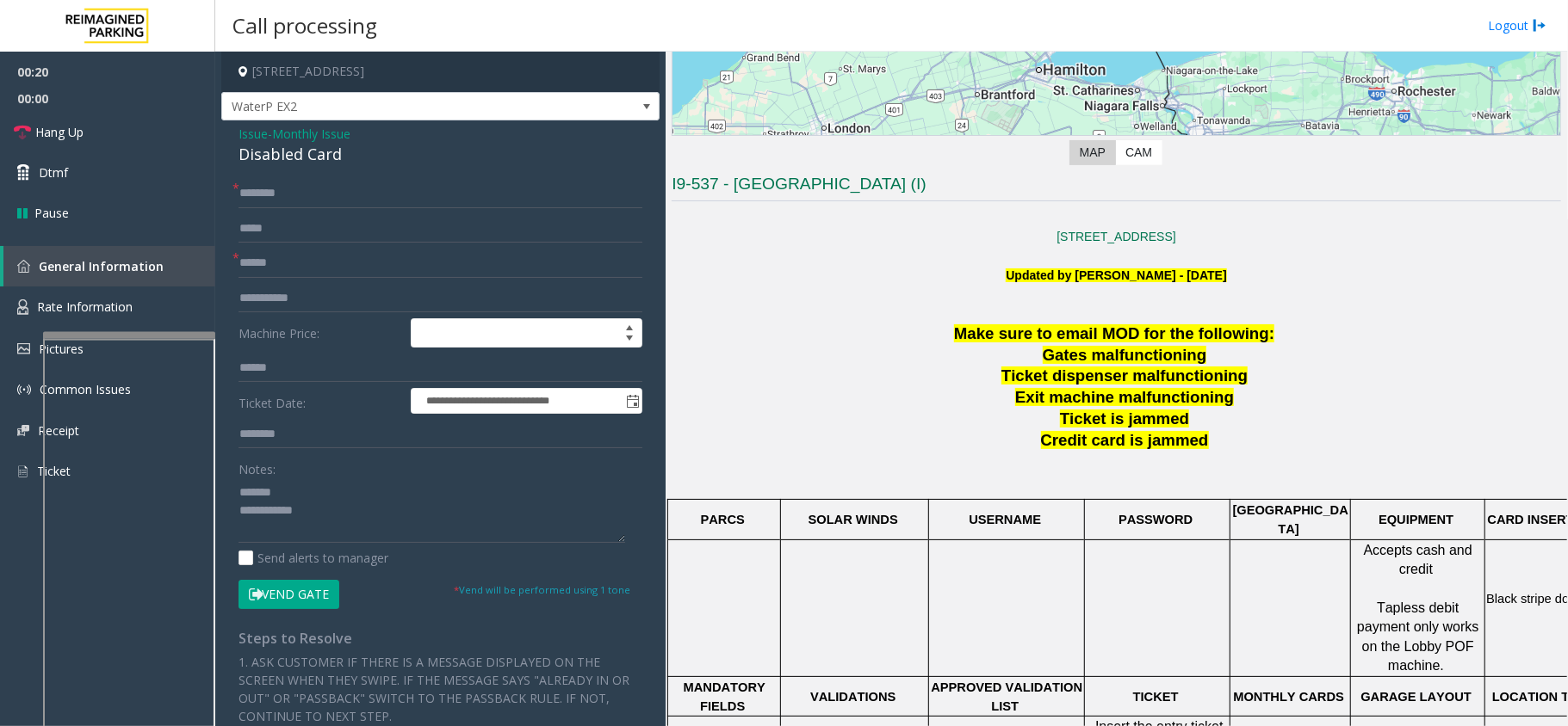
click at [300, 160] on div "Disabled Card" at bounding box center [440, 155] width 403 height 23
click at [320, 187] on input "text" at bounding box center [440, 193] width 403 height 29
type textarea "**********"
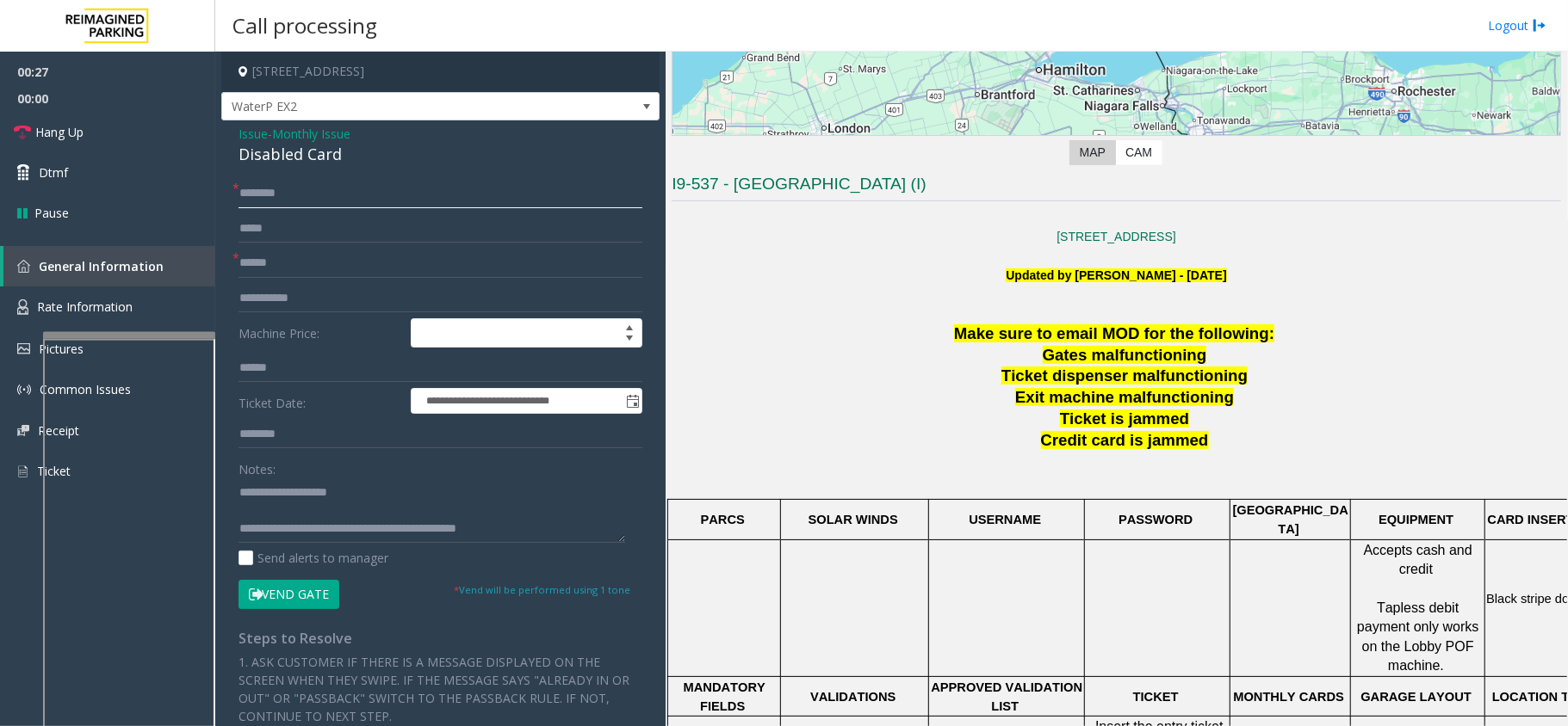
click at [346, 205] on input "text" at bounding box center [440, 193] width 403 height 29
click at [254, 200] on input "**********" at bounding box center [440, 193] width 403 height 29
type input "**********"
click at [296, 583] on button "Vend Gate" at bounding box center [289, 595] width 101 height 29
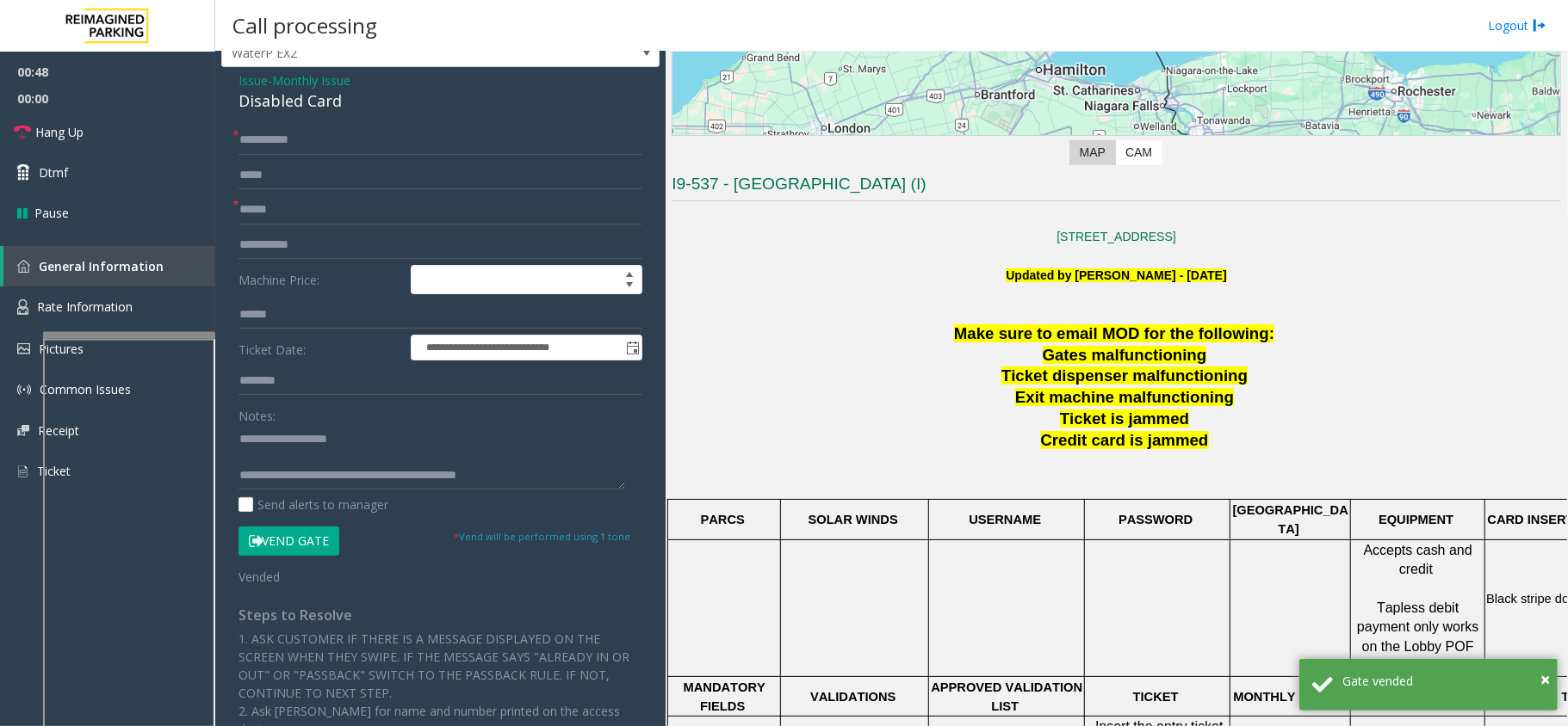
scroll to position [0, 0]
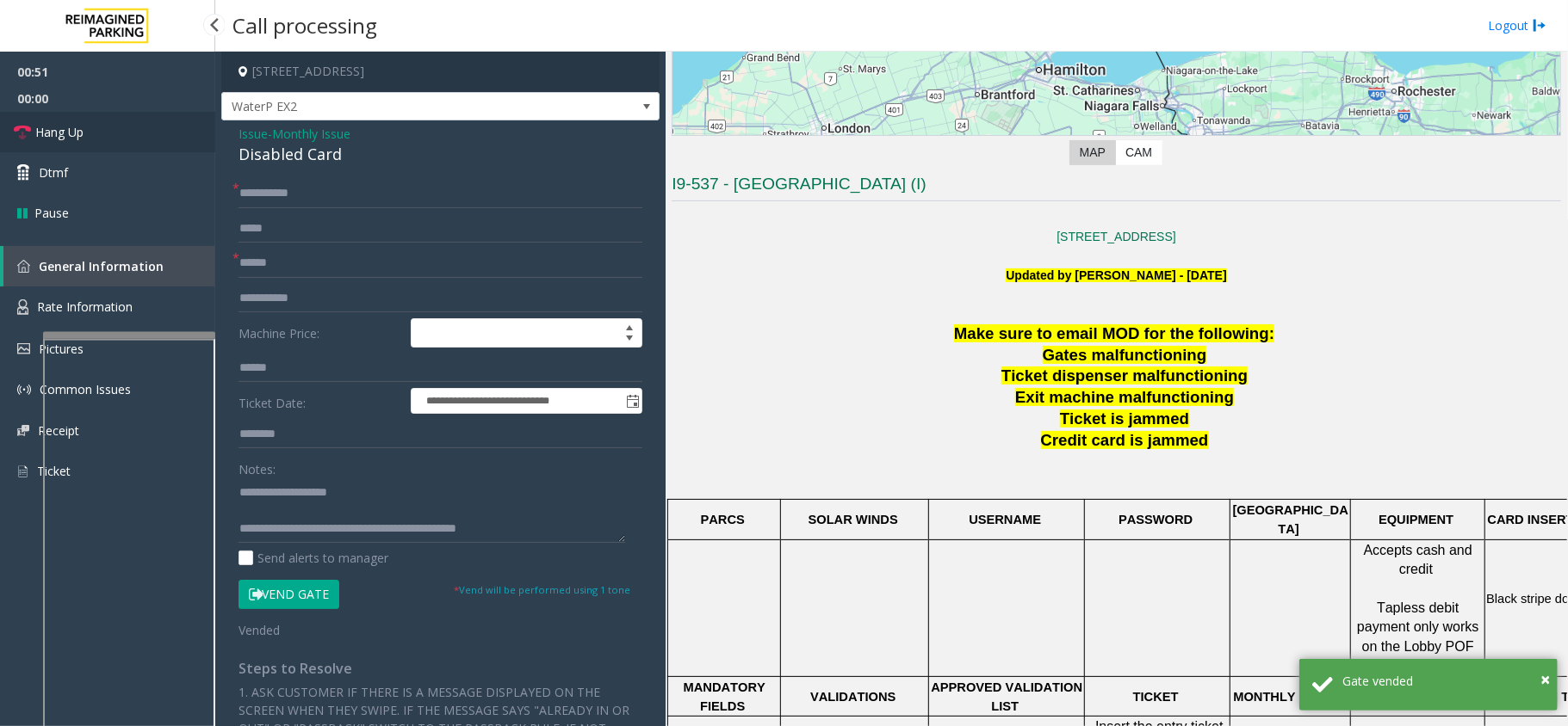
click at [142, 125] on link "Hang Up" at bounding box center [107, 132] width 216 height 41
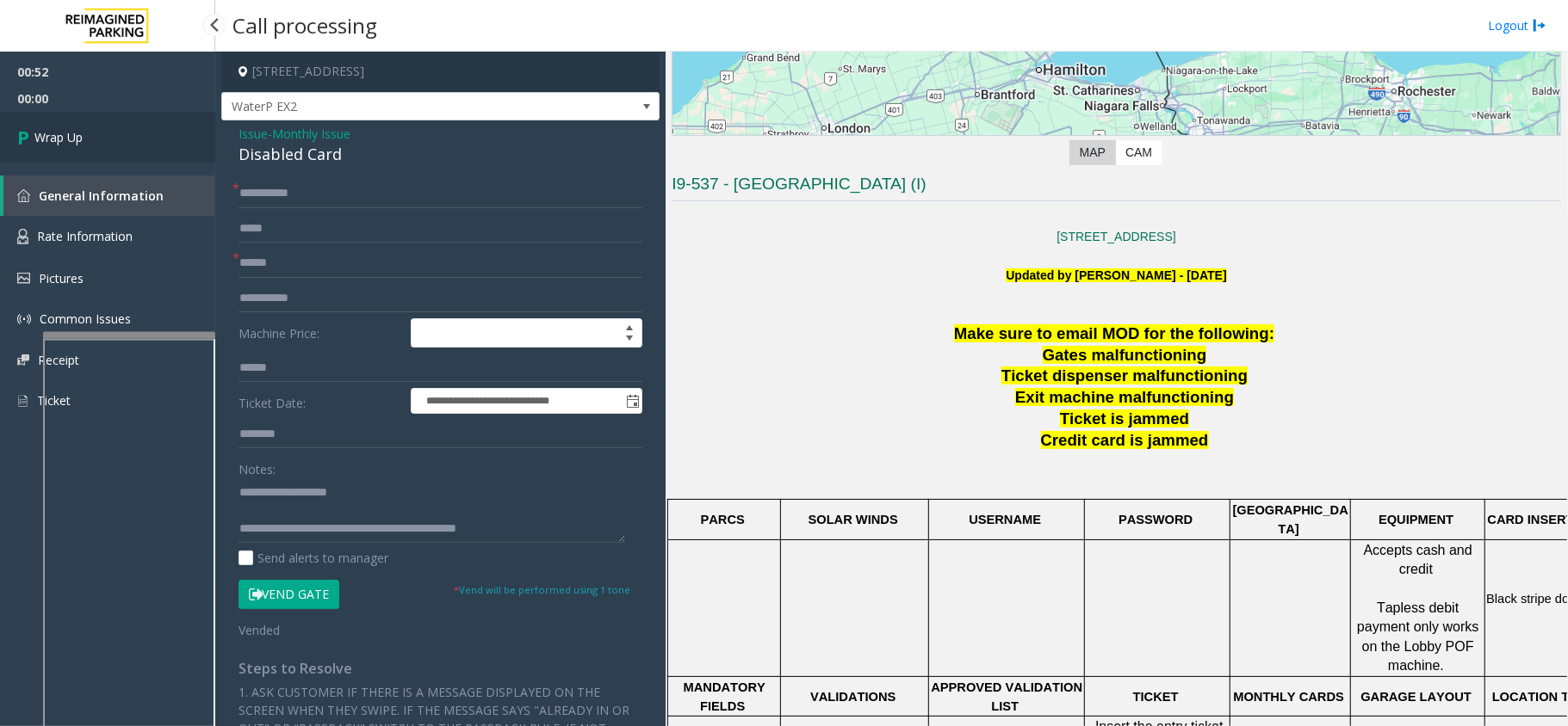
click at [90, 139] on link "Wrap Up" at bounding box center [107, 137] width 216 height 51
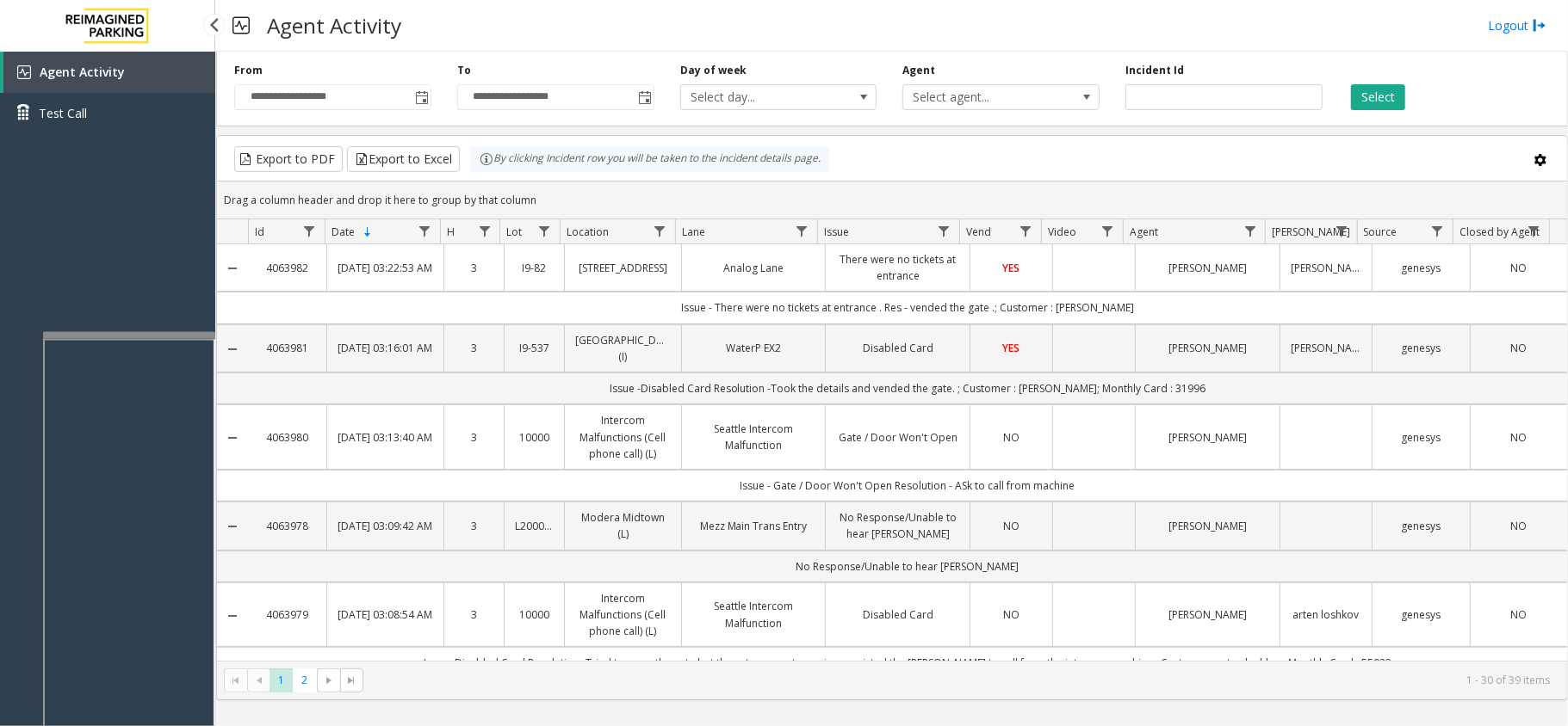
click at [177, 246] on div "Agent Activity Test Call" at bounding box center [107, 414] width 216 height 726
